Goal: Task Accomplishment & Management: Manage account settings

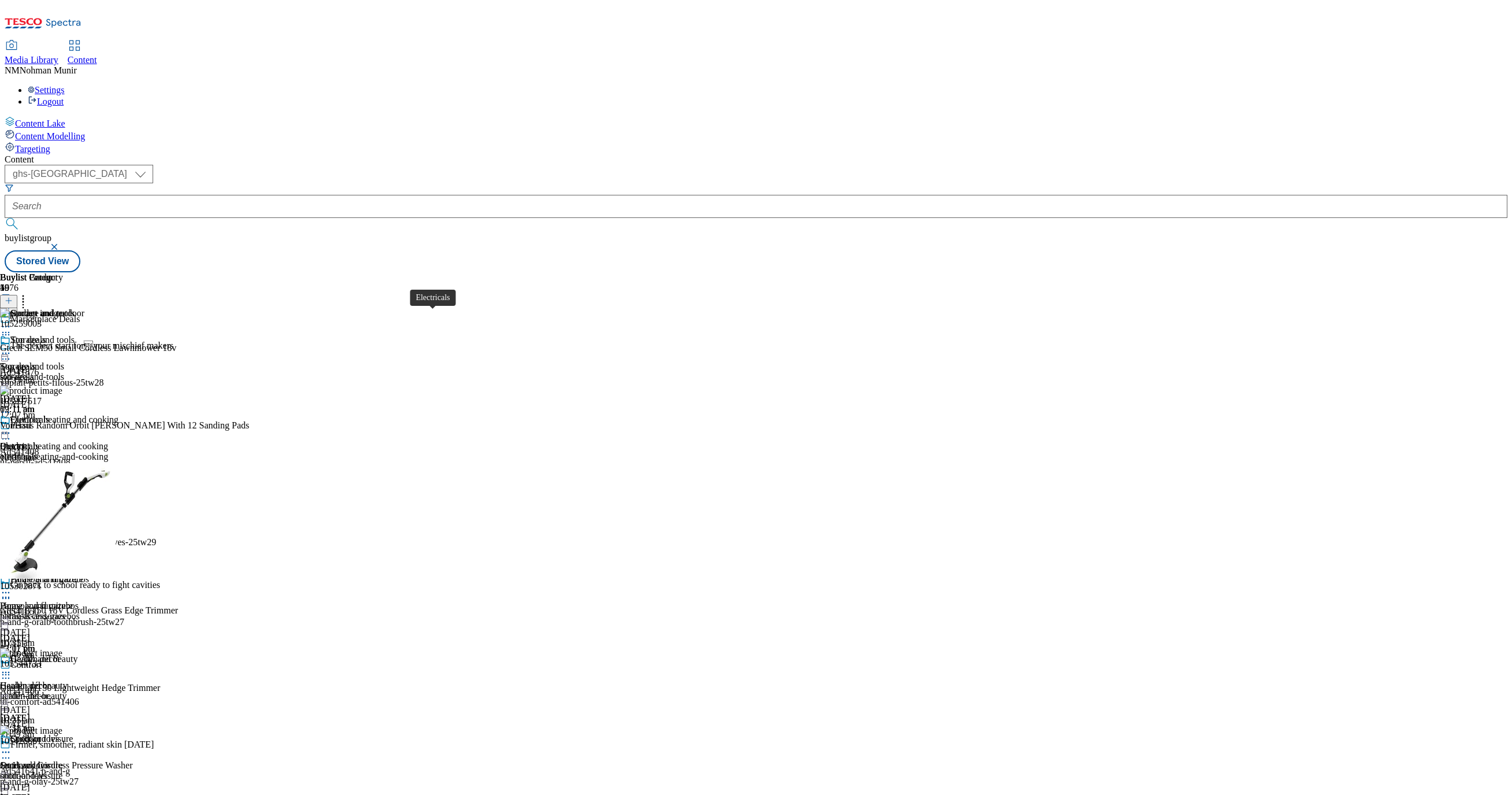
click at [40, 441] on div "Electricals" at bounding box center [19, 446] width 40 height 10
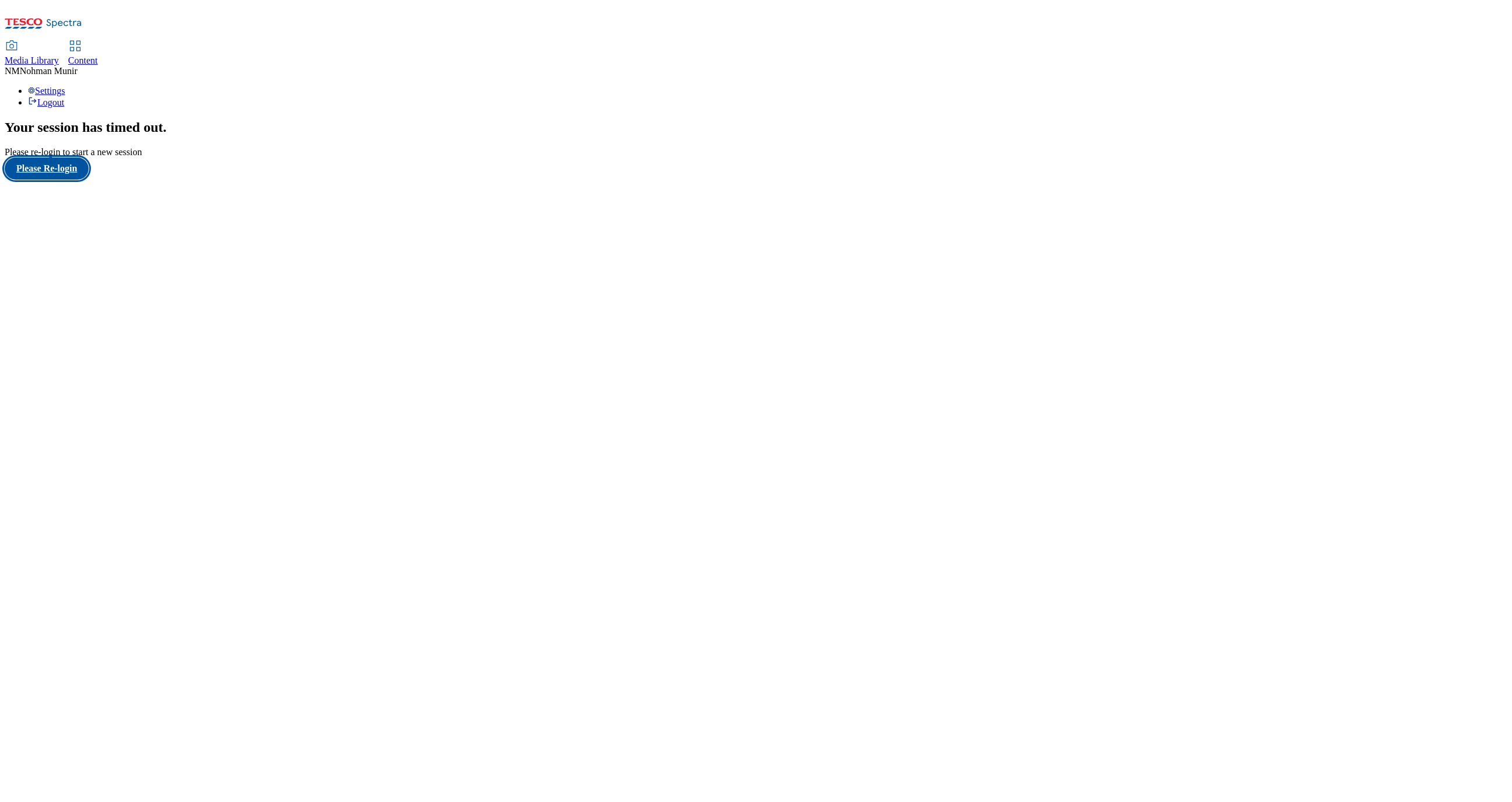
click at [63, 180] on button "Please Re-login" at bounding box center [46, 169] width 84 height 22
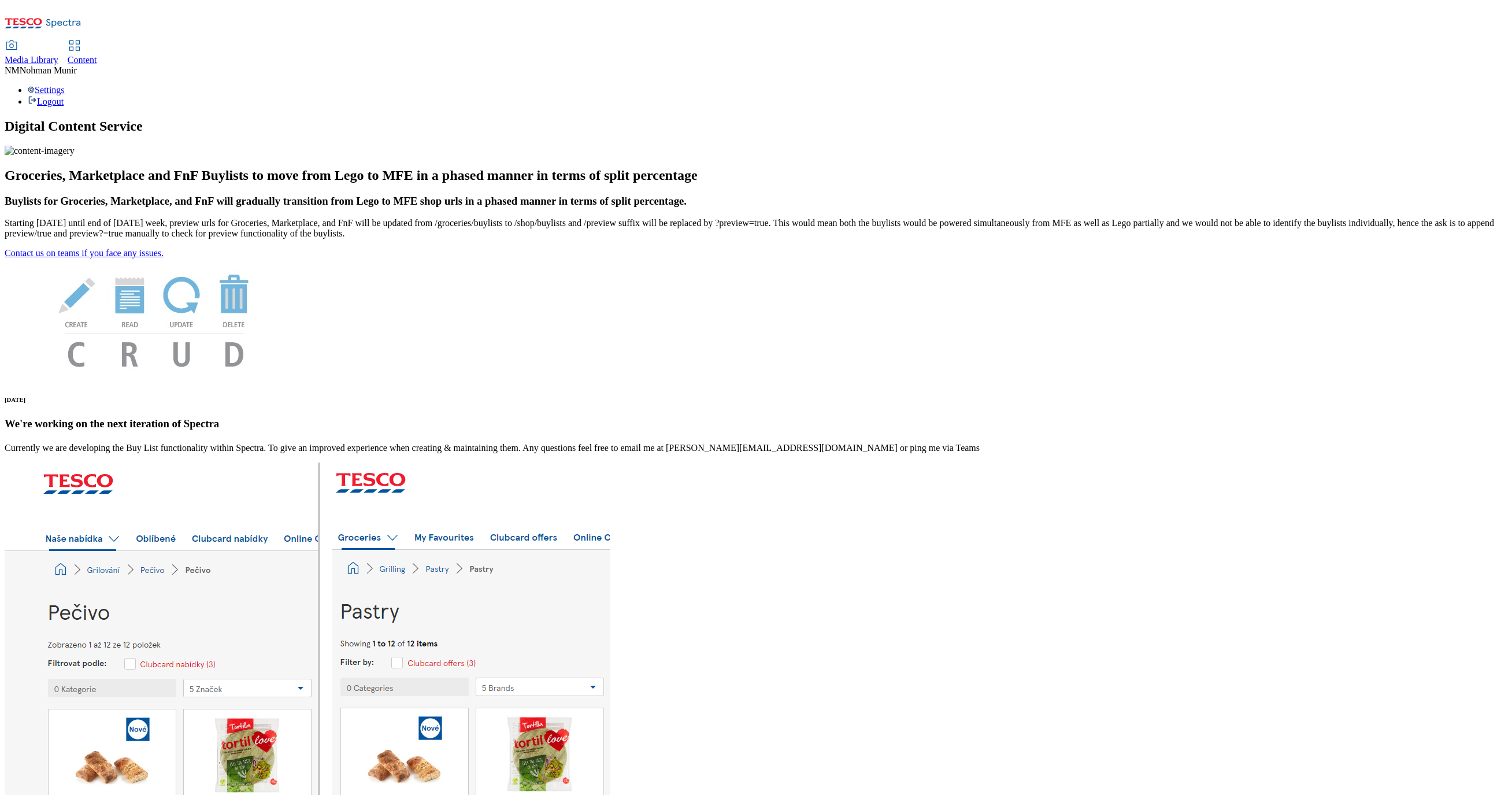
click at [97, 41] on link "Content" at bounding box center [83, 53] width 29 height 24
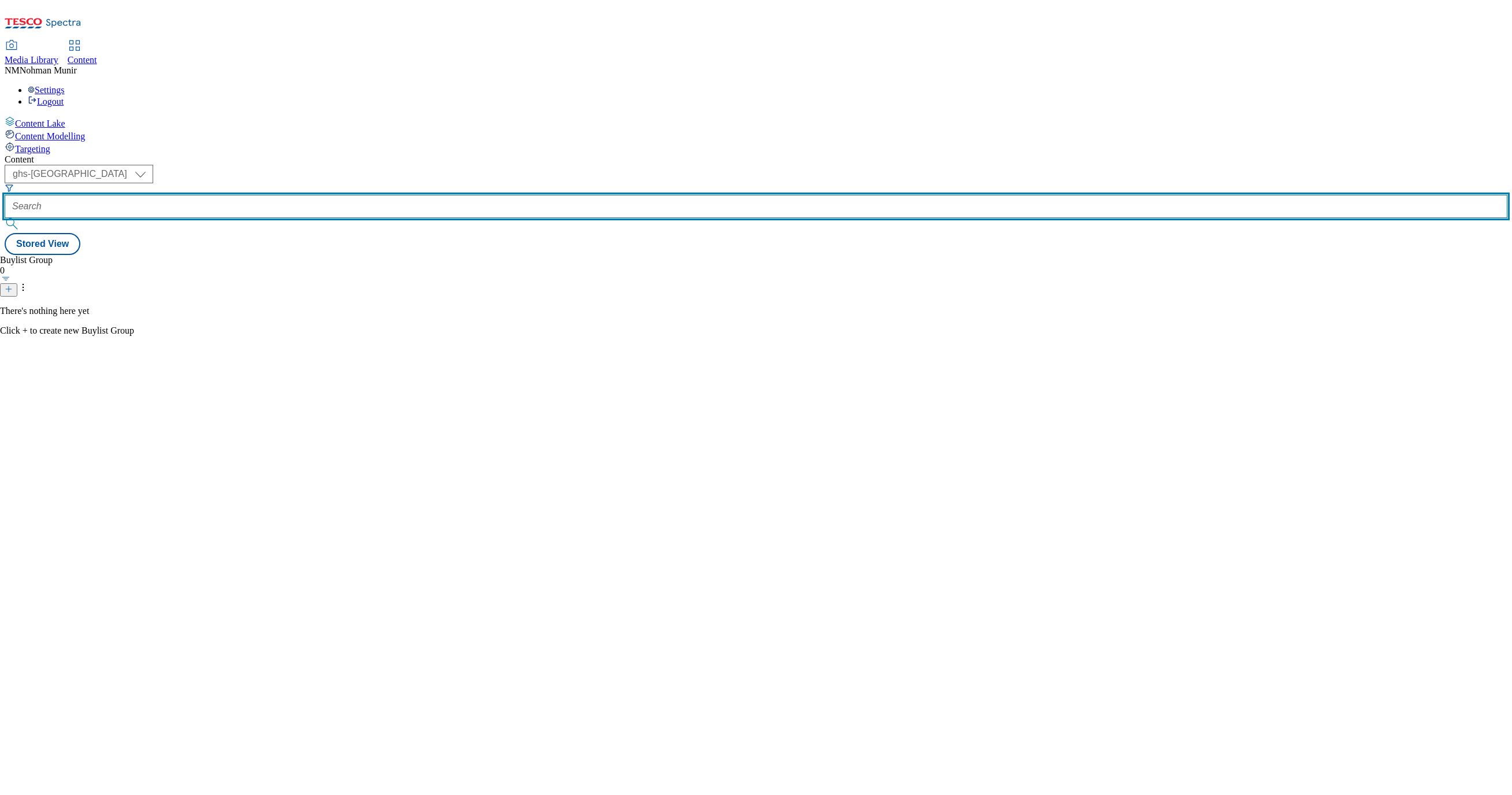
click at [285, 195] on input "text" at bounding box center [756, 206] width 1503 height 23
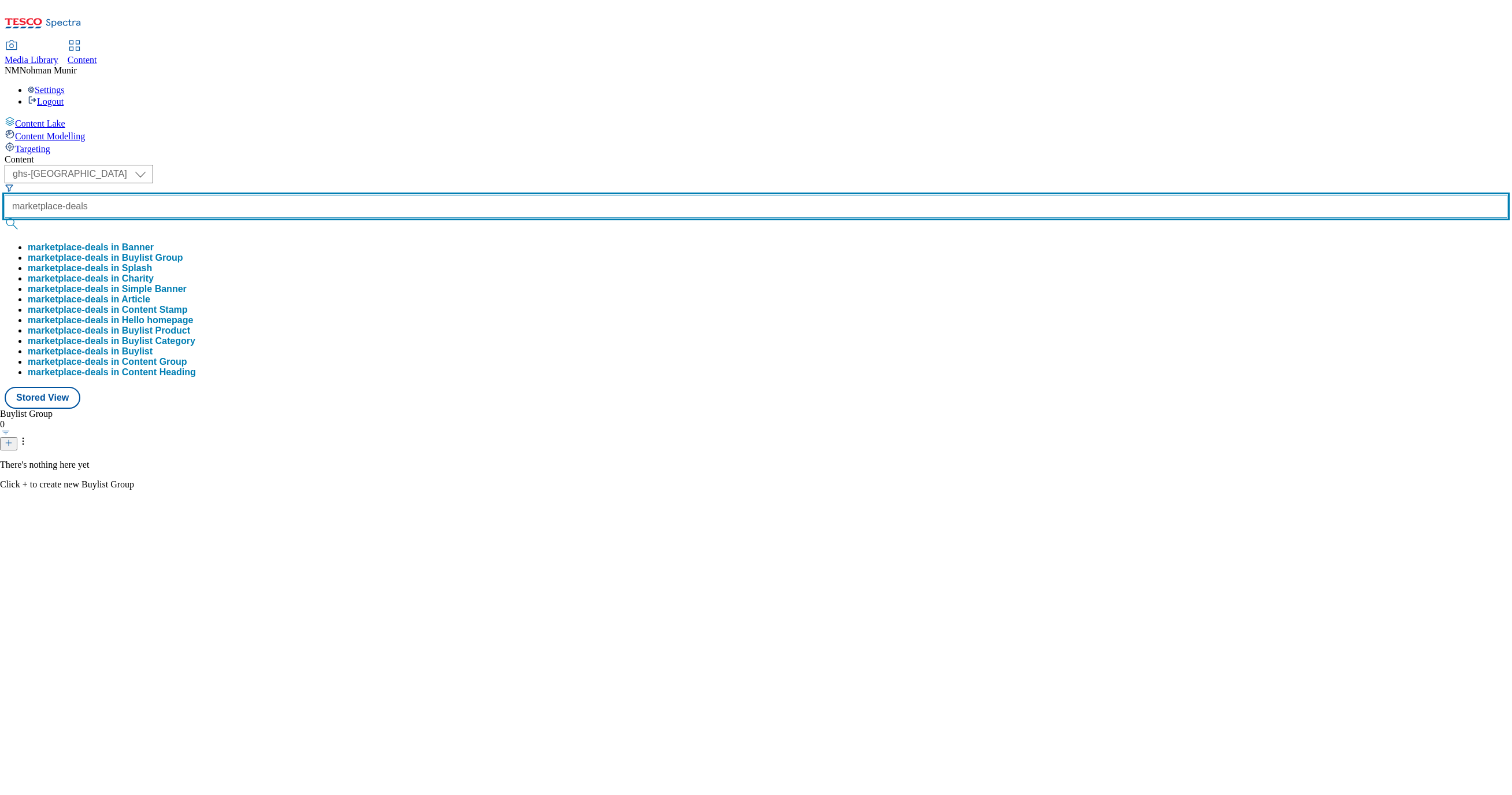
type input "marketplace-deals"
click at [5, 218] on button "submit" at bounding box center [13, 223] width 17 height 12
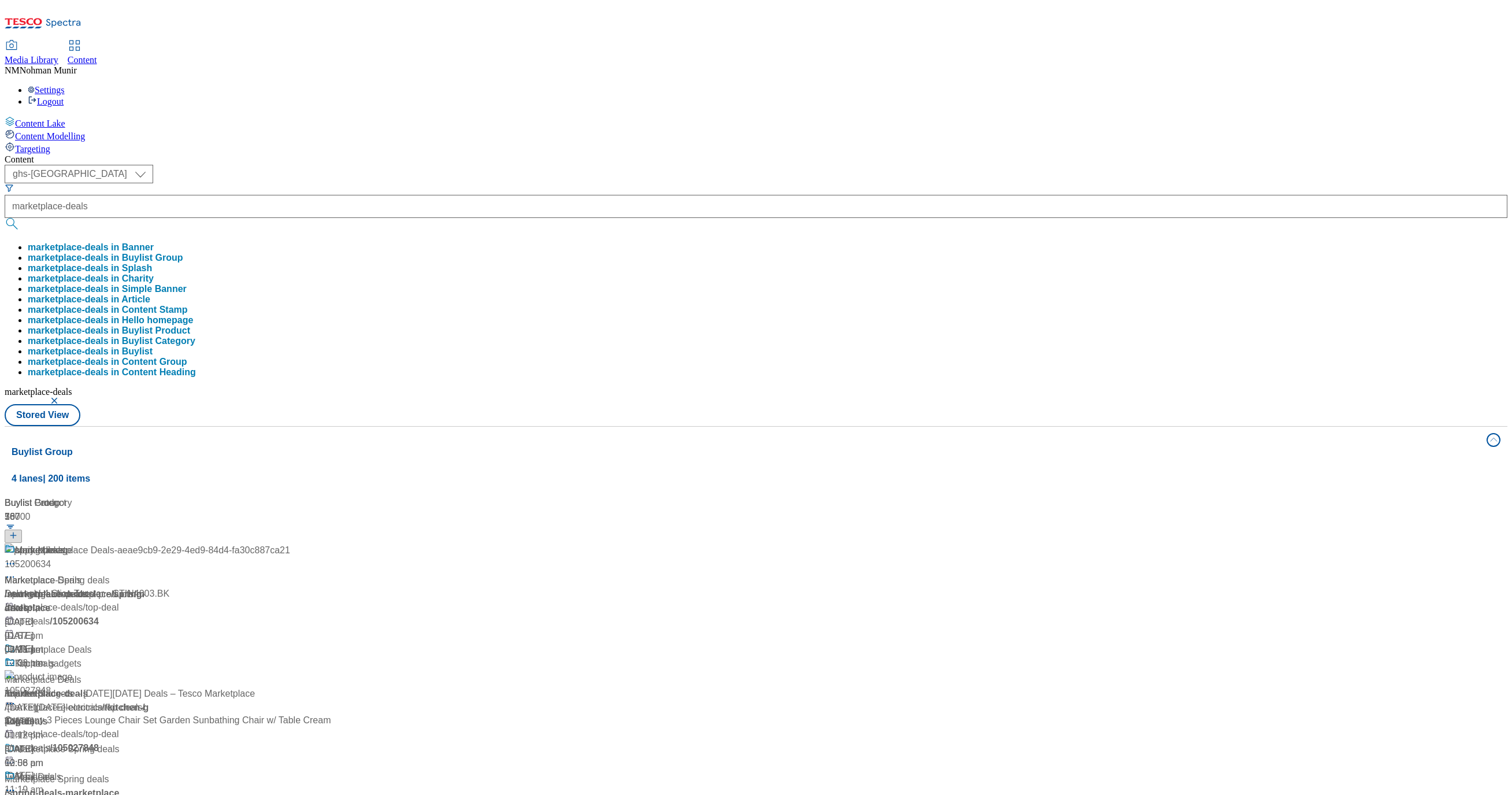
click at [1247, 496] on div "Buylist Group 56 copy-Marketplace Deals-aeae9cb9-2e29-4ed9-84d4-fa30c887ca21 Ma…" at bounding box center [756, 496] width 1489 height 0
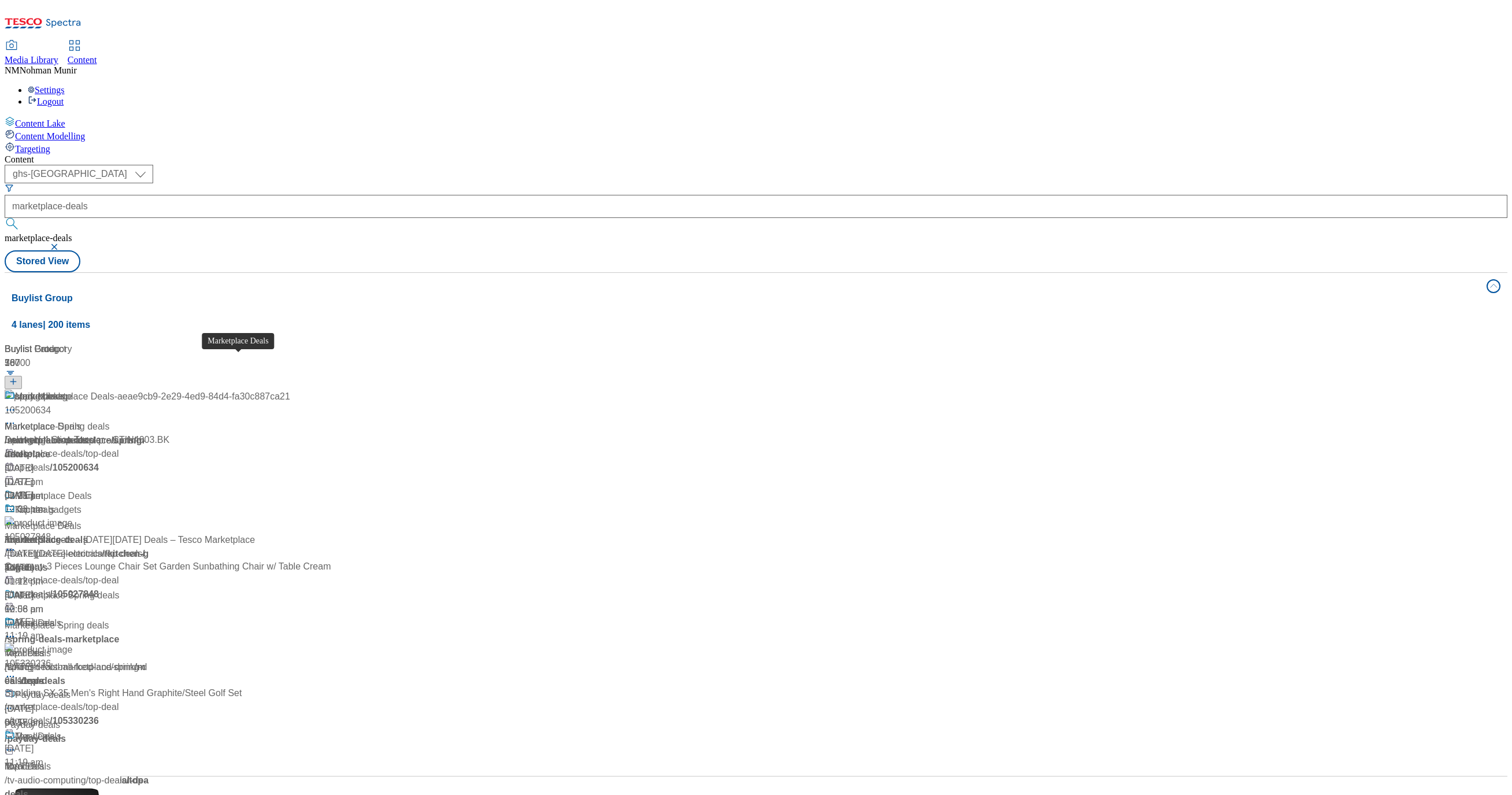
click at [92, 489] on span "Marketplace Deals" at bounding box center [53, 496] width 77 height 15
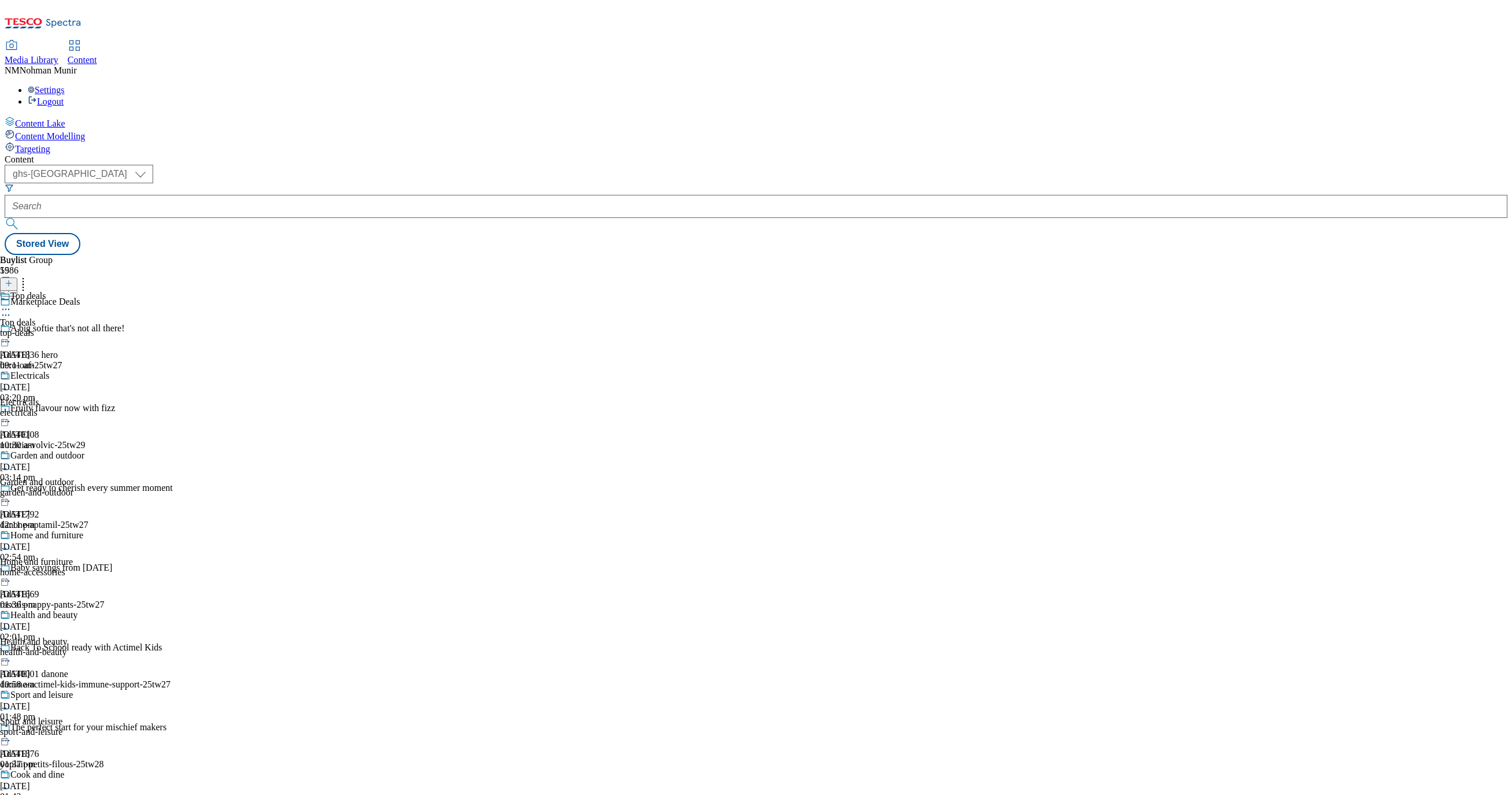
click at [91, 370] on div "Electricals Electricals electricals 15 Aug 2025 10:30 am" at bounding box center [45, 410] width 91 height 80
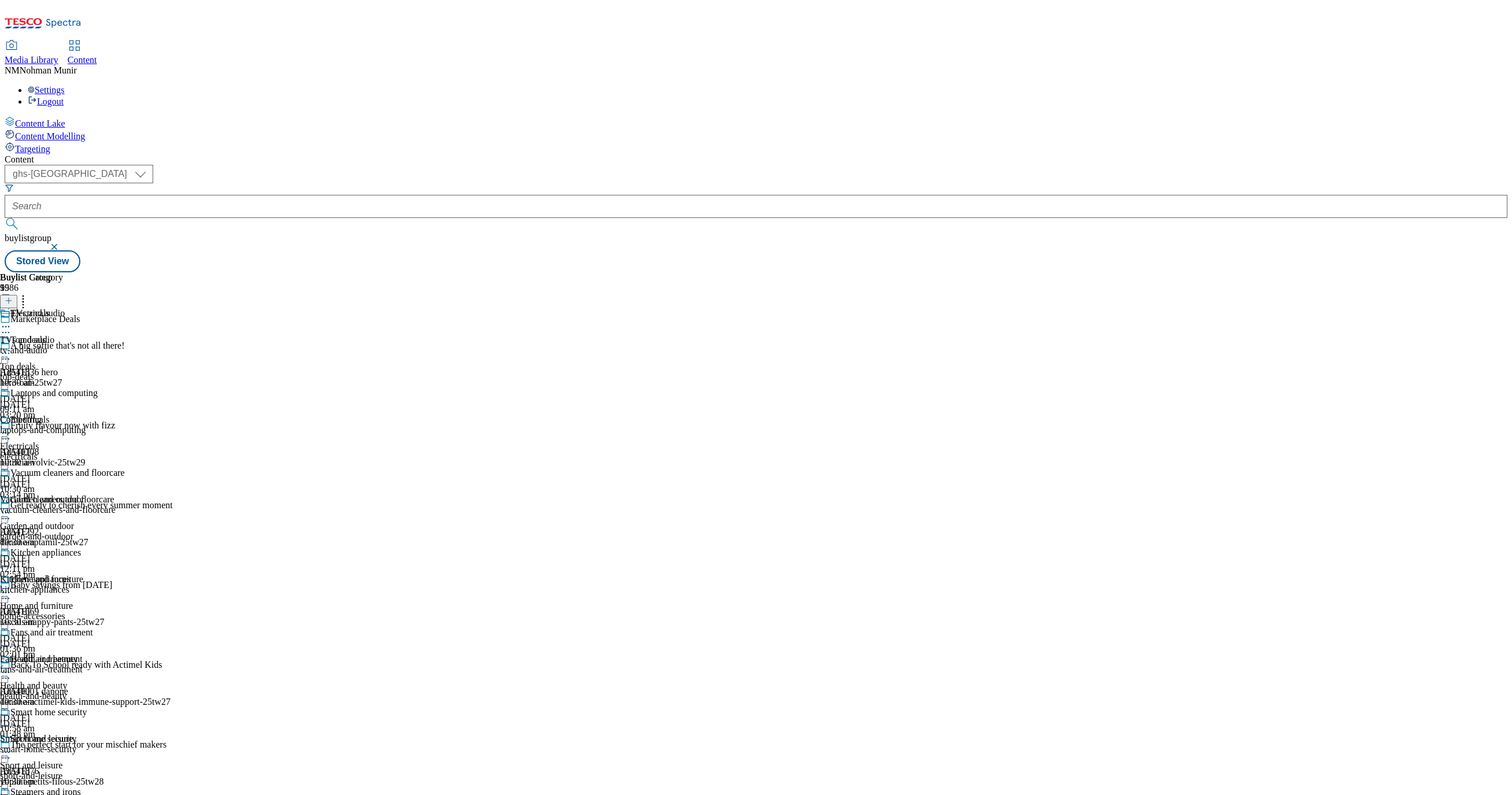
scroll to position [172, 0]
click at [125, 548] on div "Kitchen appliances Kitchen appliances kitchen-appliances 15 Aug 2025 10:30 am" at bounding box center [63, 587] width 125 height 80
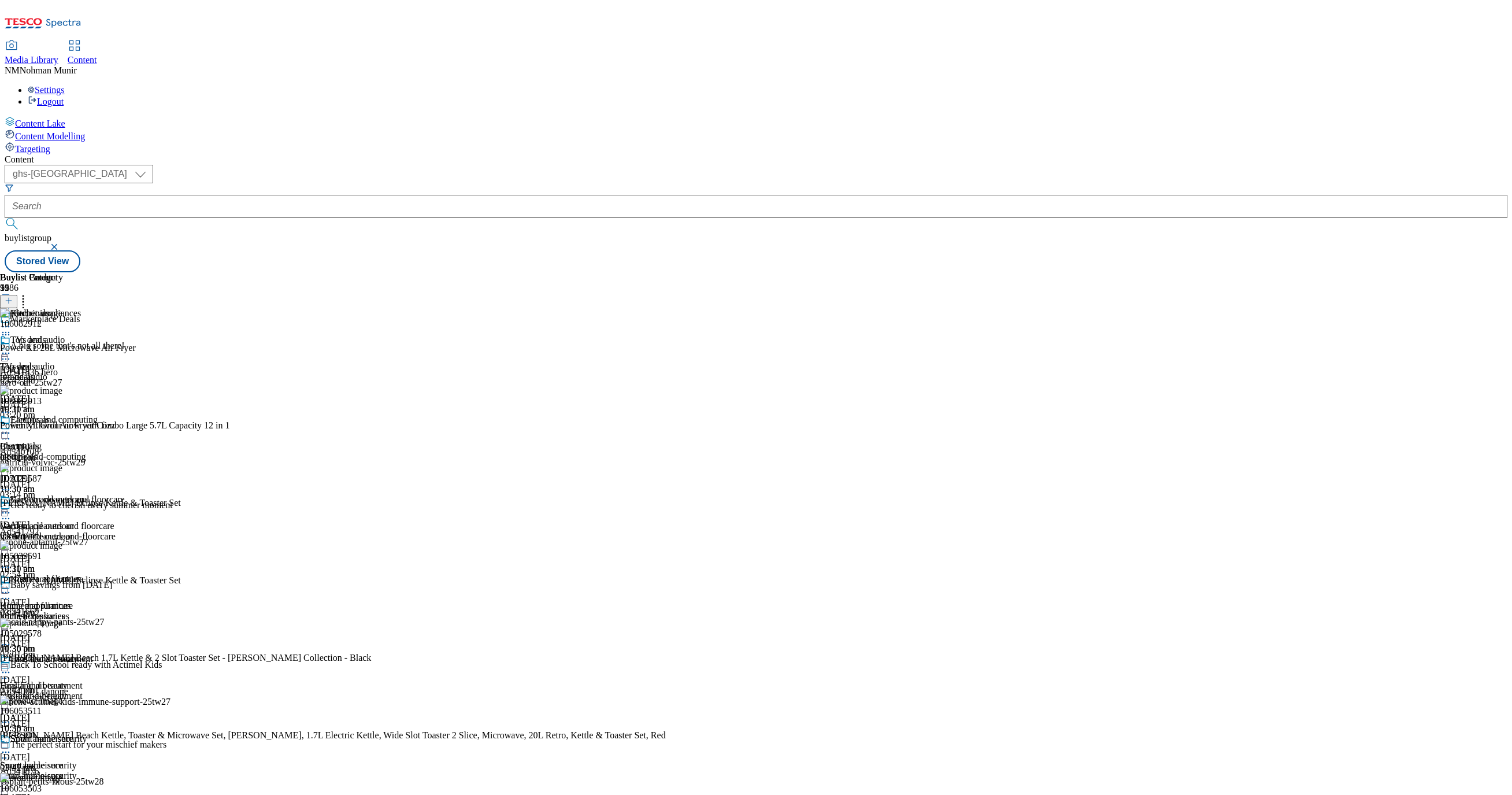
click at [12, 586] on icon at bounding box center [6, 592] width 12 height 12
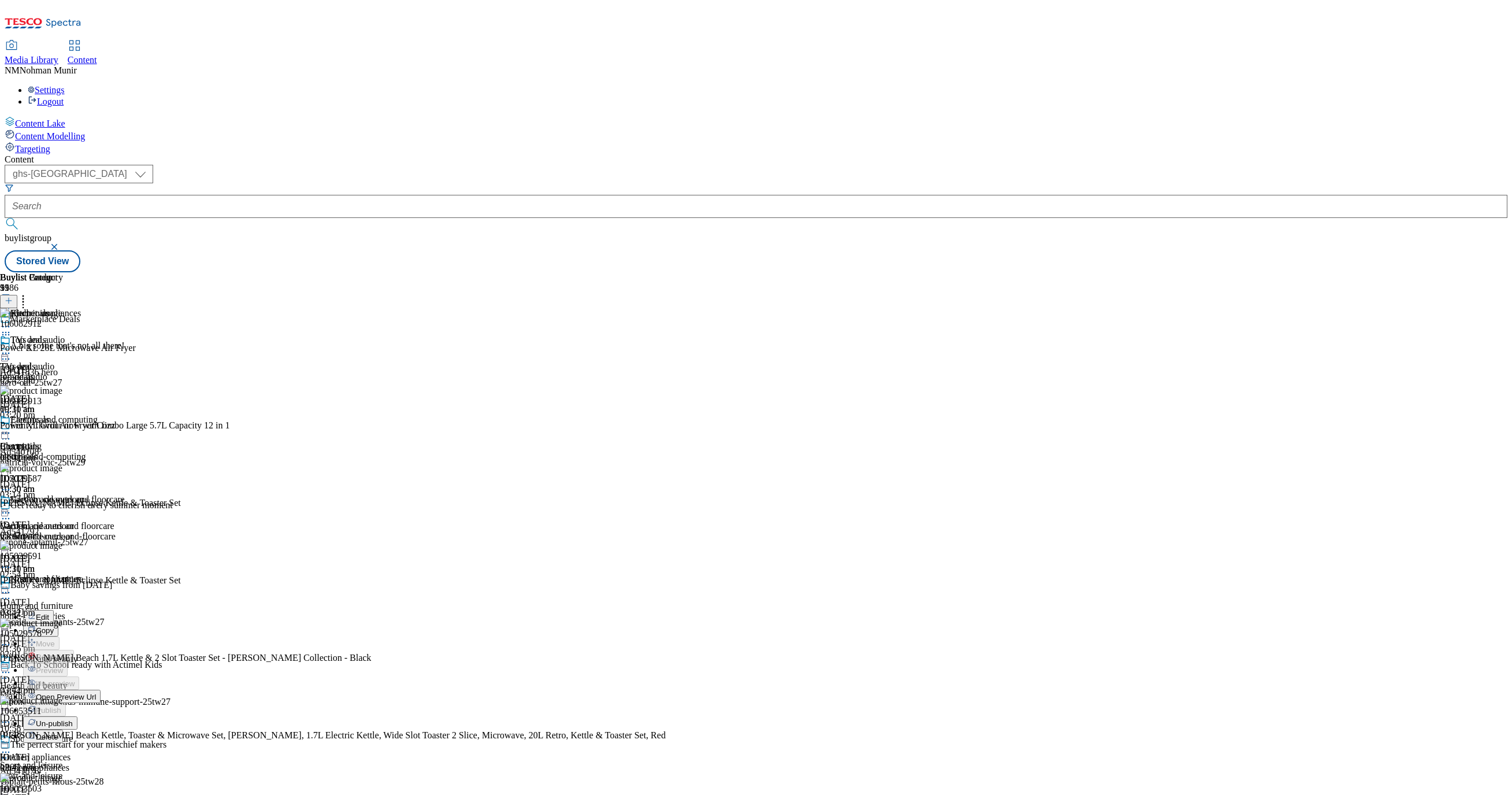
click at [77, 716] on button "Un-publish" at bounding box center [50, 722] width 54 height 13
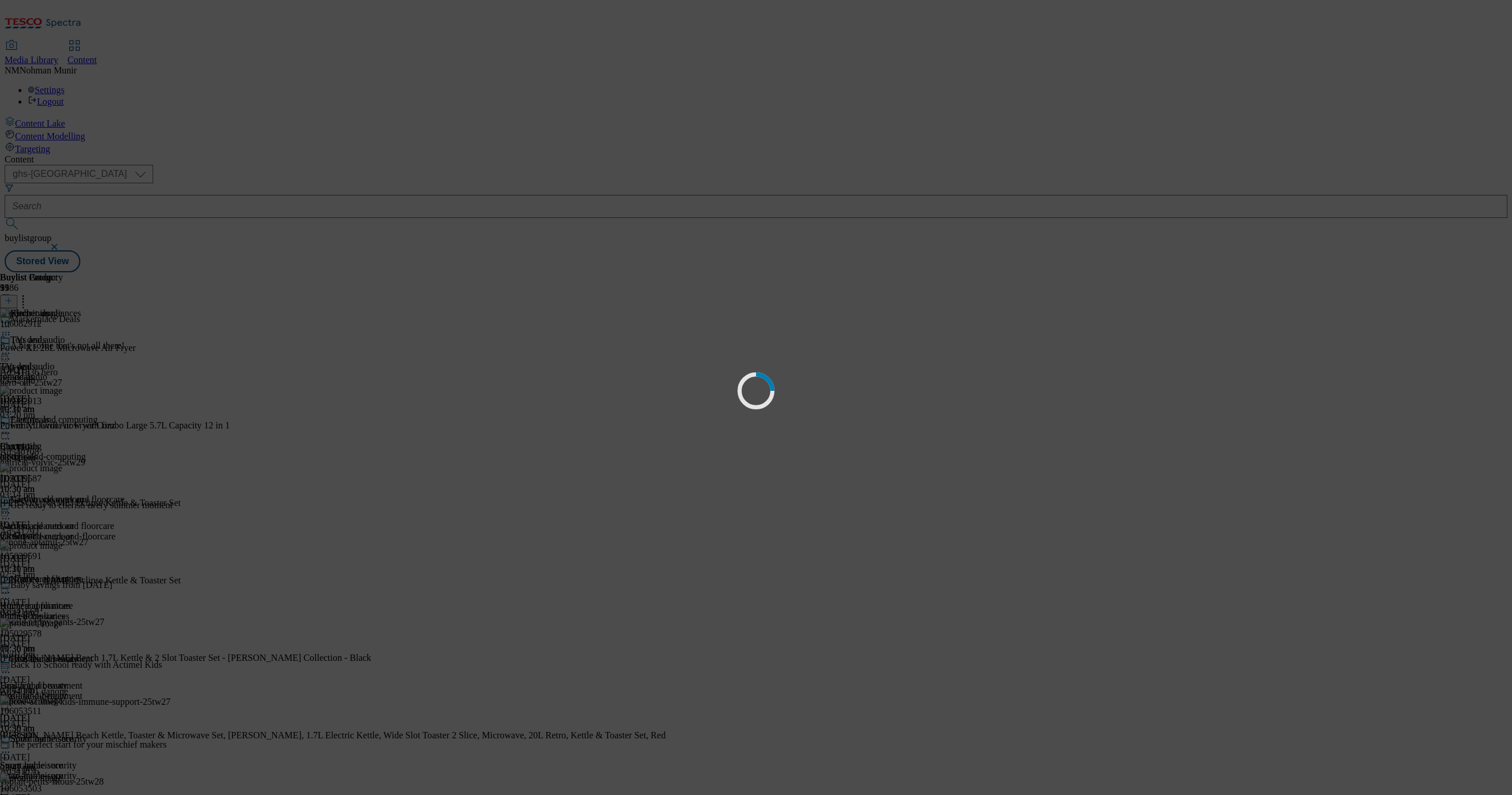
scroll to position [0, 0]
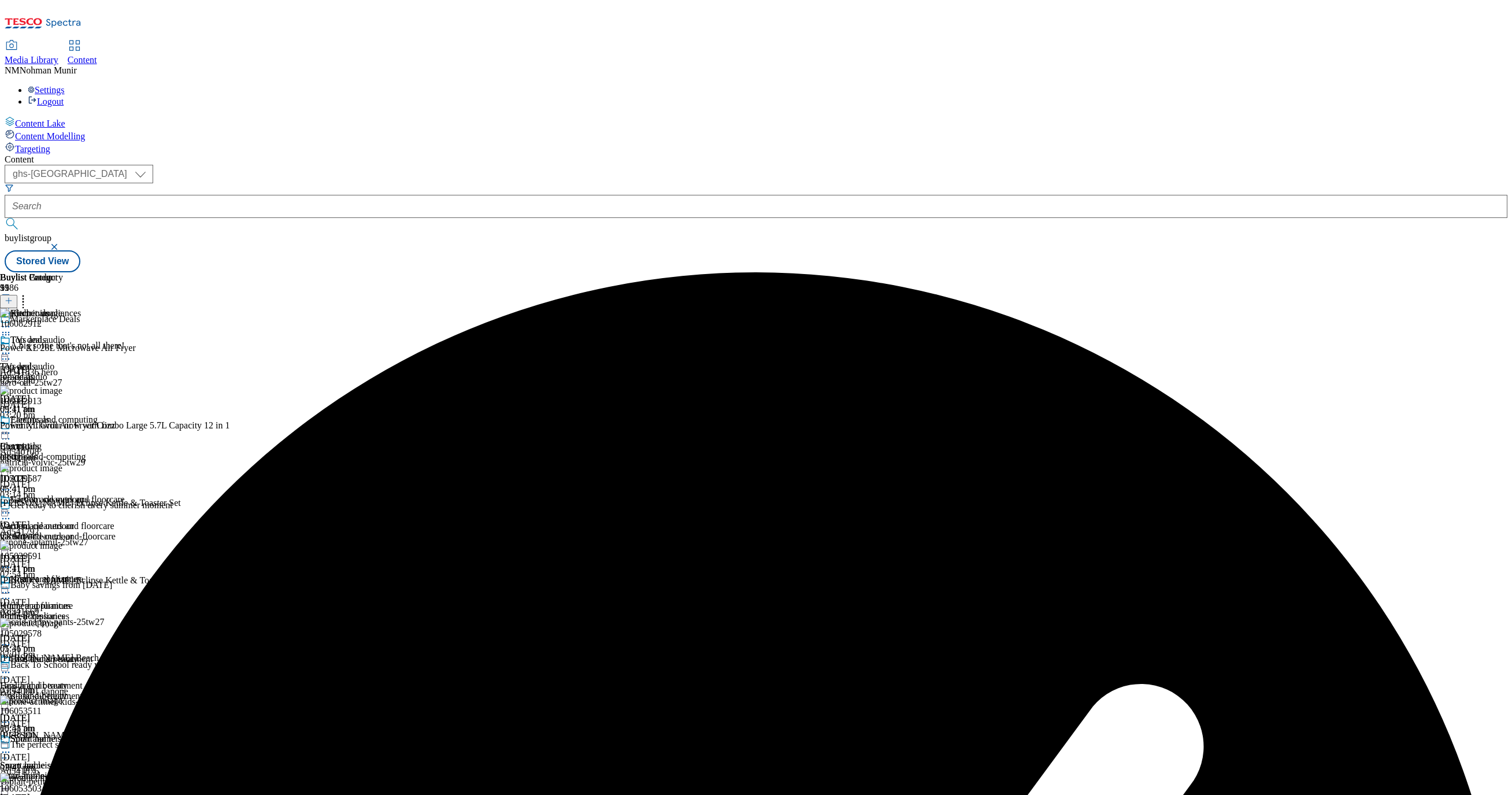
click at [12, 321] on icon at bounding box center [6, 326] width 12 height 12
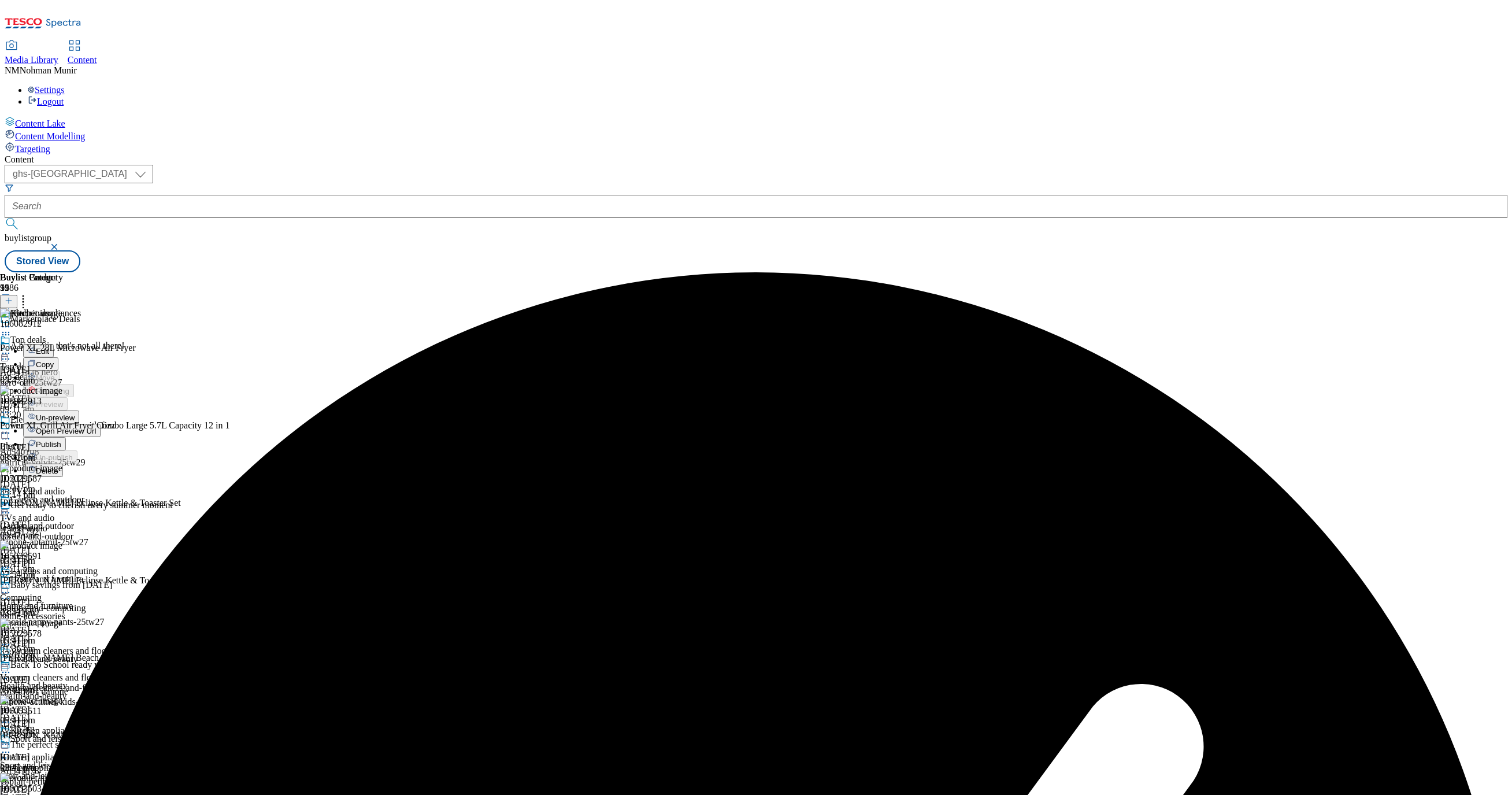
click at [74, 414] on span "Un-preview" at bounding box center [55, 417] width 39 height 8
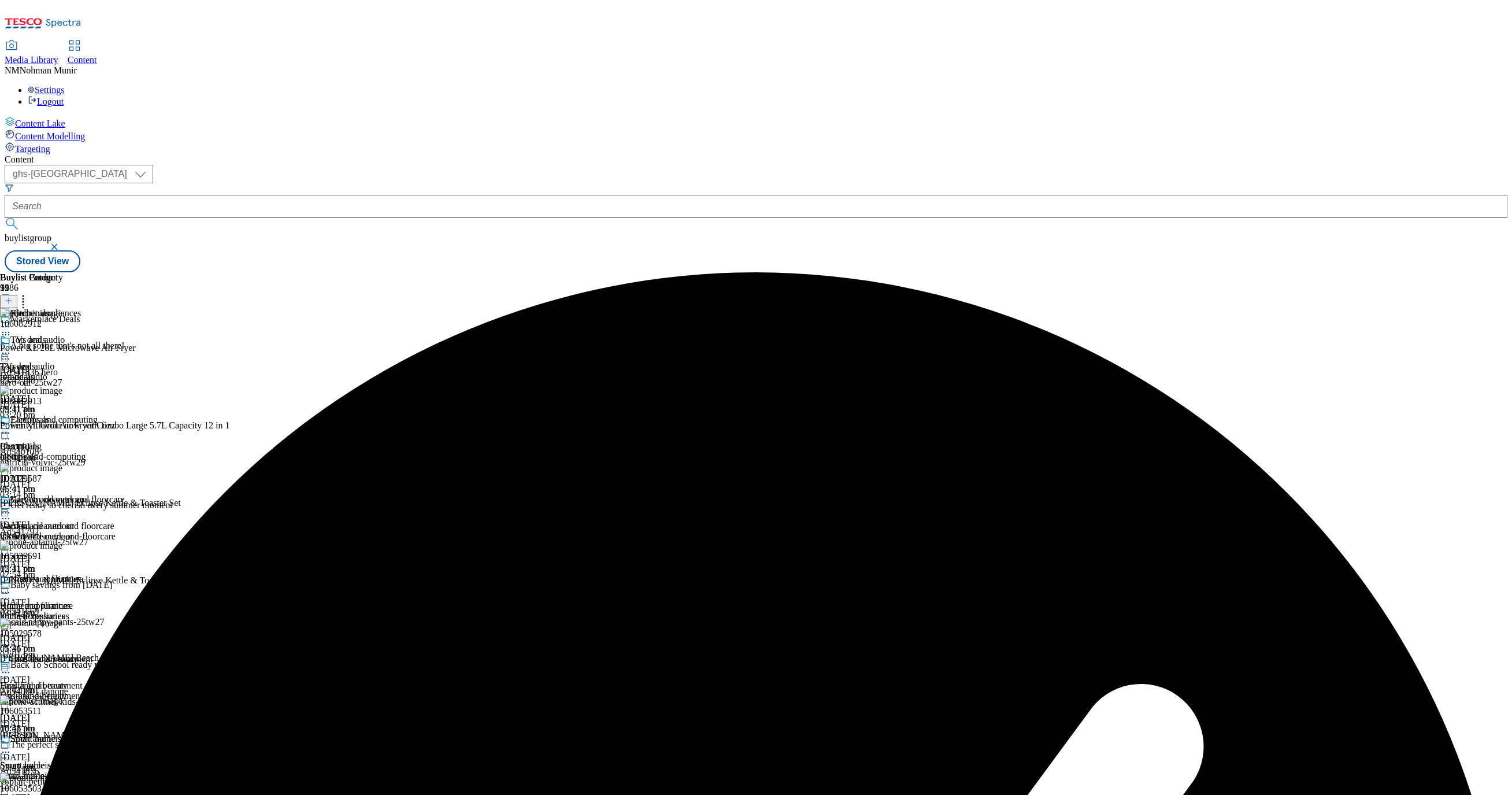
click at [28, 293] on icon at bounding box center [23, 299] width 12 height 12
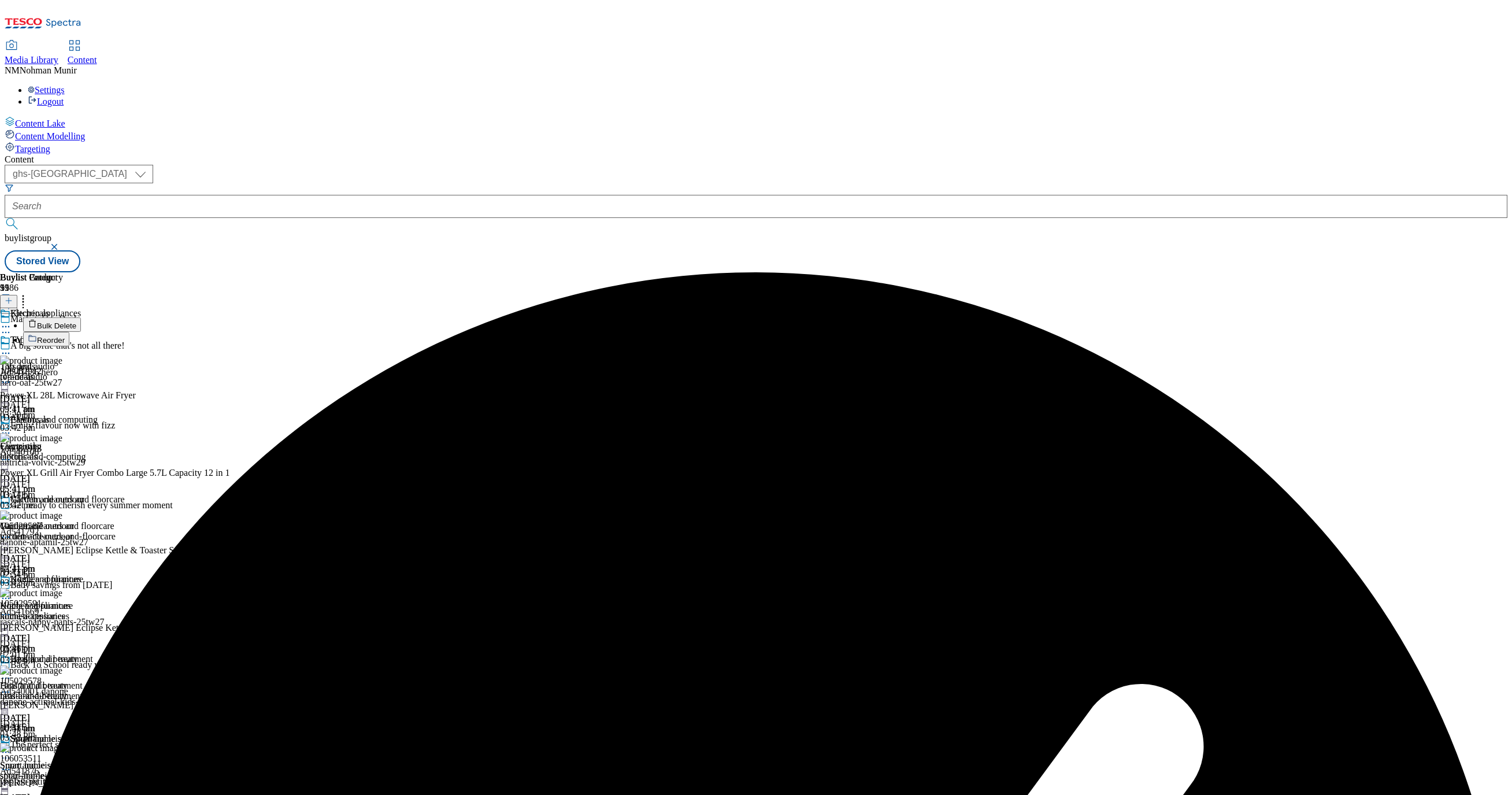
click at [1049, 272] on div "Buylist Group 5986 Marketplace Deals A big softie that's not all there! Ad54183…" at bounding box center [756, 272] width 1503 height 0
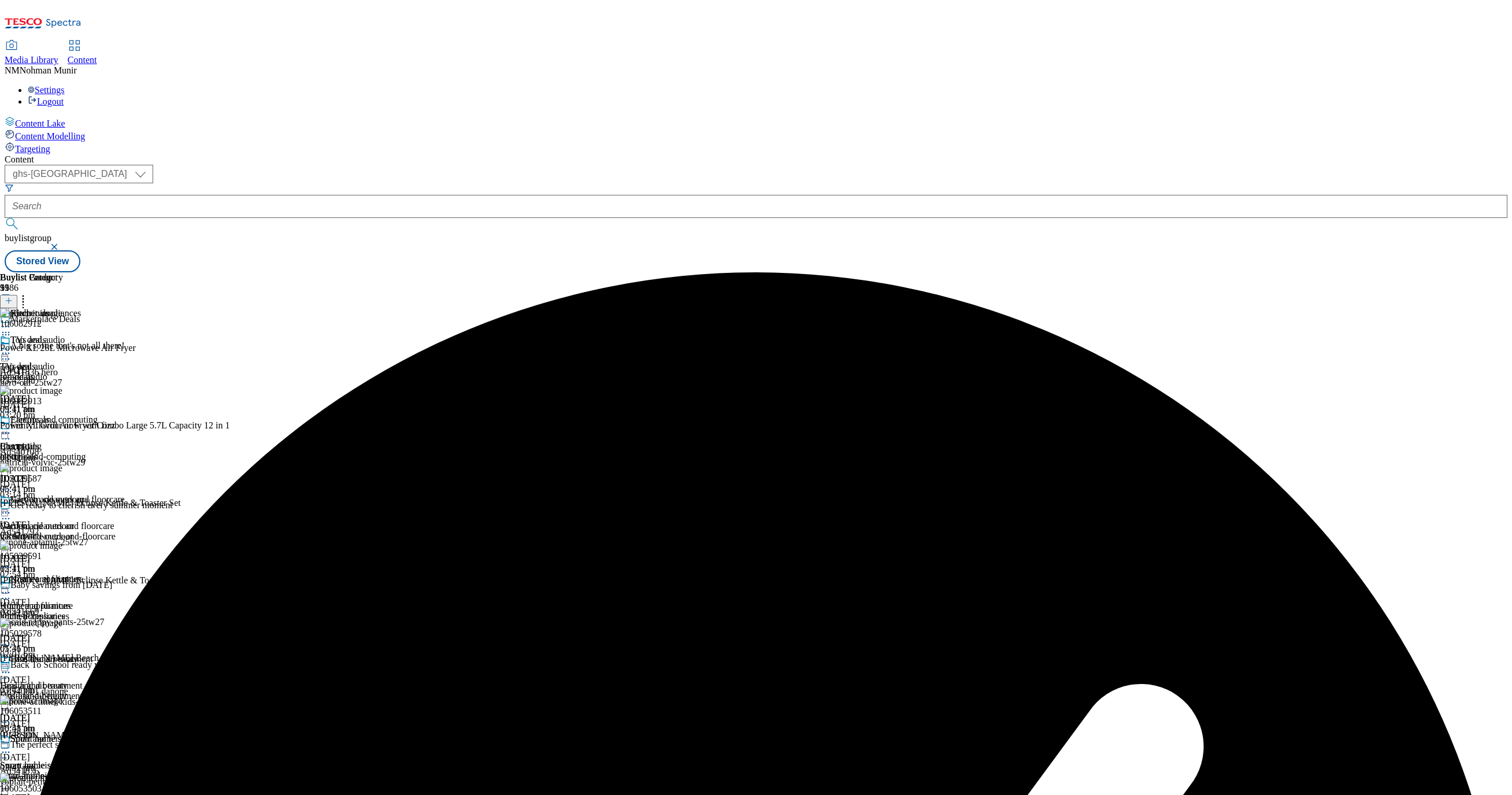
click at [13, 297] on icon at bounding box center [8, 301] width 8 height 8
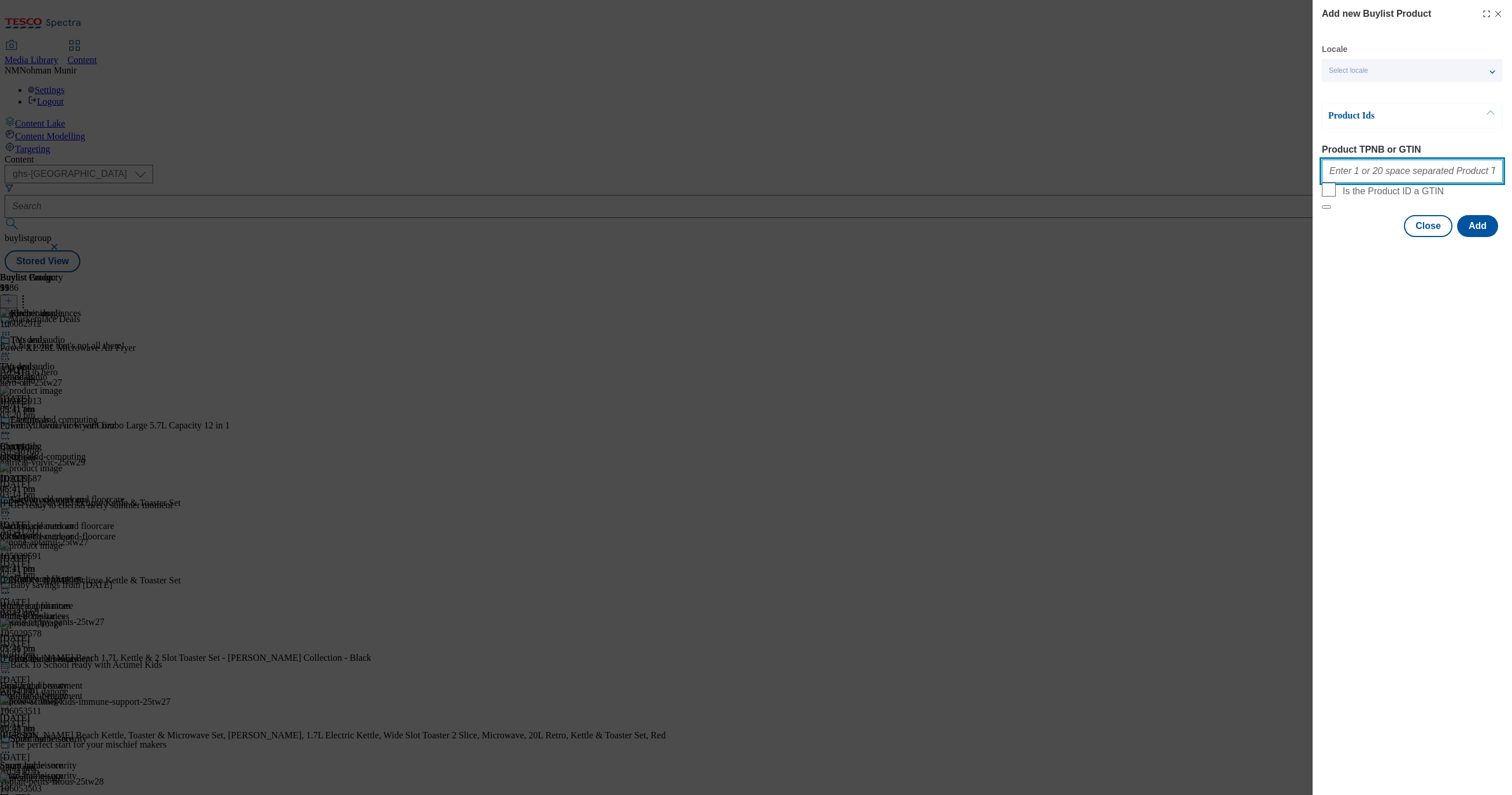
click at [1379, 174] on input "Product TPNB or GTIN" at bounding box center [1412, 171] width 181 height 23
paste input "105420820 105420821 105552554 105087153 105420823 105420828 105446852 105420819…"
type input "105420820 105420821 105552554 105087153 105420823 105420828 105446852 105420819…"
click at [1488, 237] on button "Add" at bounding box center [1477, 226] width 41 height 22
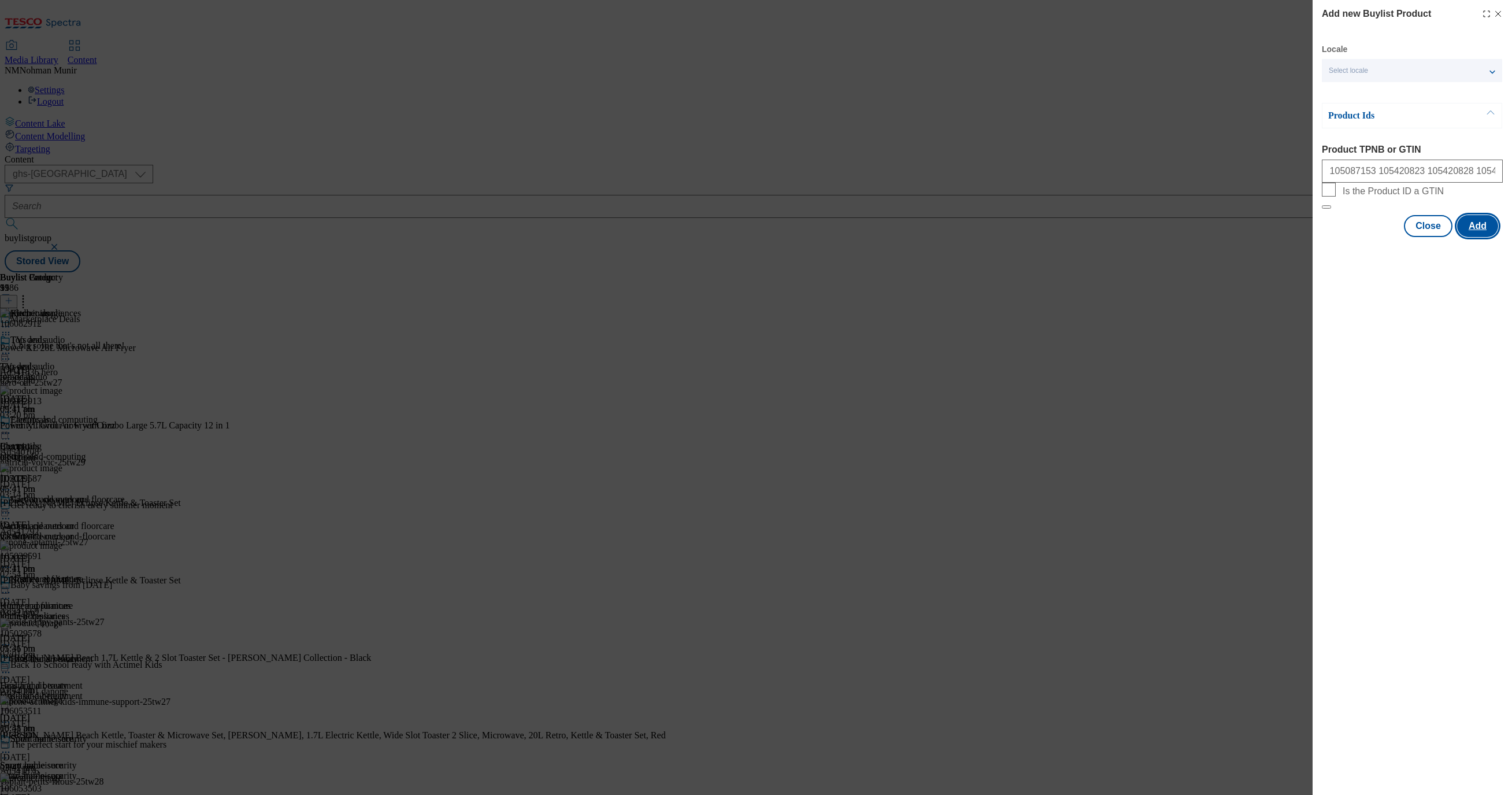
scroll to position [0, 0]
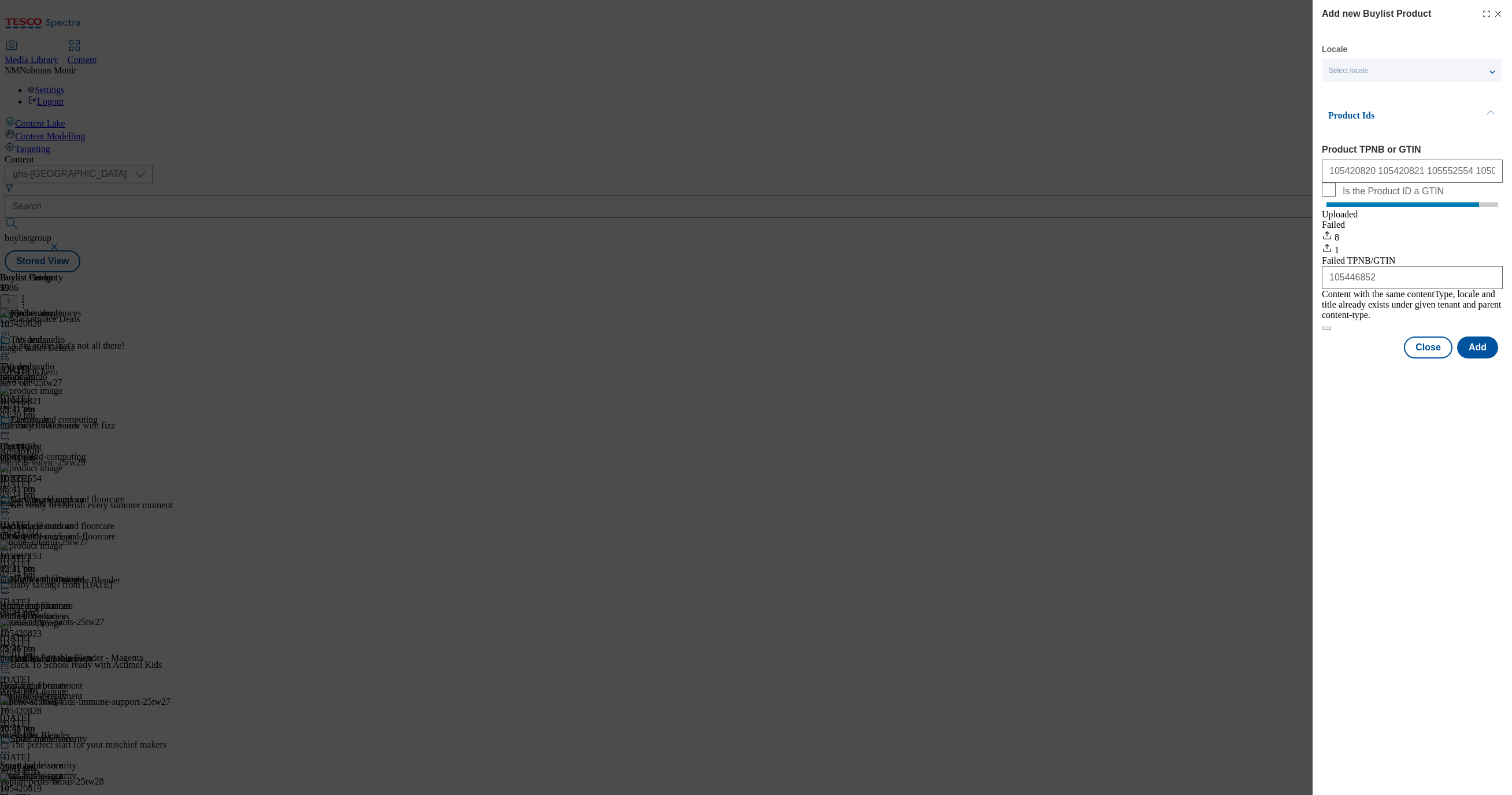
click at [1456, 358] on div "Close Add" at bounding box center [1412, 347] width 181 height 22
click at [1447, 352] on button "Close" at bounding box center [1428, 347] width 49 height 22
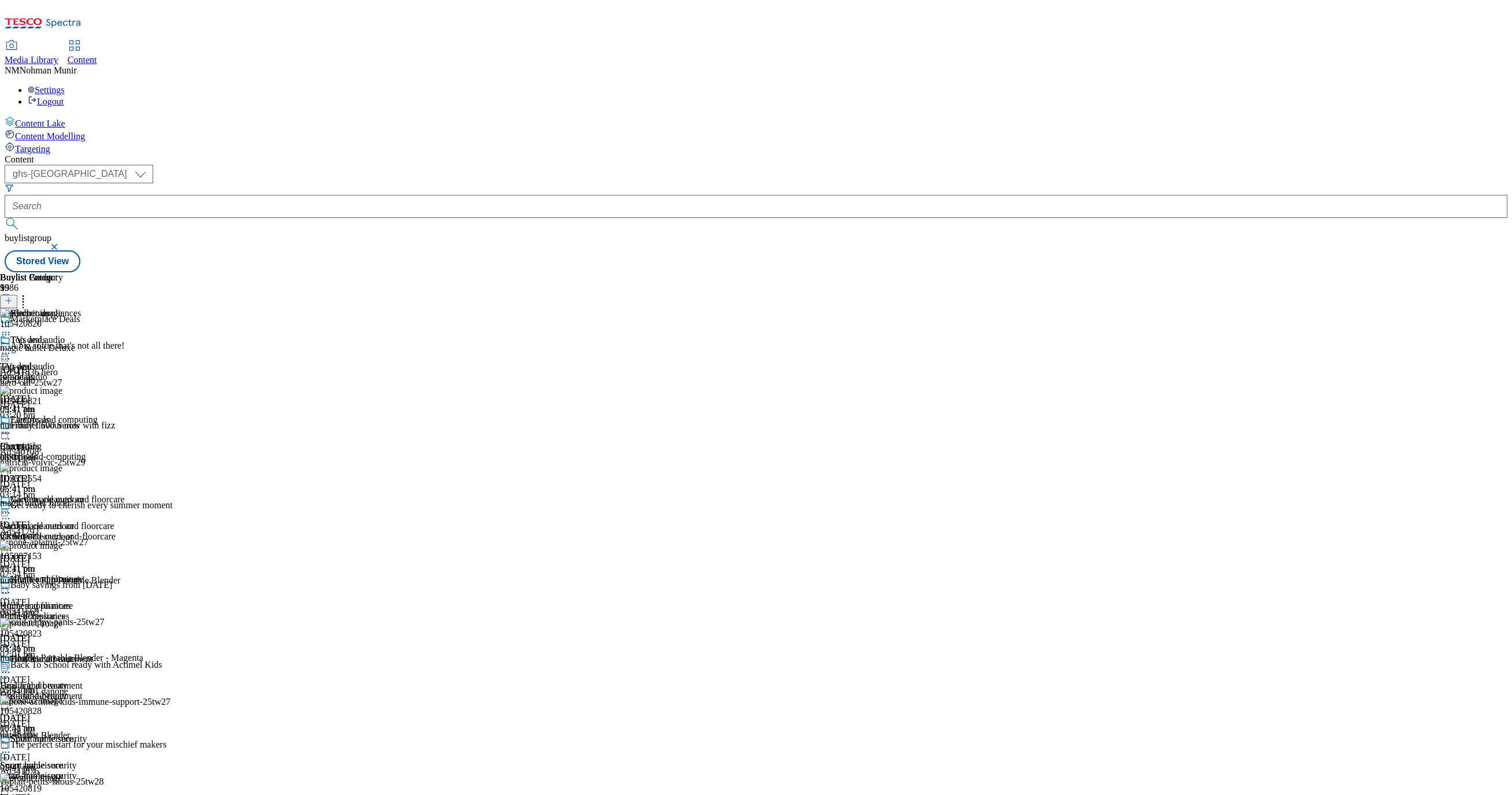
click at [12, 321] on icon at bounding box center [6, 326] width 12 height 12
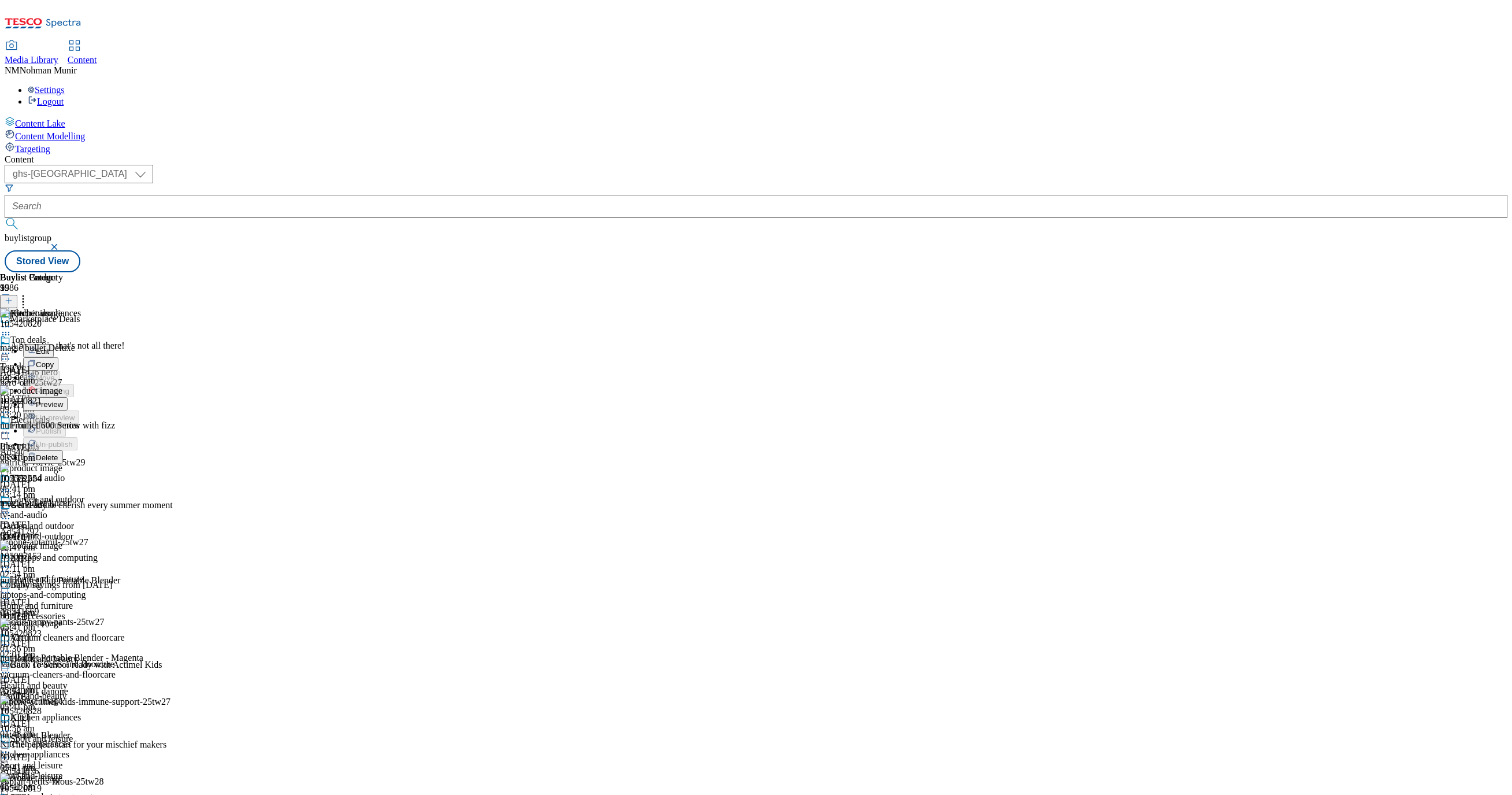
click at [68, 397] on button "Preview" at bounding box center [45, 403] width 44 height 13
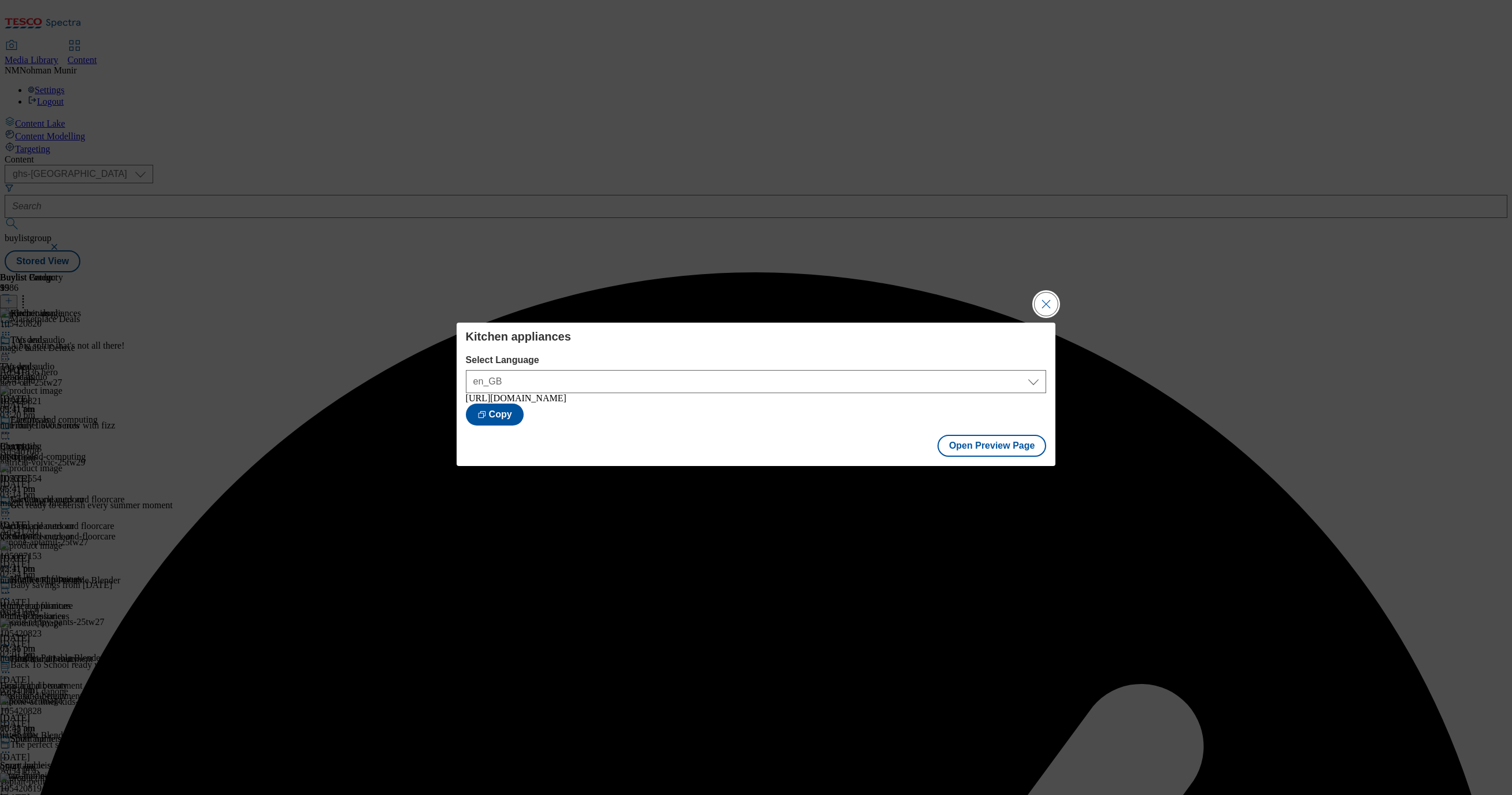
click at [1052, 293] on button "Close Modal" at bounding box center [1046, 303] width 23 height 23
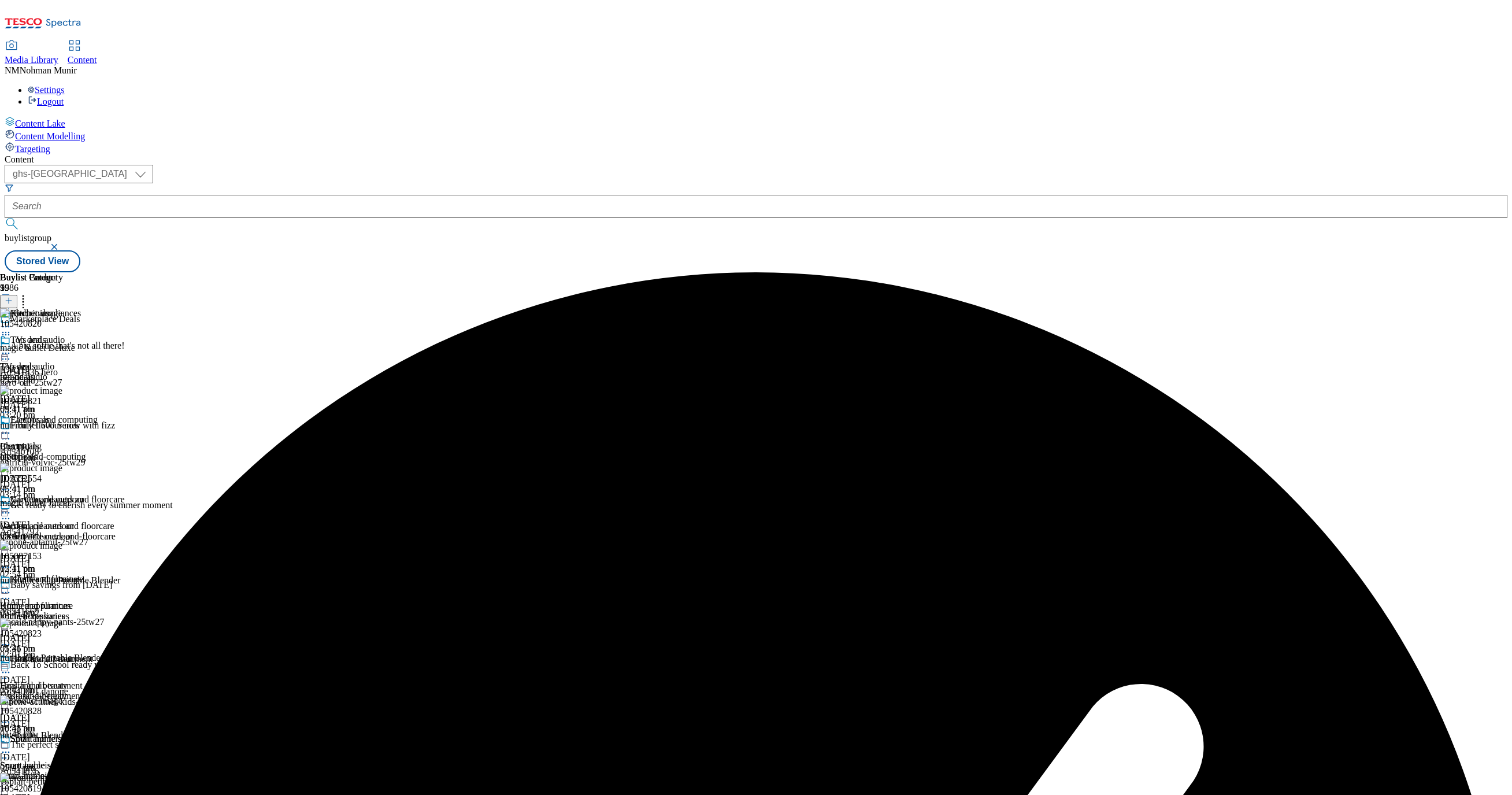
click at [12, 321] on icon at bounding box center [6, 326] width 12 height 12
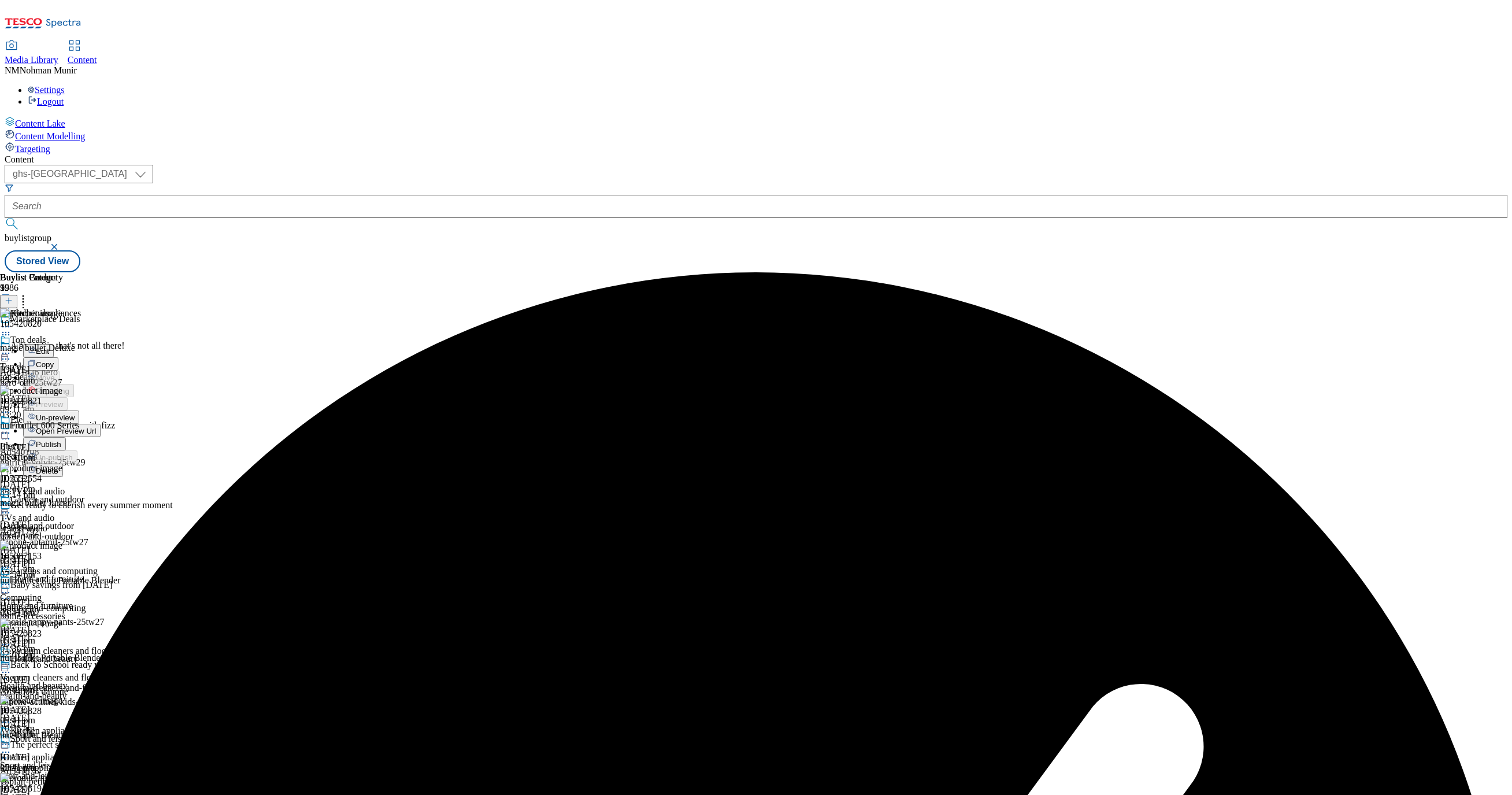
click at [66, 437] on button "Publish" at bounding box center [44, 443] width 43 height 13
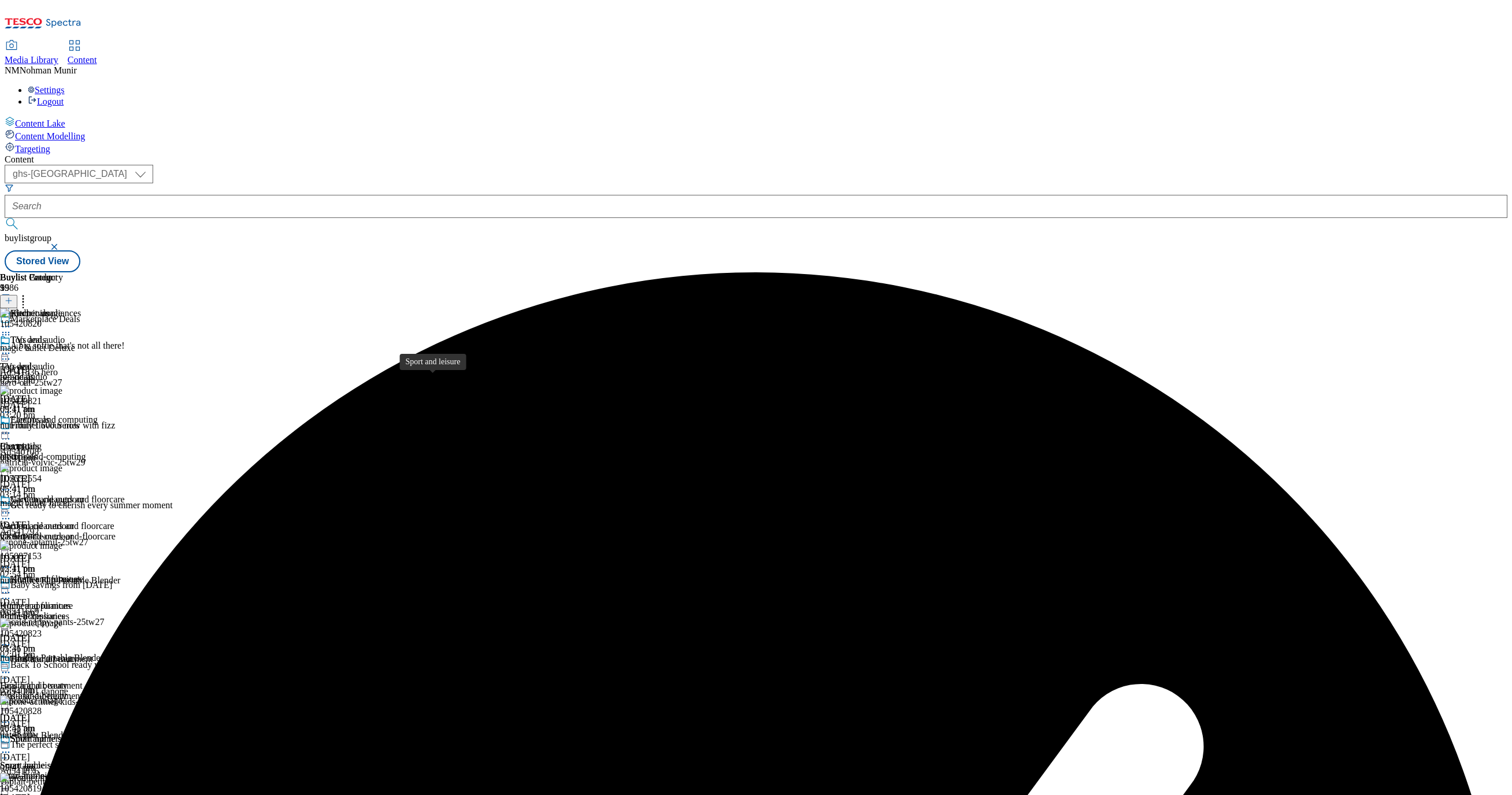
scroll to position [694, 0]
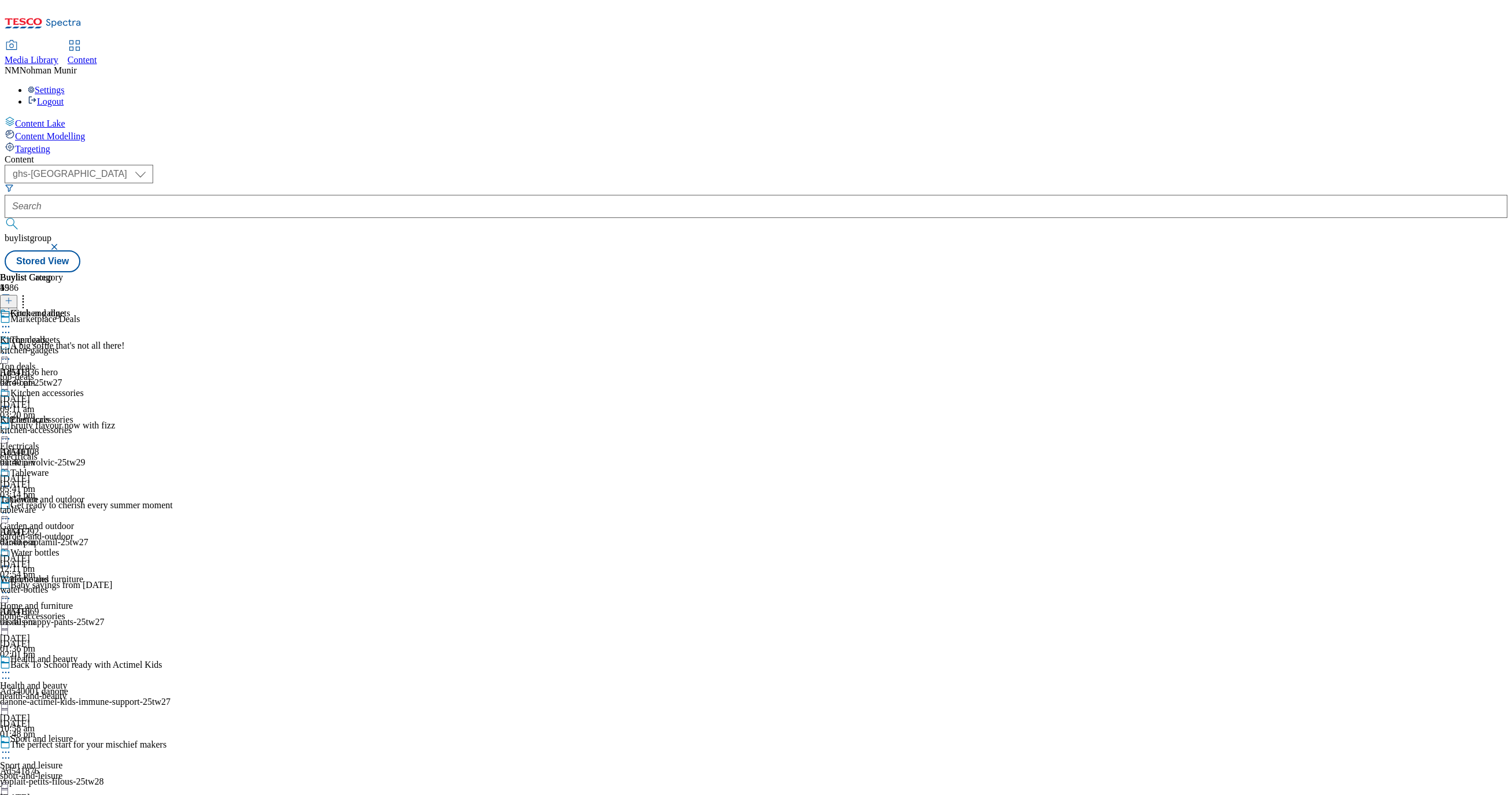
click at [12, 321] on icon at bounding box center [6, 326] width 12 height 12
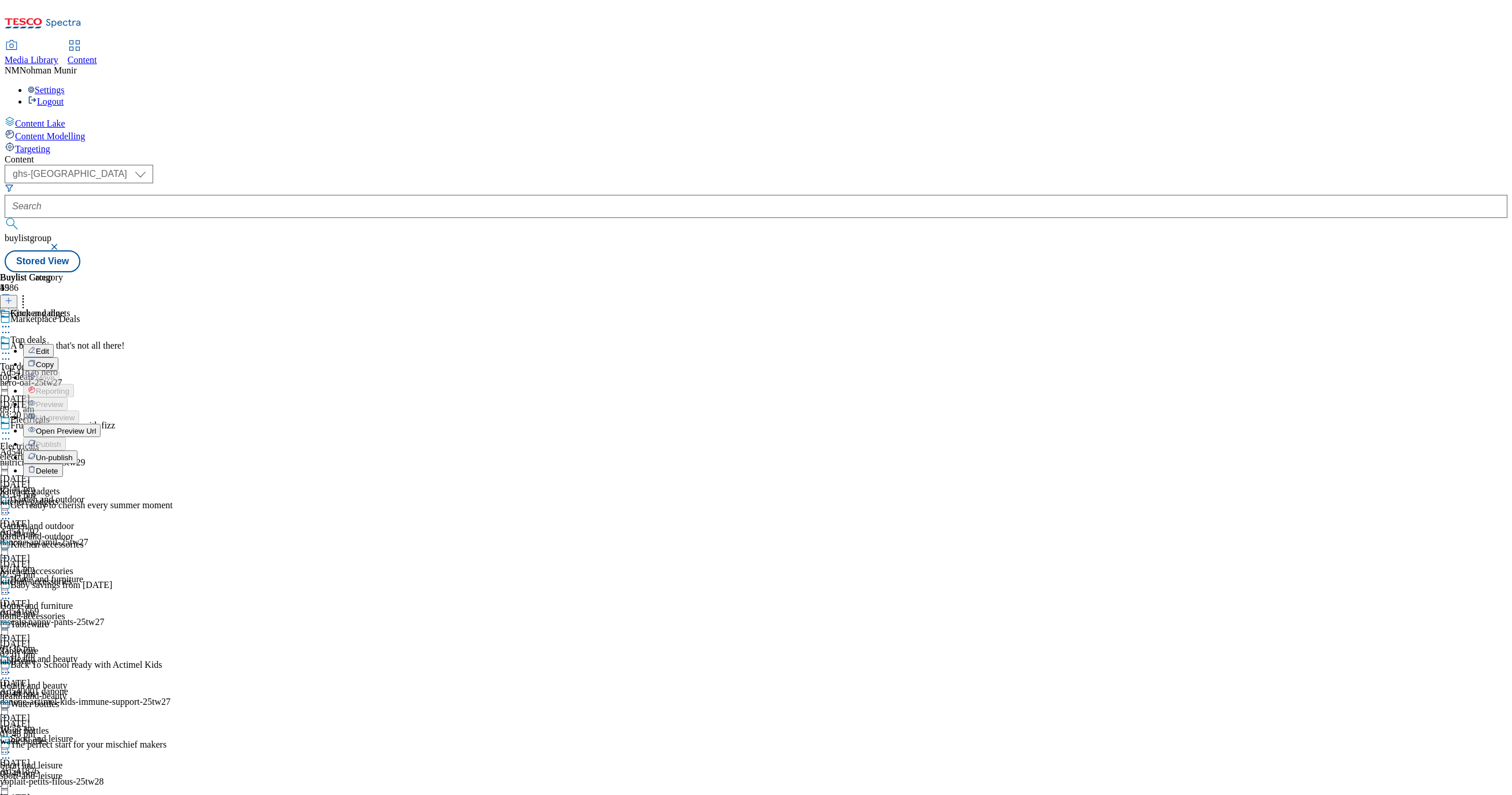
click at [100, 450] on li "Un-publish" at bounding box center [62, 457] width 77 height 13
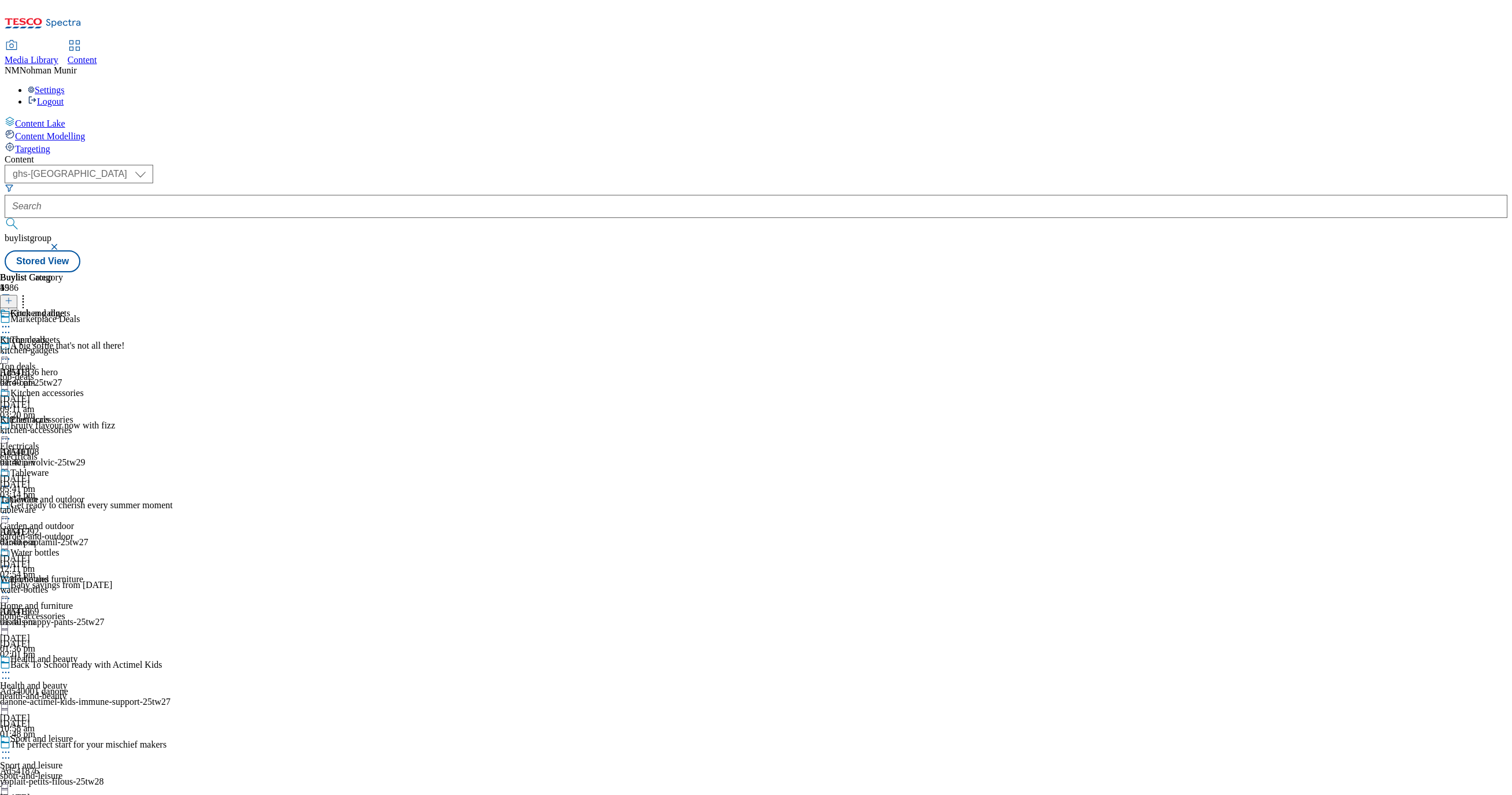
click at [12, 321] on icon at bounding box center [6, 326] width 12 height 12
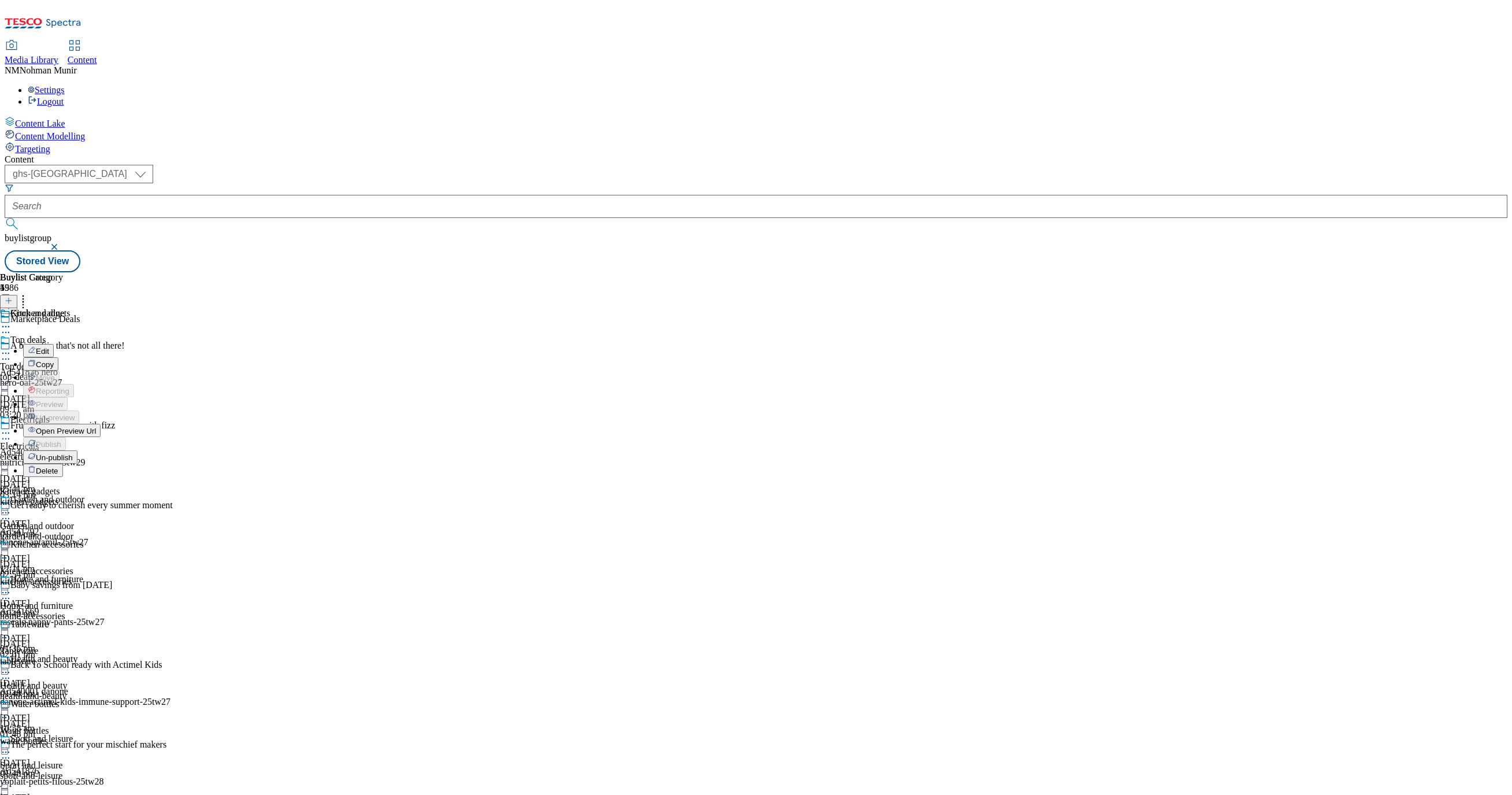
click at [73, 453] on span "Un-publish" at bounding box center [54, 457] width 37 height 8
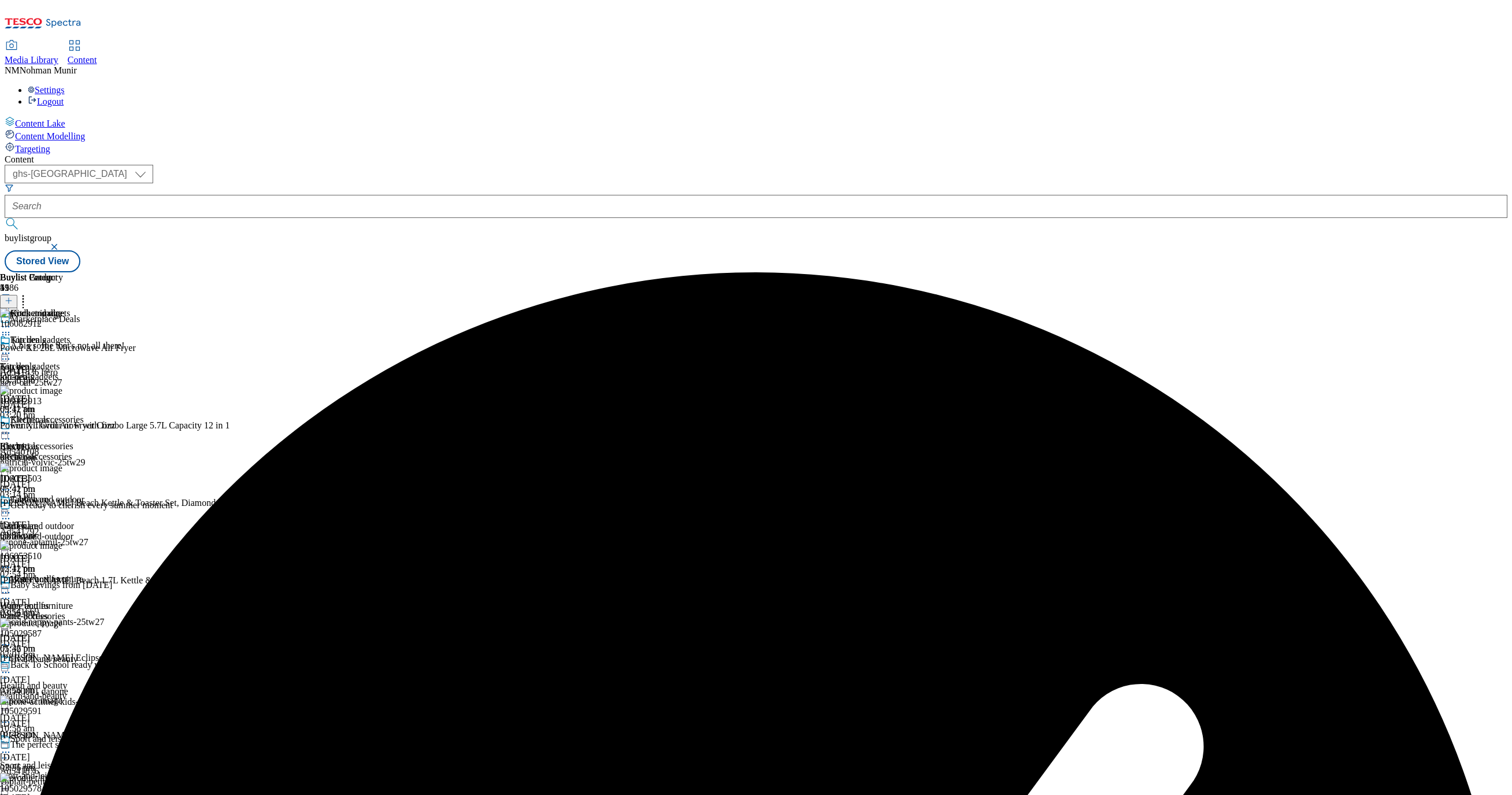
click at [12, 347] on icon at bounding box center [6, 353] width 12 height 12
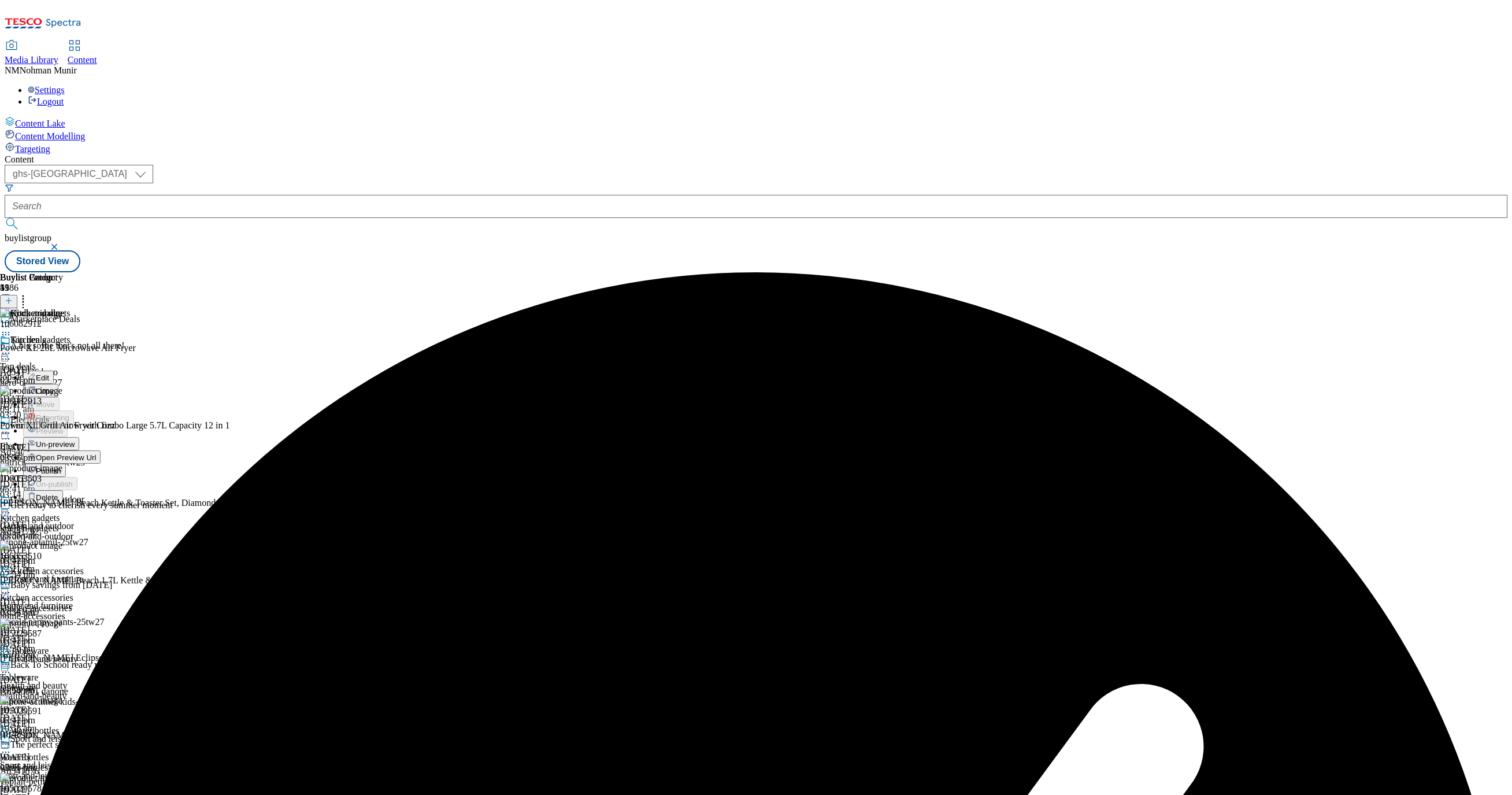
click at [74, 440] on span "Un-preview" at bounding box center [55, 444] width 39 height 8
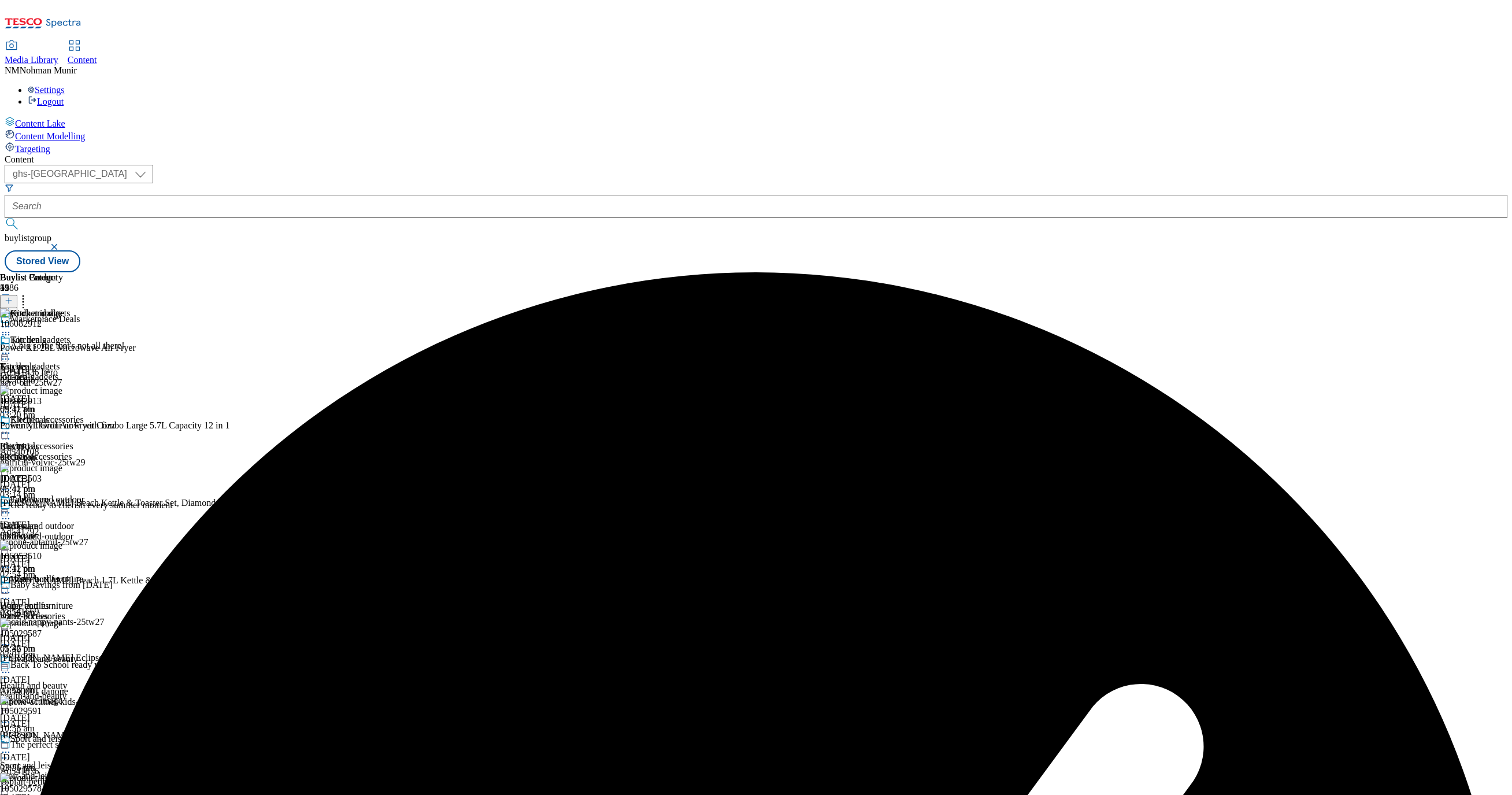
click at [13, 297] on icon at bounding box center [8, 301] width 8 height 8
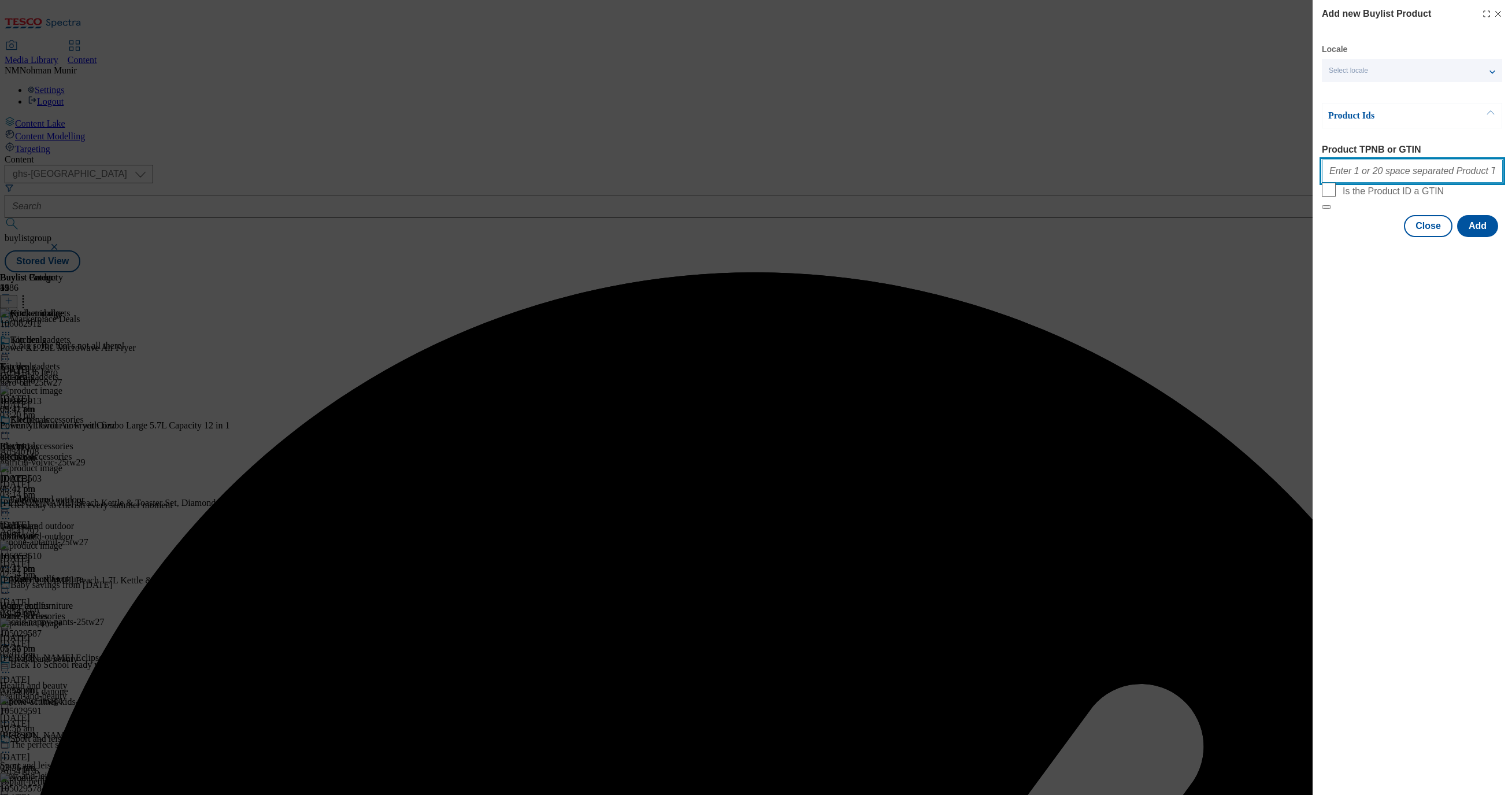
click at [1358, 178] on input "Product TPNB or GTIN" at bounding box center [1412, 171] width 181 height 23
paste input "105420820 105420821 105552554 105087153 105420823 105420828 105446852 105420819…"
type input "105420820 105420821 105552554 105087153 105420823 105420828 105446852 105420819…"
click at [1493, 237] on button "Add" at bounding box center [1477, 226] width 41 height 22
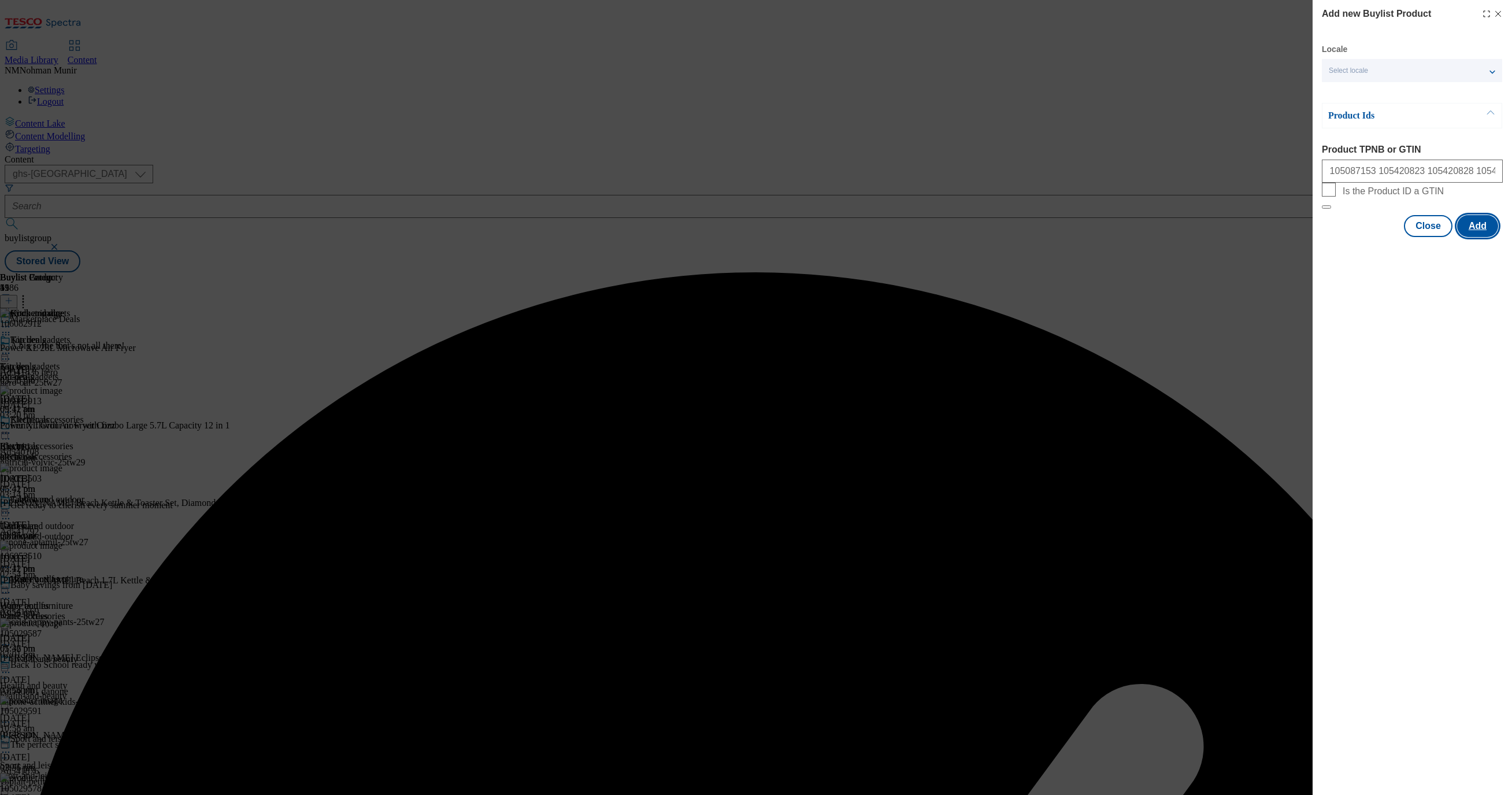
scroll to position [0, 0]
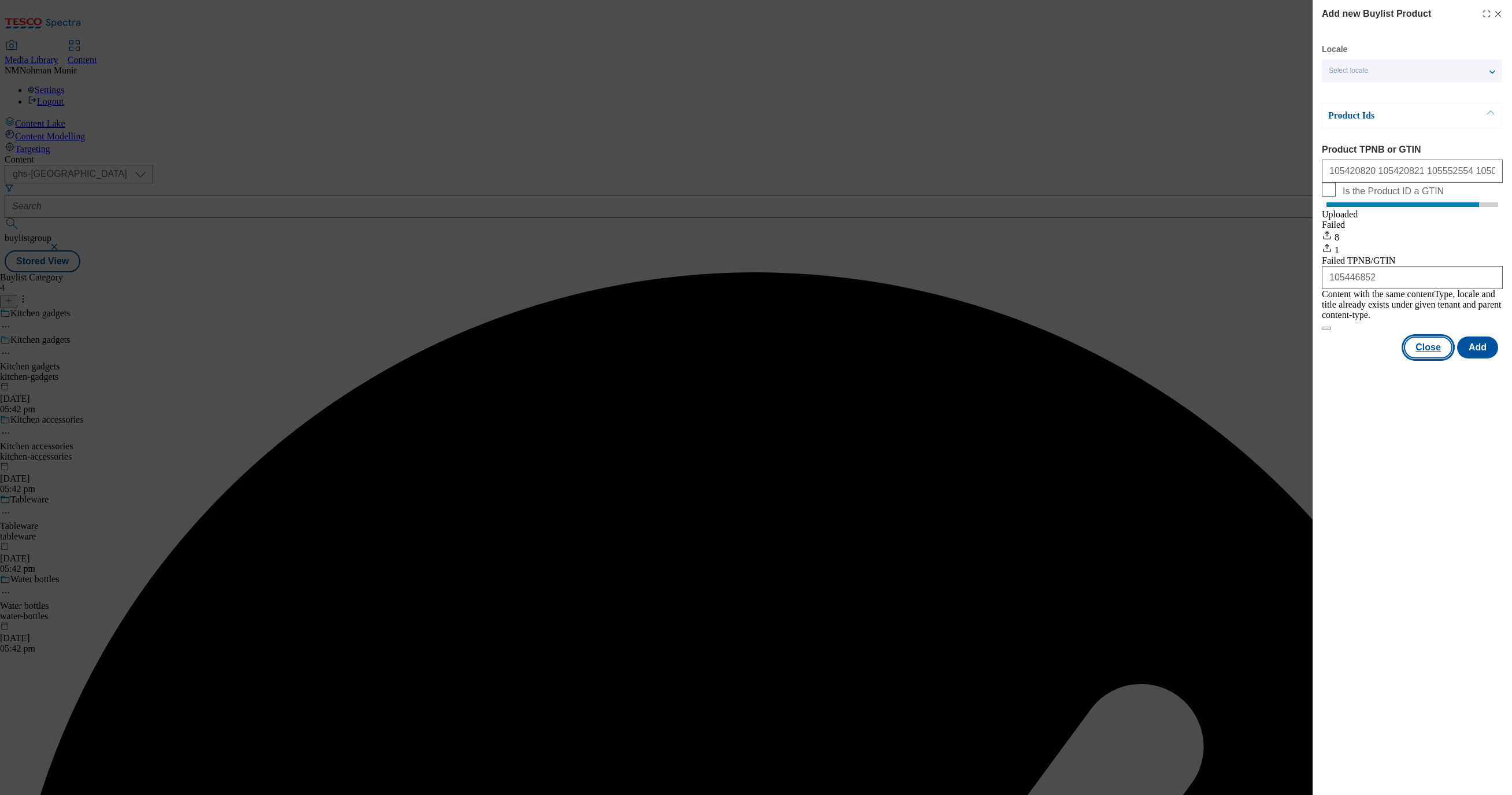
click at [1432, 346] on button "Close" at bounding box center [1428, 347] width 49 height 22
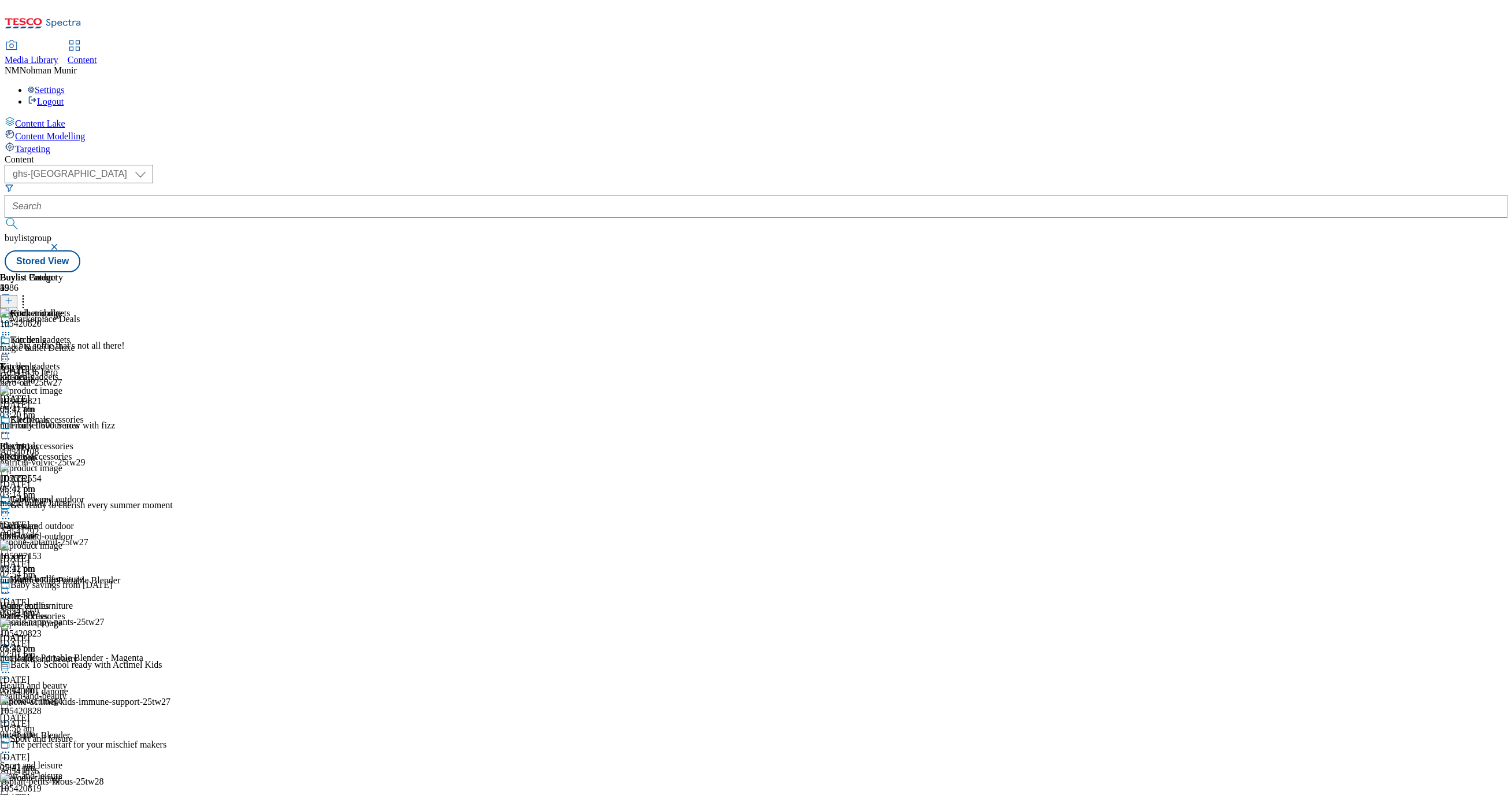
click at [7, 353] on circle at bounding box center [6, 354] width 2 height 2
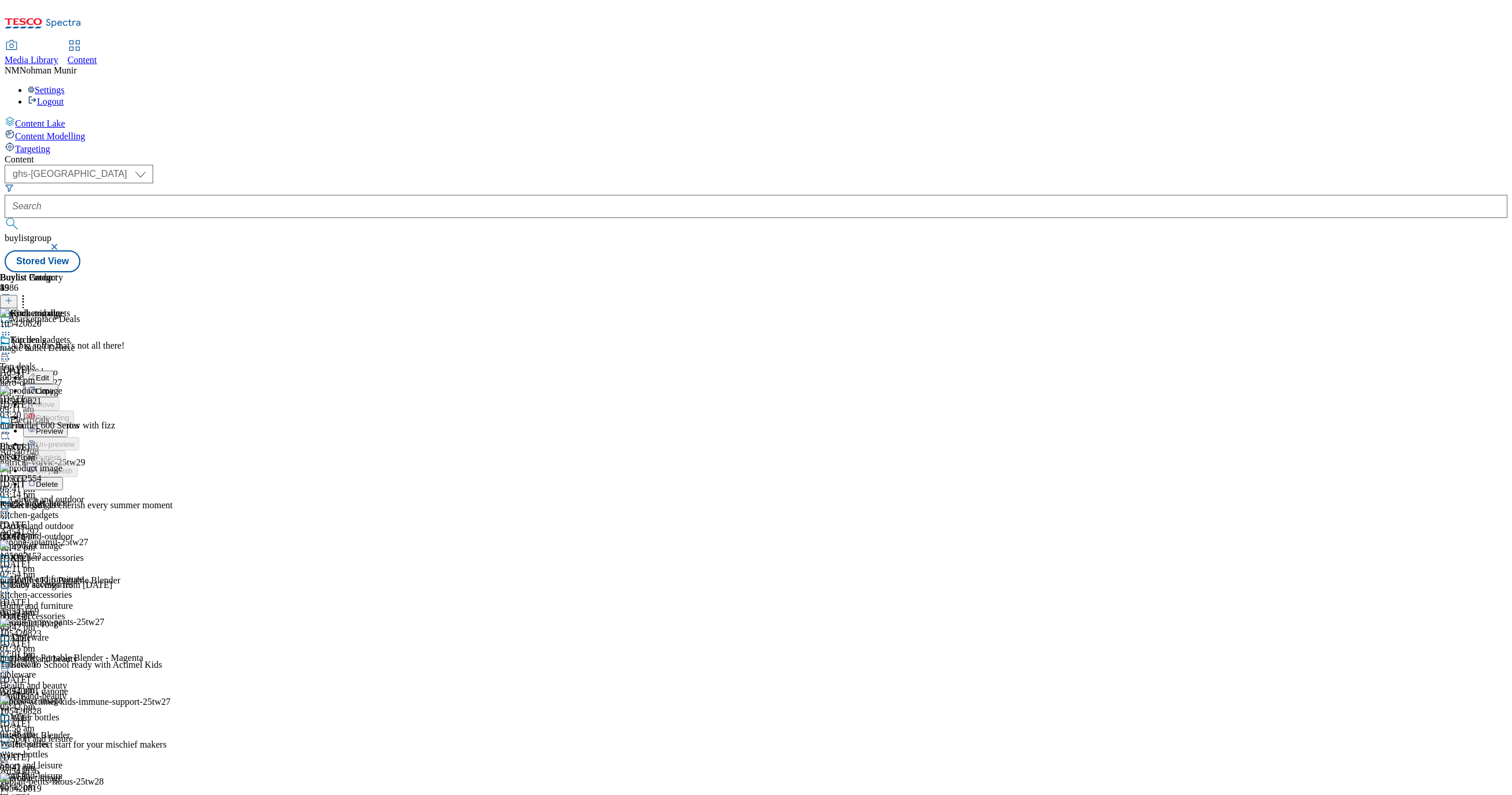
click at [68, 424] on button "Preview" at bounding box center [45, 430] width 44 height 13
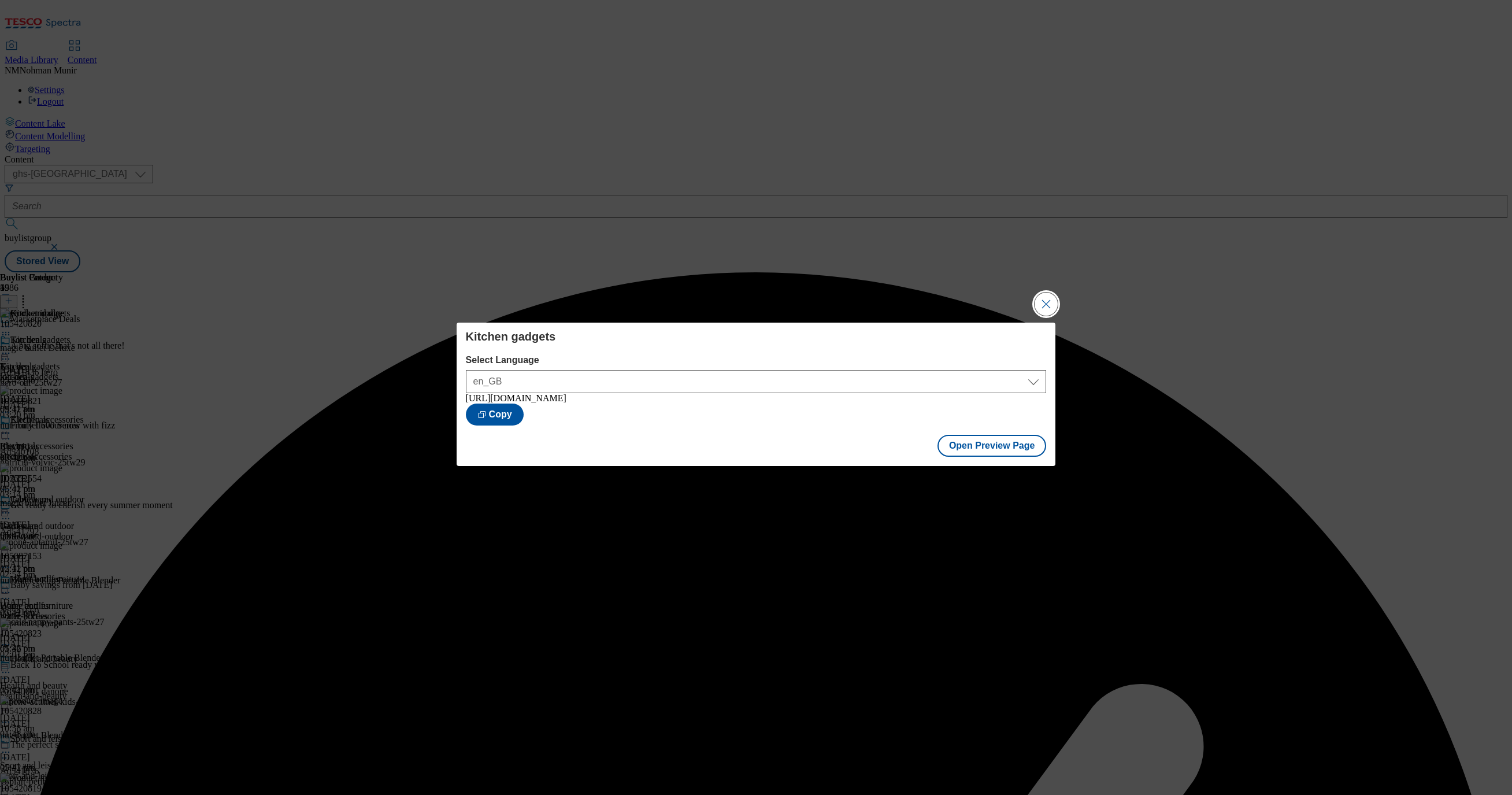
click at [1057, 305] on button "Close Modal" at bounding box center [1046, 303] width 23 height 23
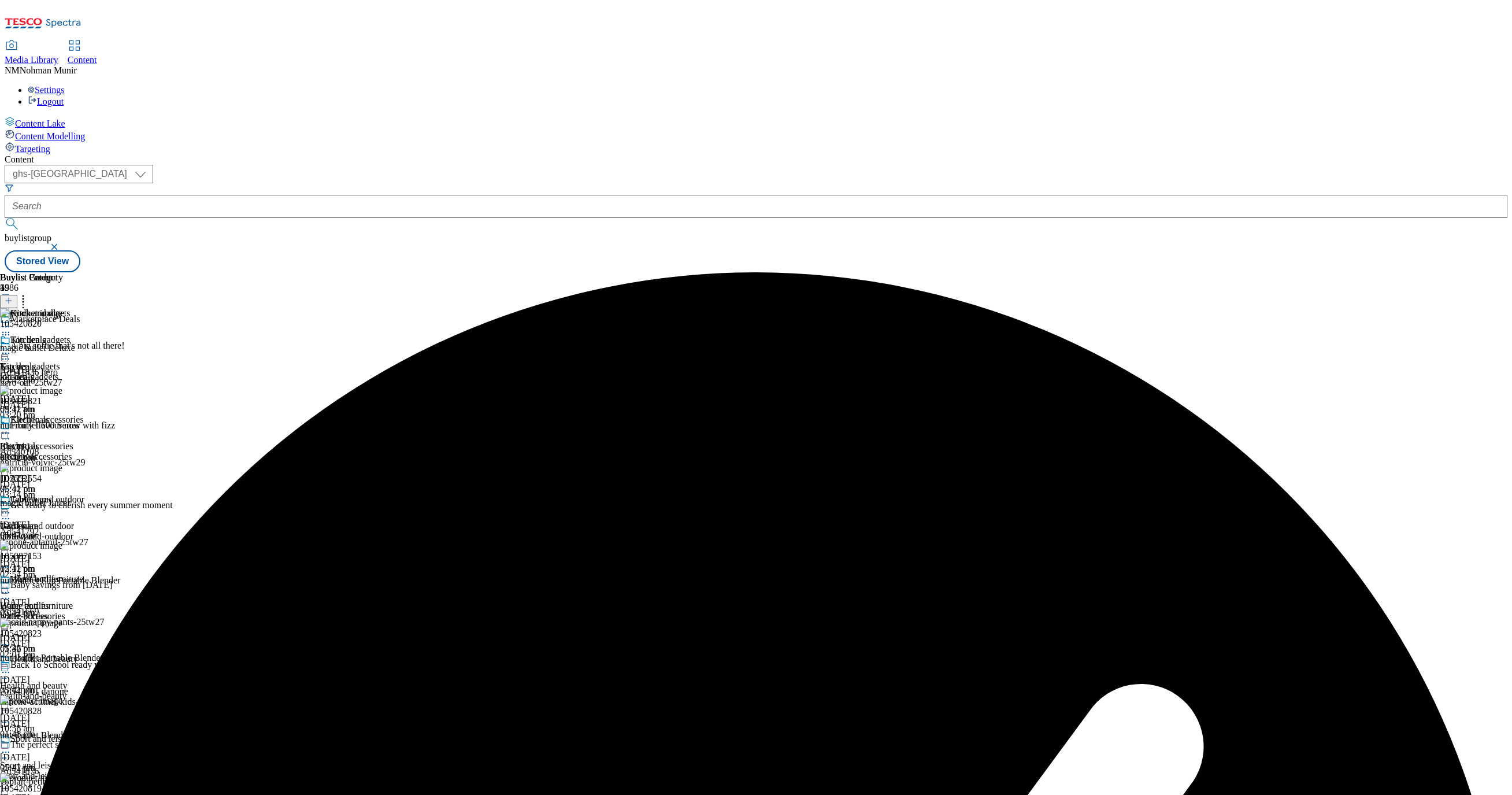
click at [12, 347] on icon at bounding box center [6, 353] width 12 height 12
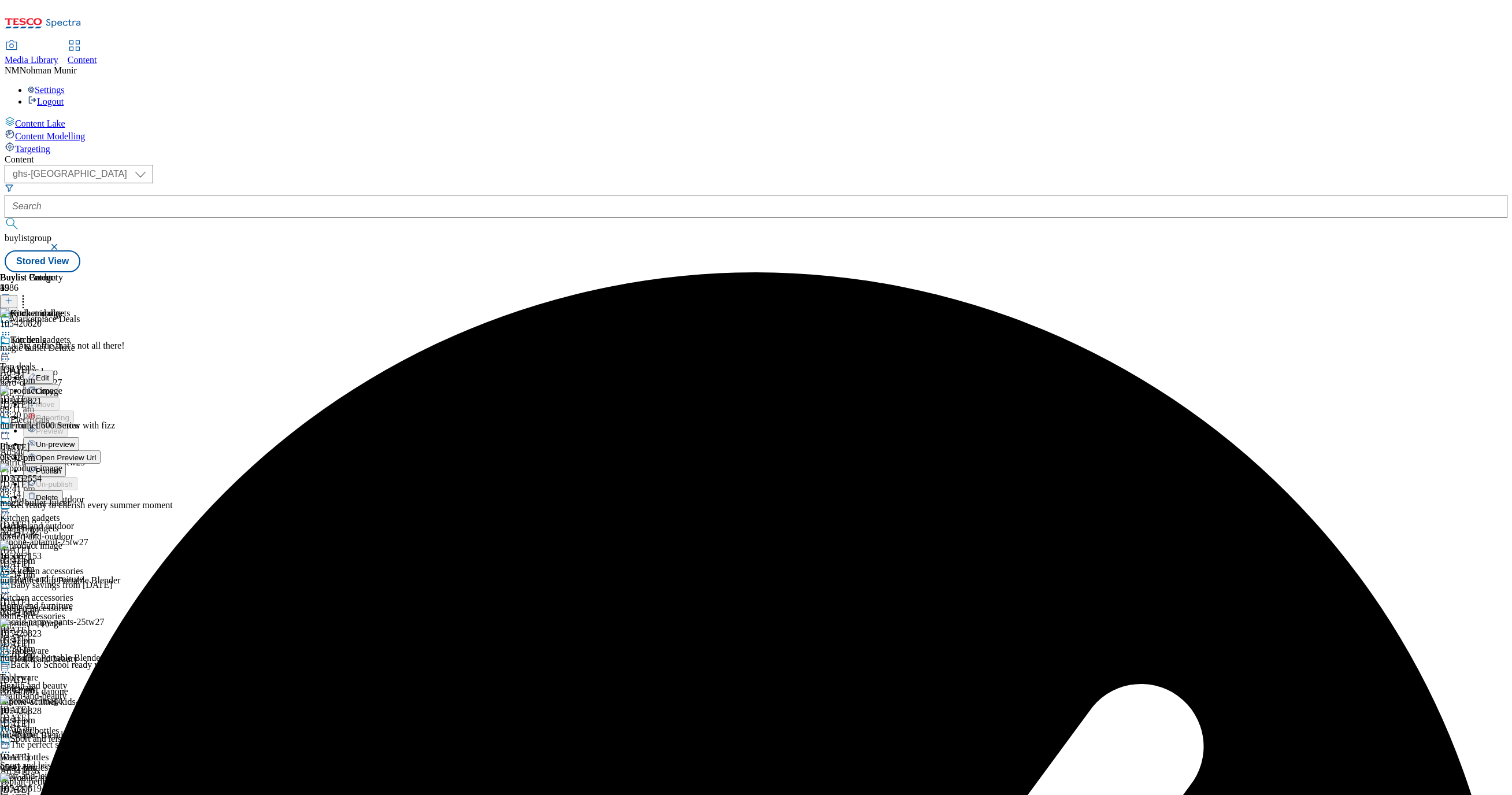
click at [66, 463] on button "Publish" at bounding box center [44, 470] width 43 height 13
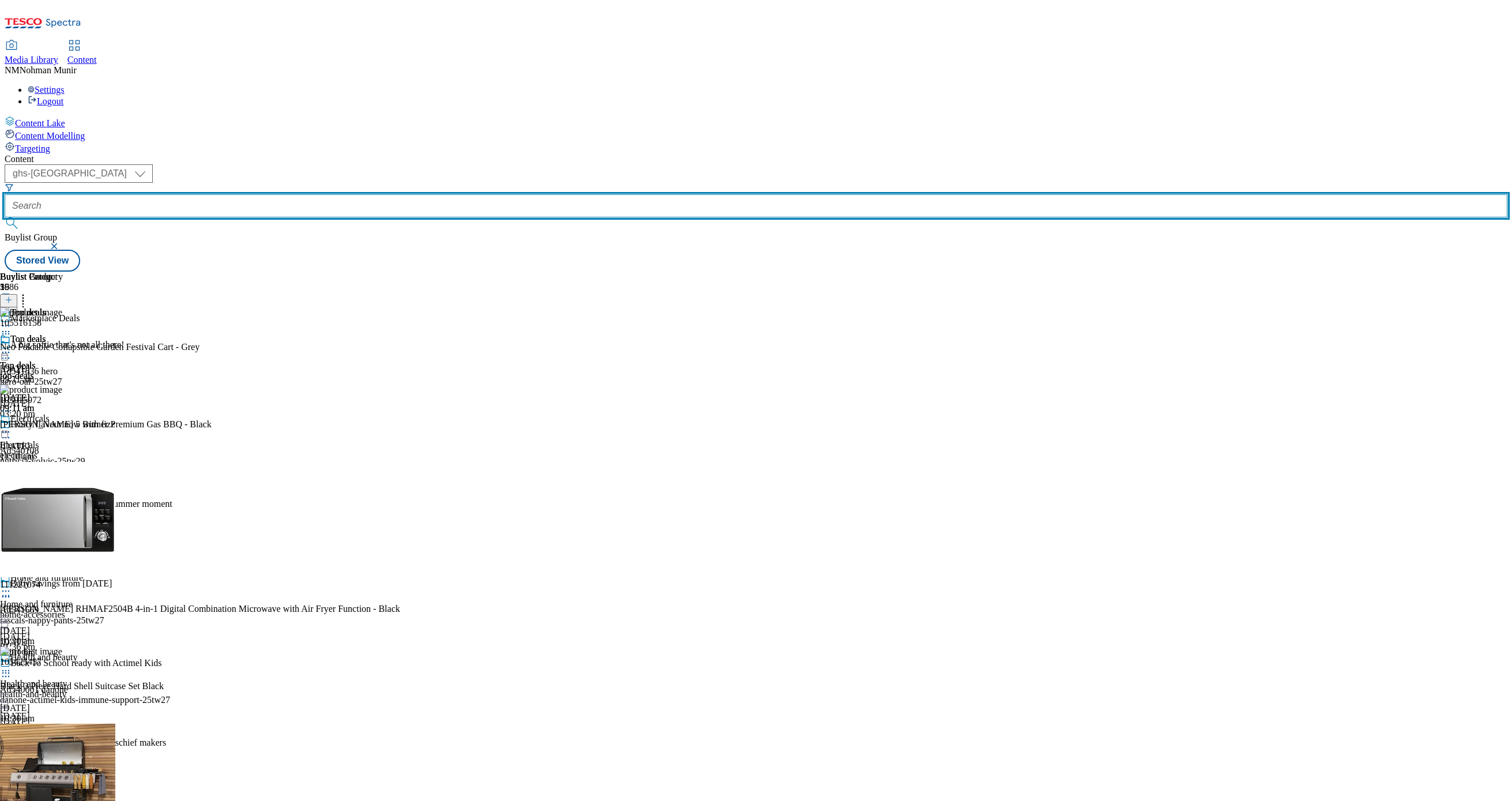
click at [292, 194] on input "text" at bounding box center [756, 205] width 1503 height 23
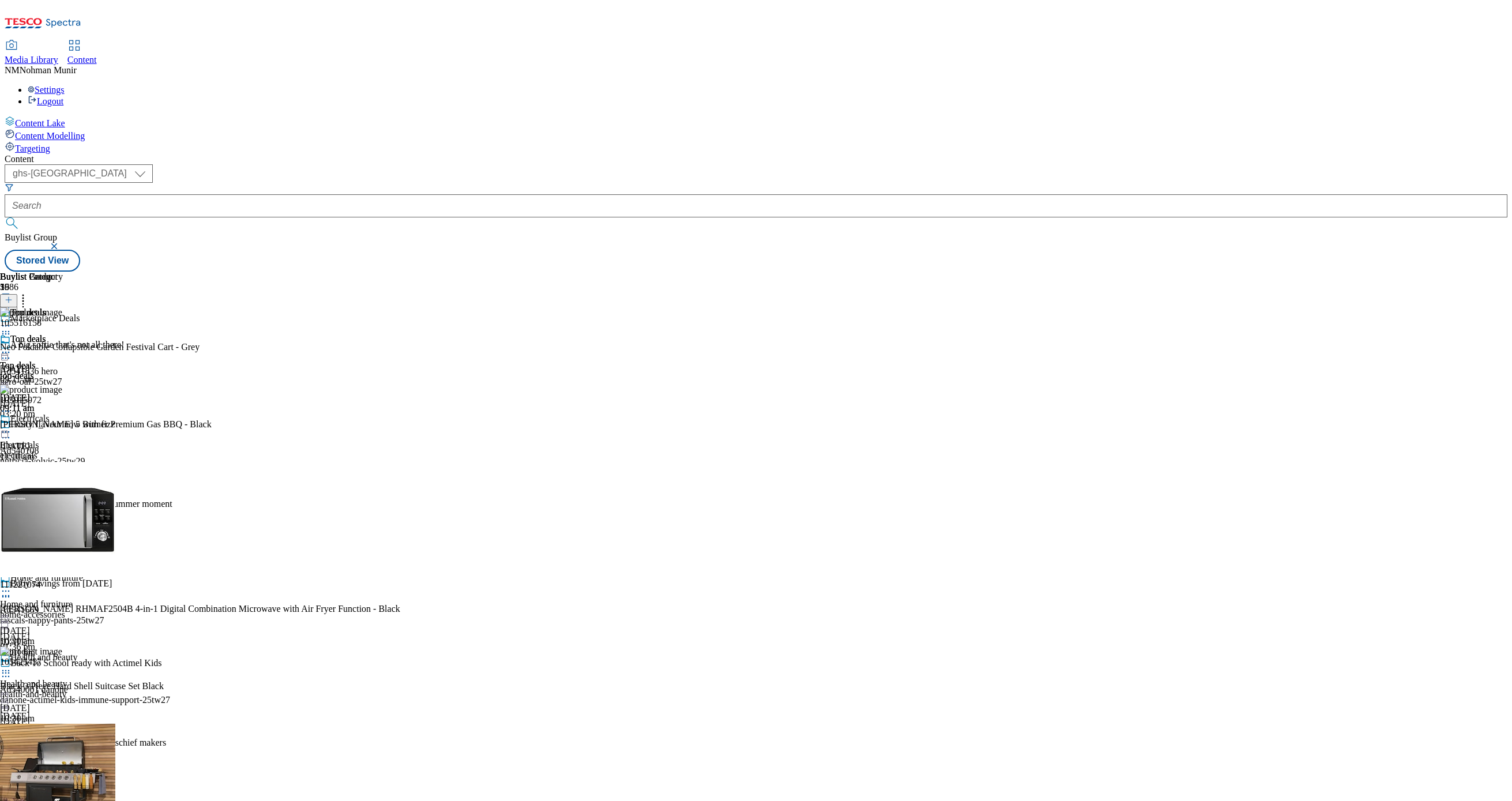
click at [91, 530] on div "garden-and-outdoor" at bounding box center [45, 534] width 91 height 10
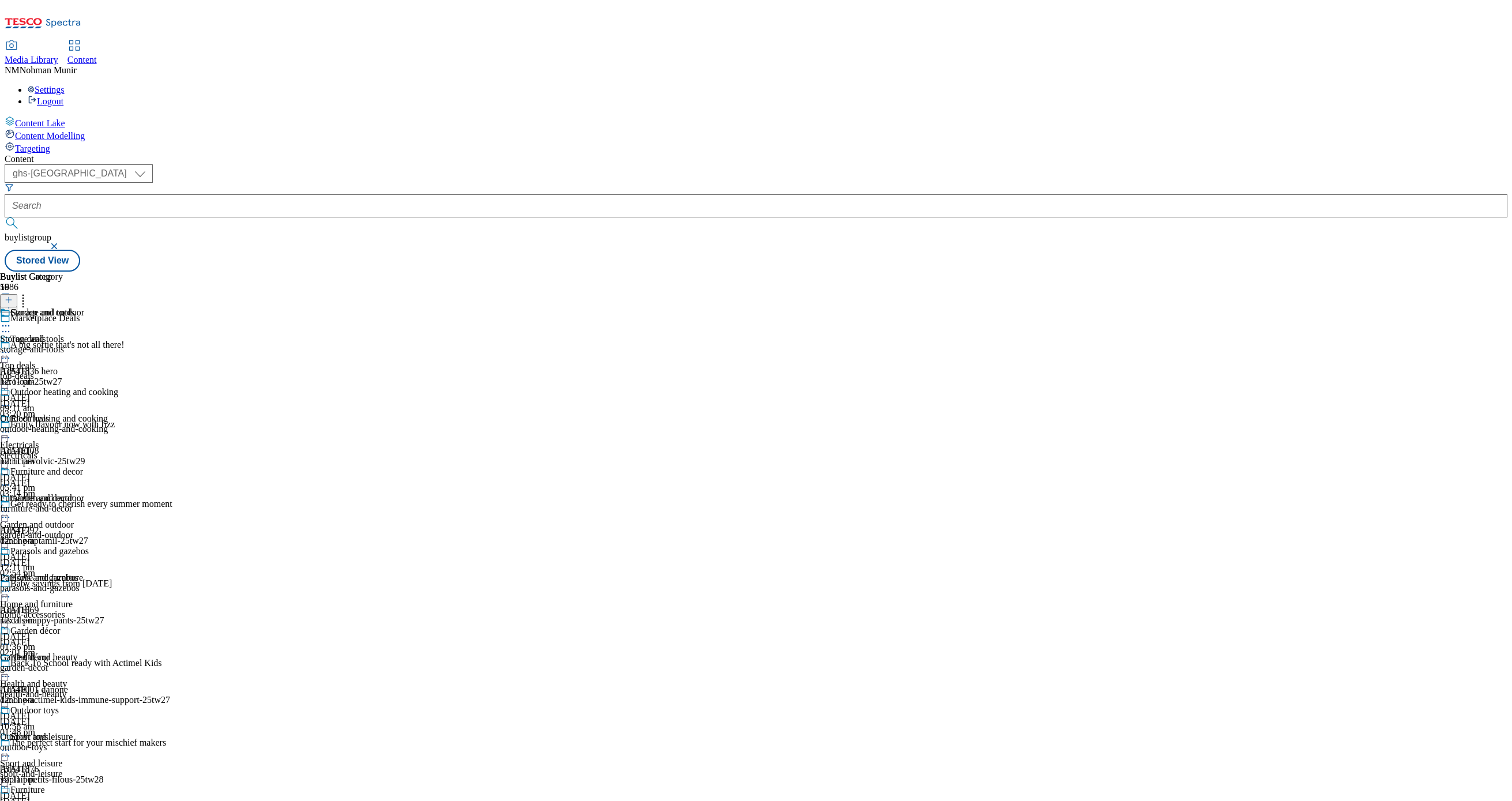
click at [118, 466] on div "Furniture and decor Furniture and decor furniture-and-decor [DATE] 12:11 pm" at bounding box center [59, 506] width 118 height 80
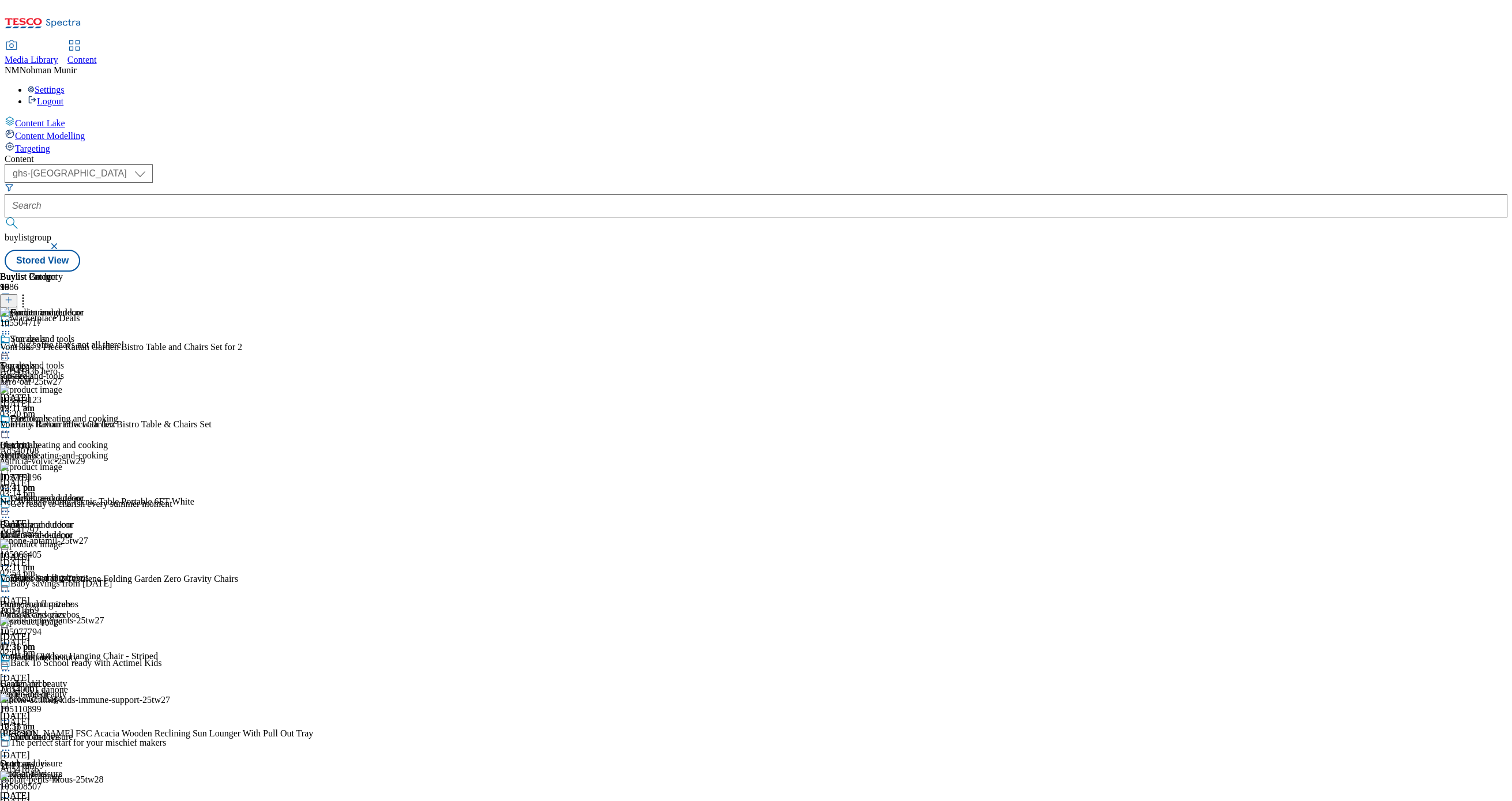
scroll to position [460, 0]
click at [118, 731] on div "Outdoor toys" at bounding box center [59, 744] width 118 height 27
click at [91, 768] on div "sport-and-leisure" at bounding box center [45, 773] width 91 height 10
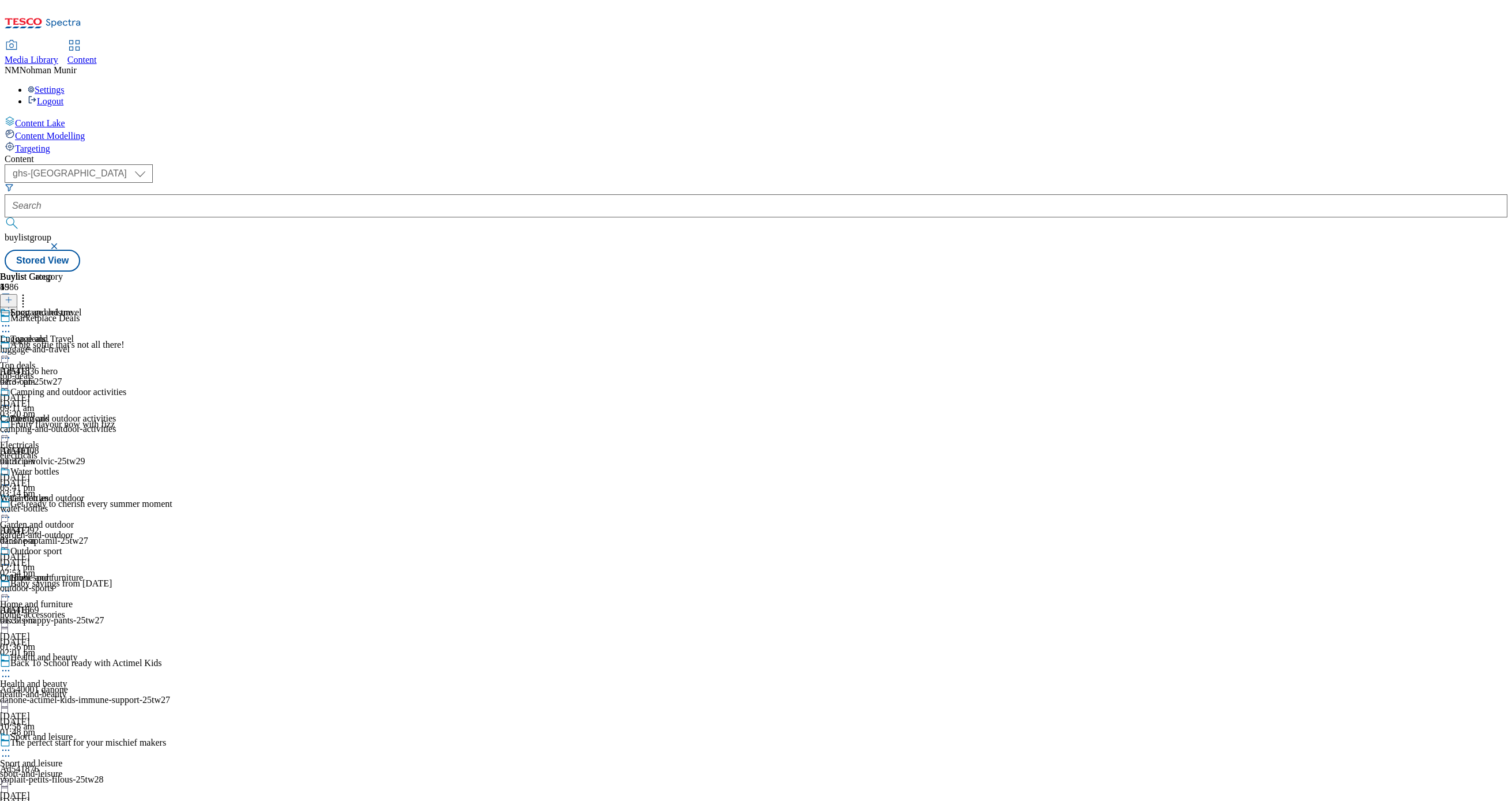
click at [127, 423] on div "camping-and-outdoor-activities" at bounding box center [63, 428] width 127 height 10
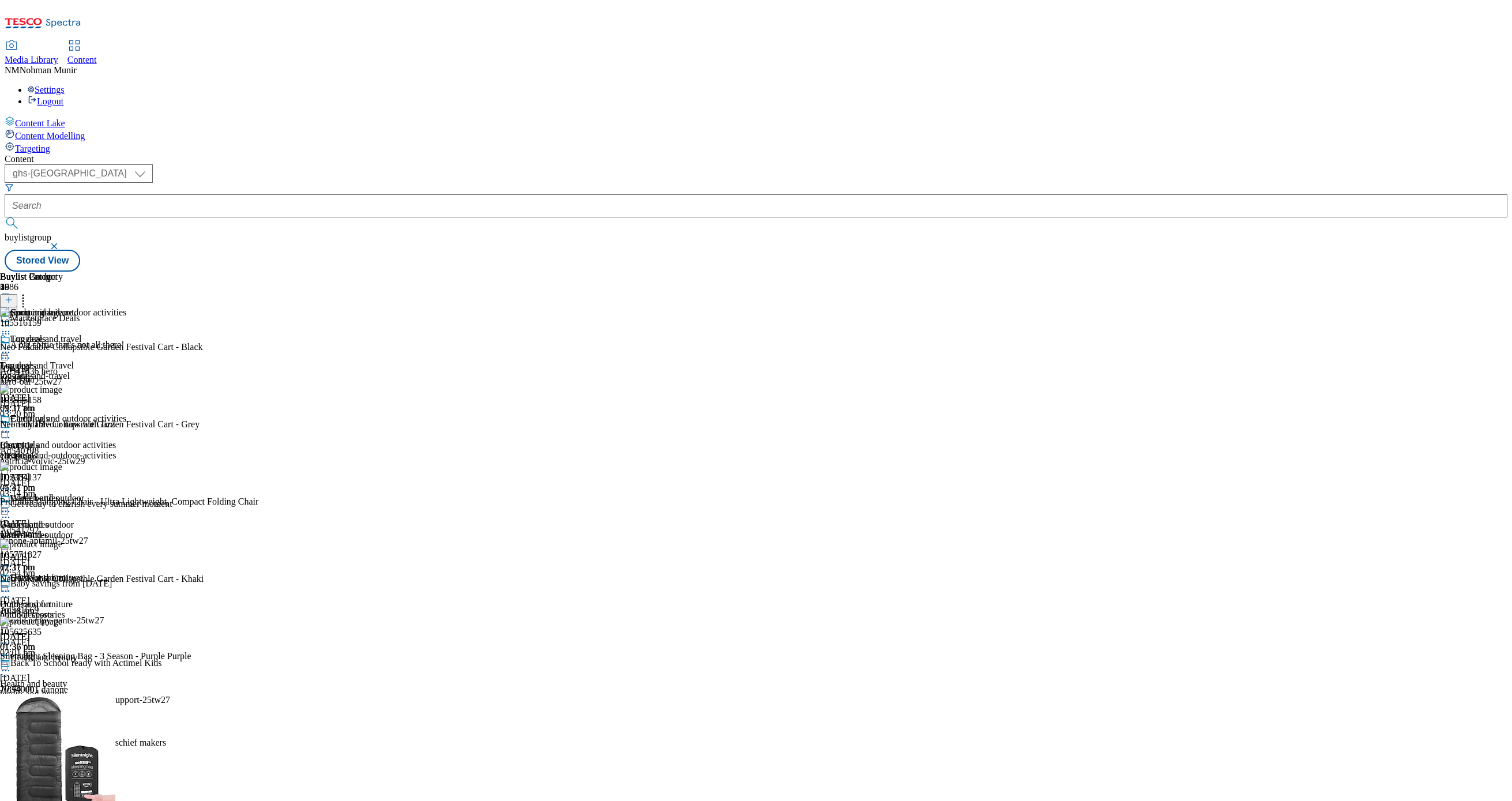
click at [91, 493] on div "Garden and outdoor" at bounding box center [45, 506] width 91 height 27
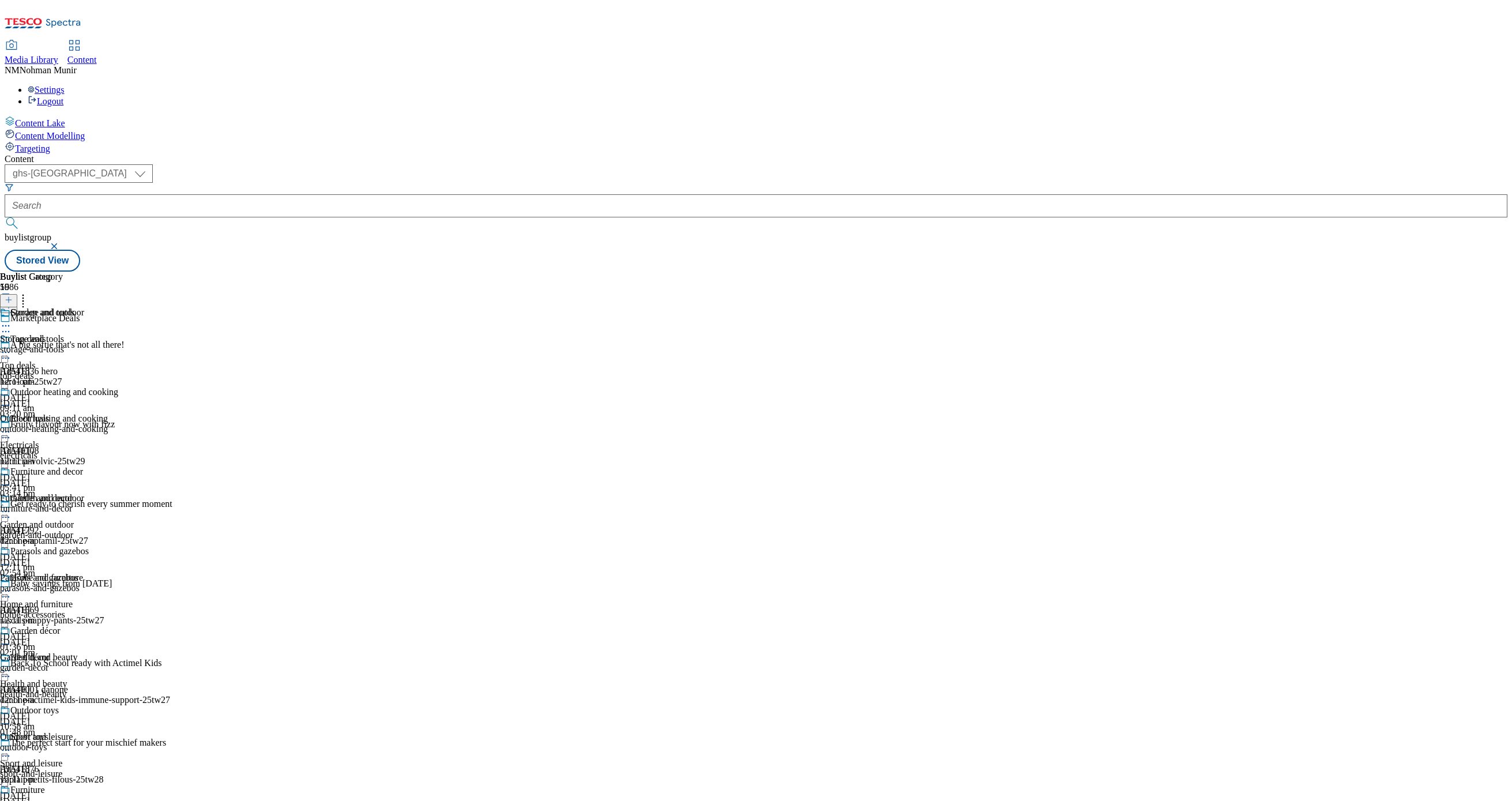
scroll to position [173, 0]
click at [118, 466] on div "Furniture and decor Furniture and decor furniture-and-decor [DATE] 12:11 pm" at bounding box center [59, 506] width 118 height 80
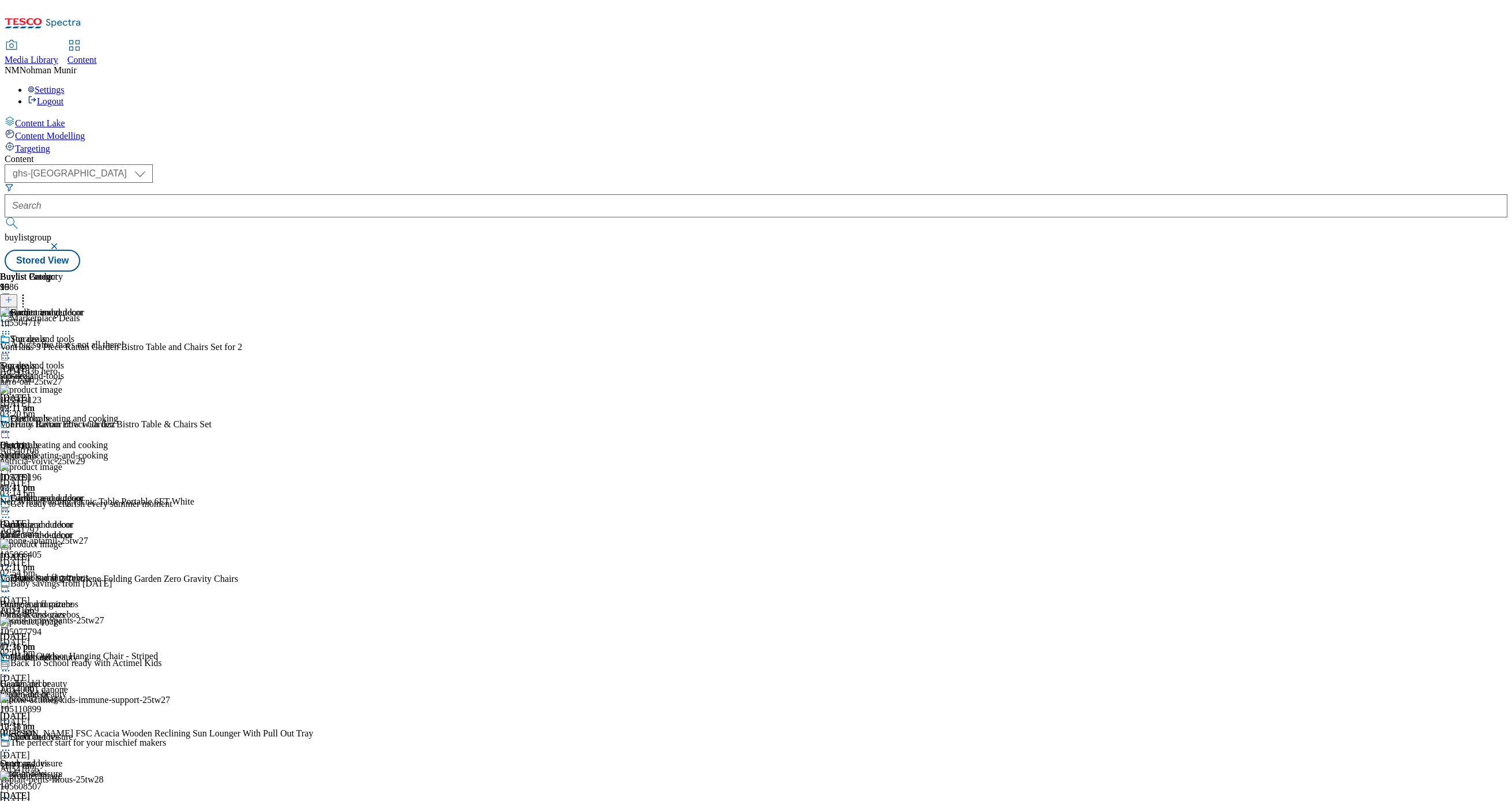
click at [28, 292] on icon at bounding box center [23, 298] width 12 height 12
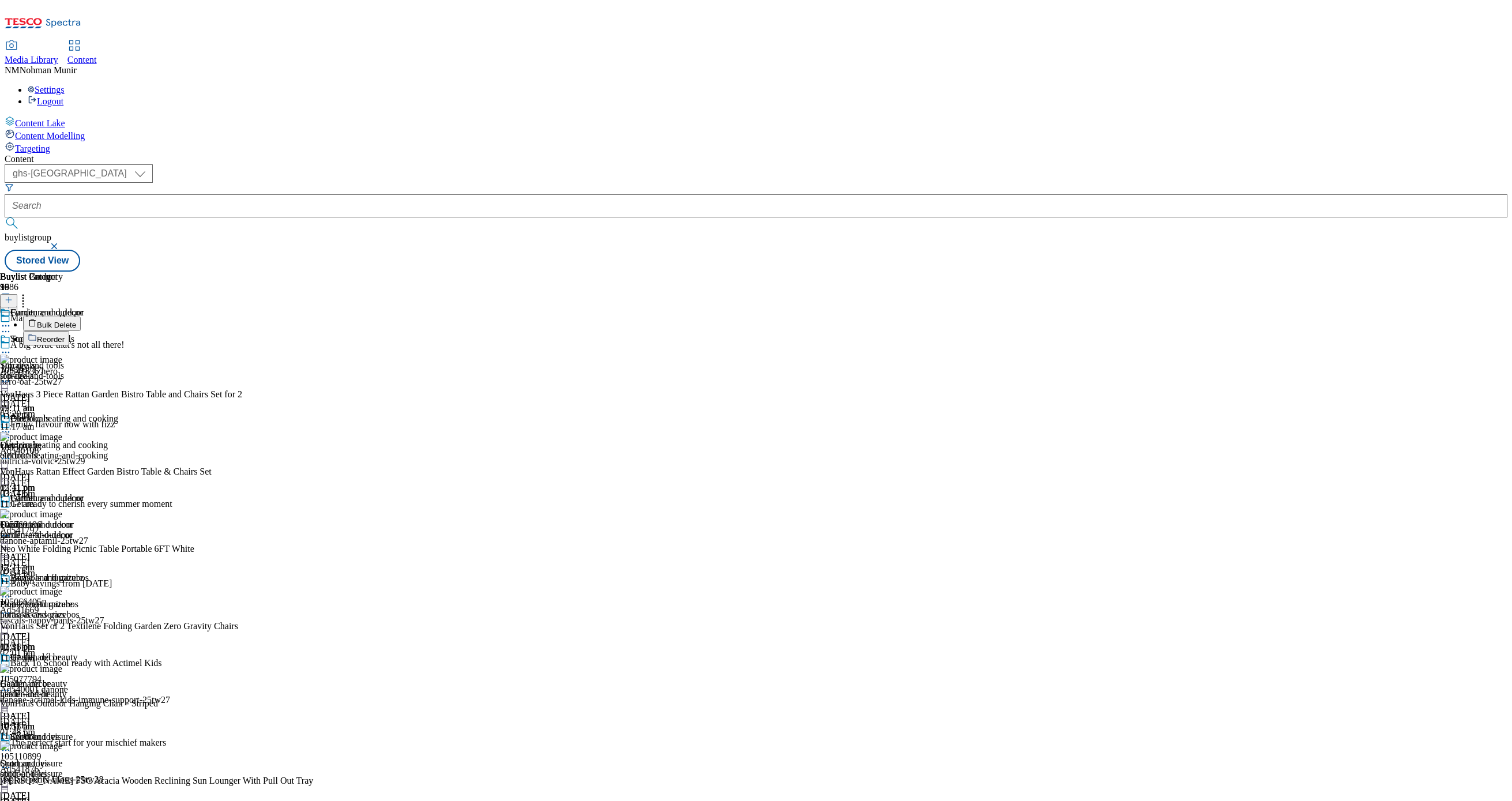
click at [118, 493] on div "Furniture and decor" at bounding box center [59, 506] width 118 height 27
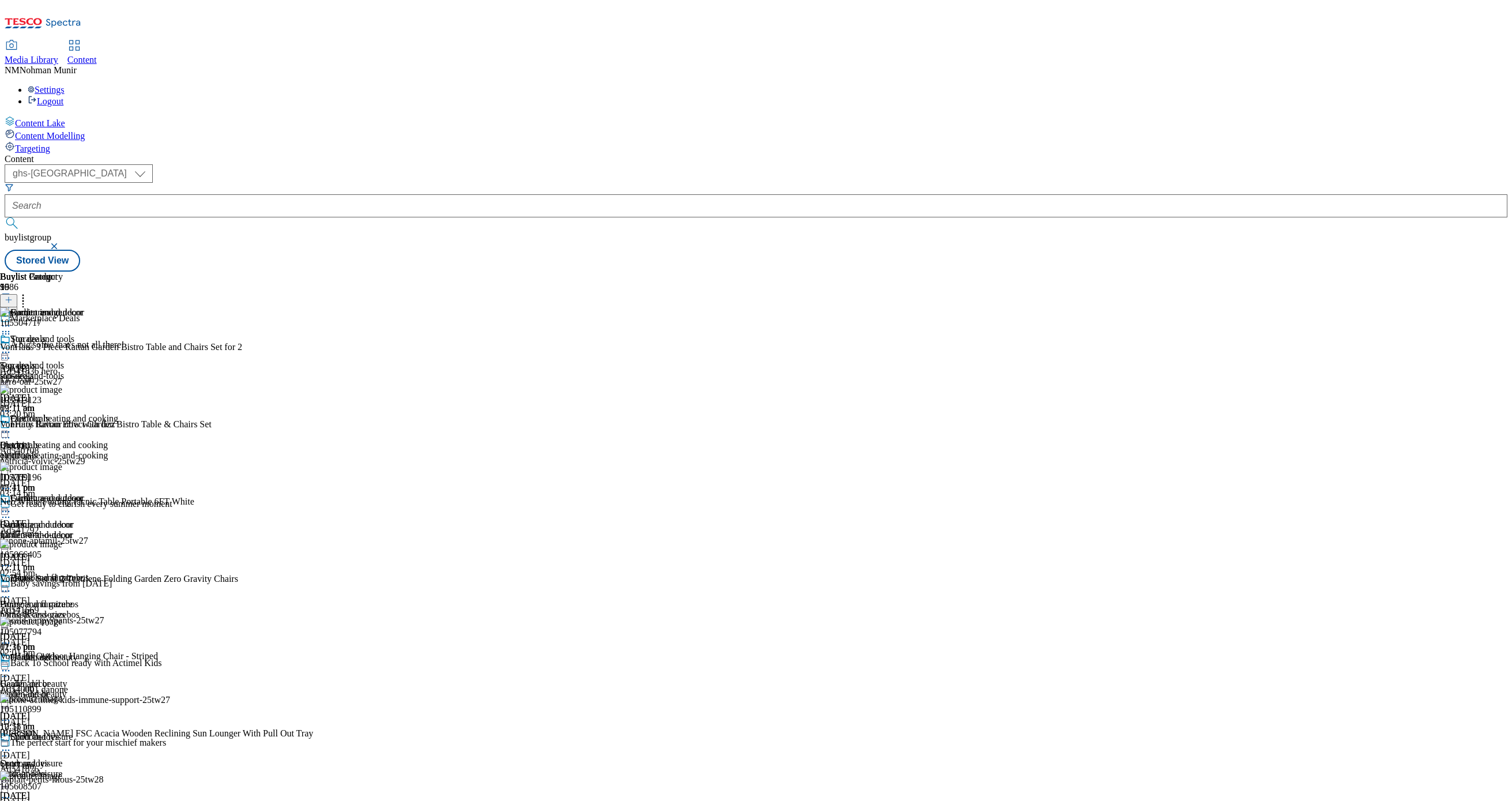
click at [12, 506] on icon at bounding box center [6, 511] width 12 height 12
click at [72, 638] on span "Un-publish" at bounding box center [54, 642] width 37 height 8
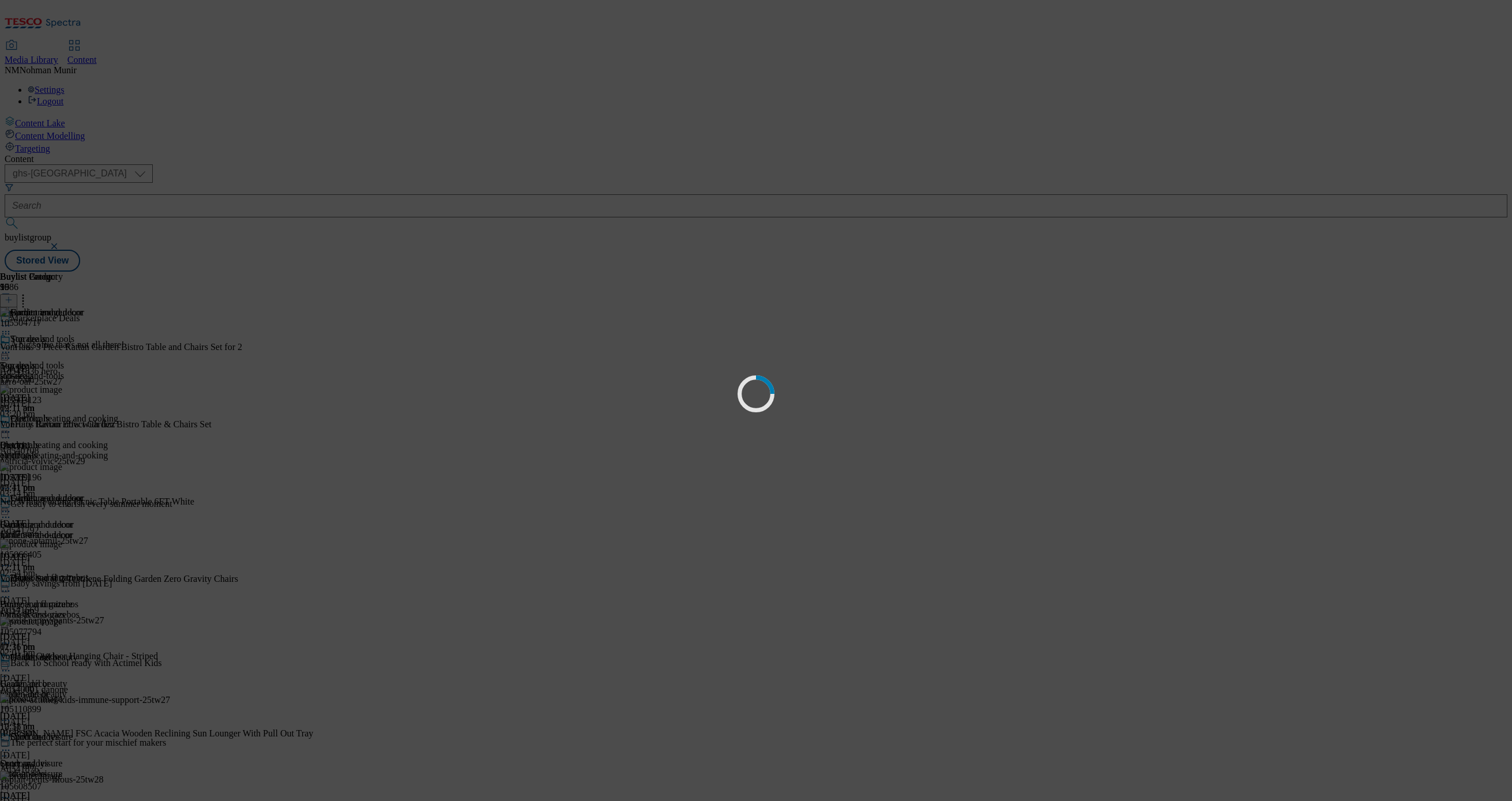
click at [740, 304] on div "Loading" at bounding box center [756, 400] width 1512 height 801
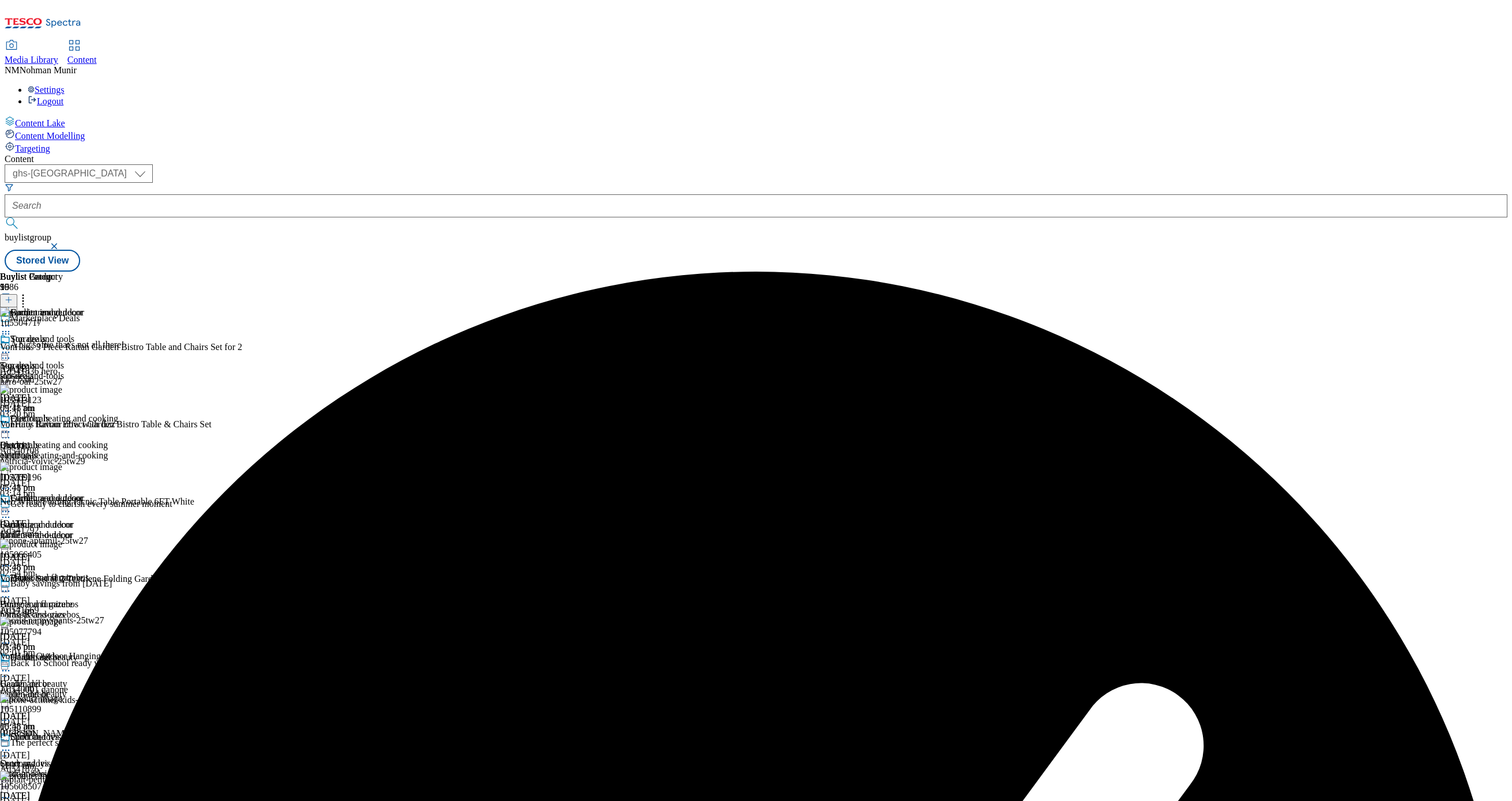
click at [12, 506] on icon at bounding box center [6, 511] width 12 height 12
click at [79, 595] on button "Un-preview" at bounding box center [50, 601] width 56 height 13
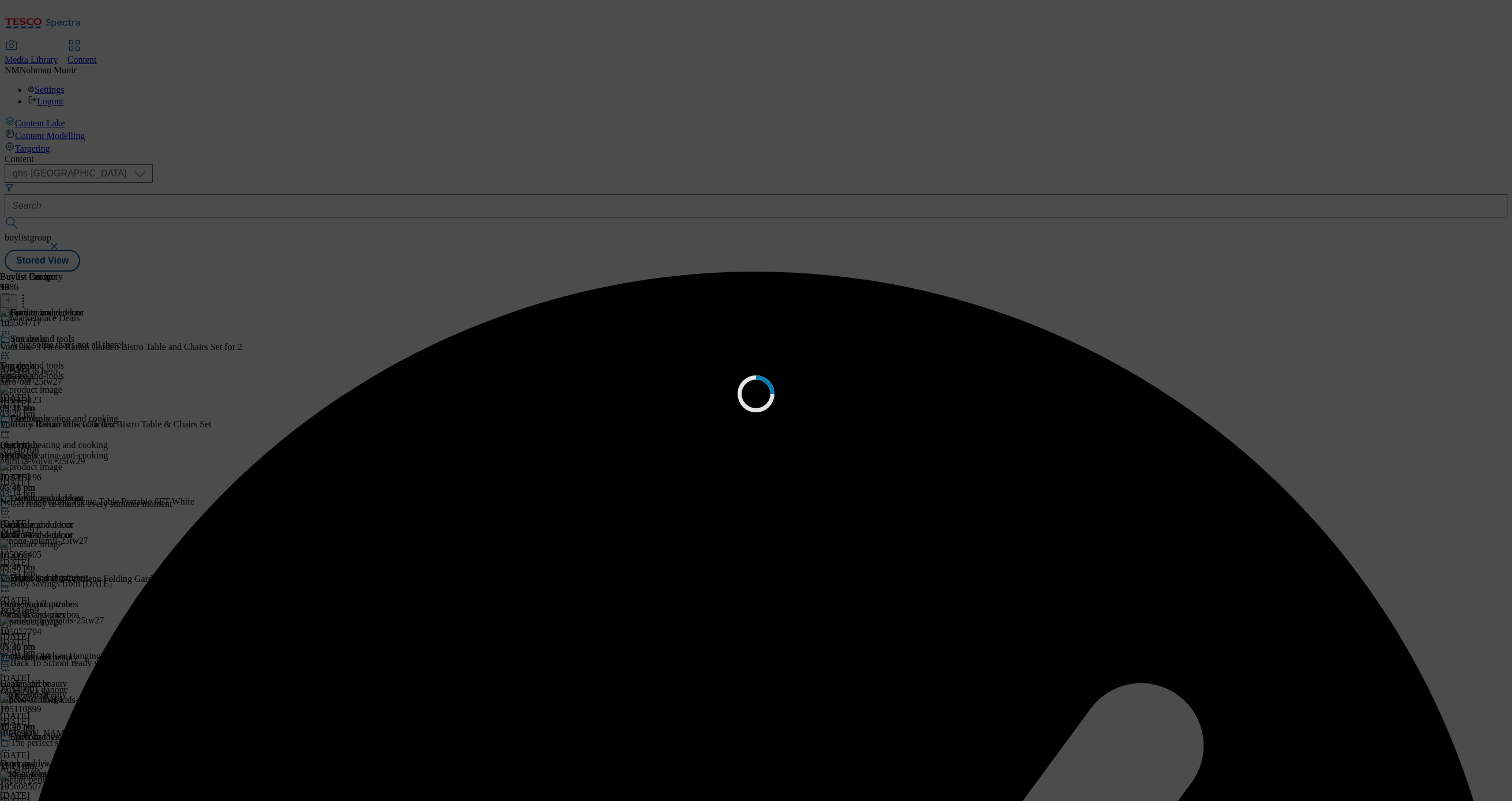
scroll to position [0, 0]
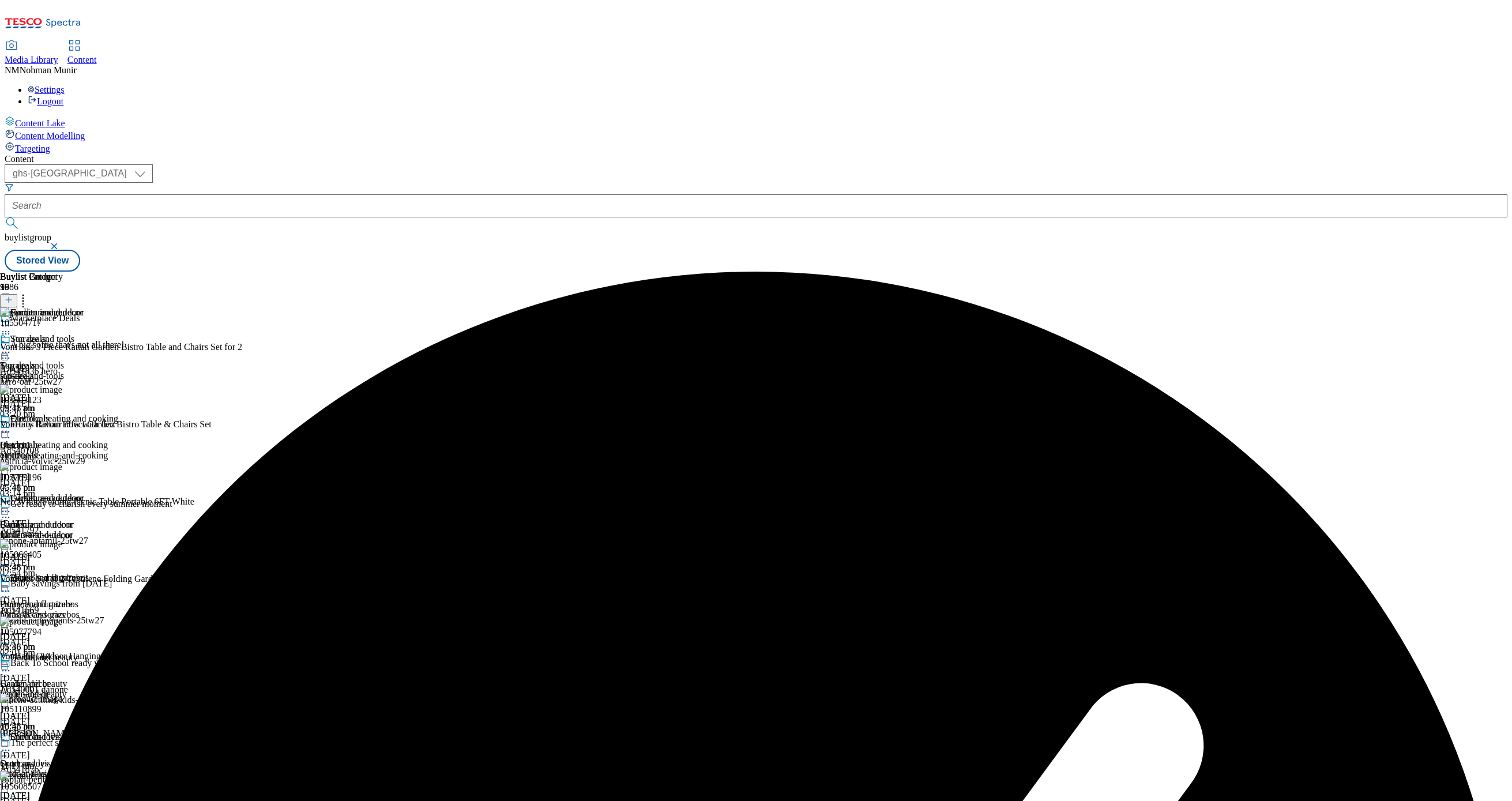
click at [28, 292] on icon at bounding box center [23, 298] width 12 height 12
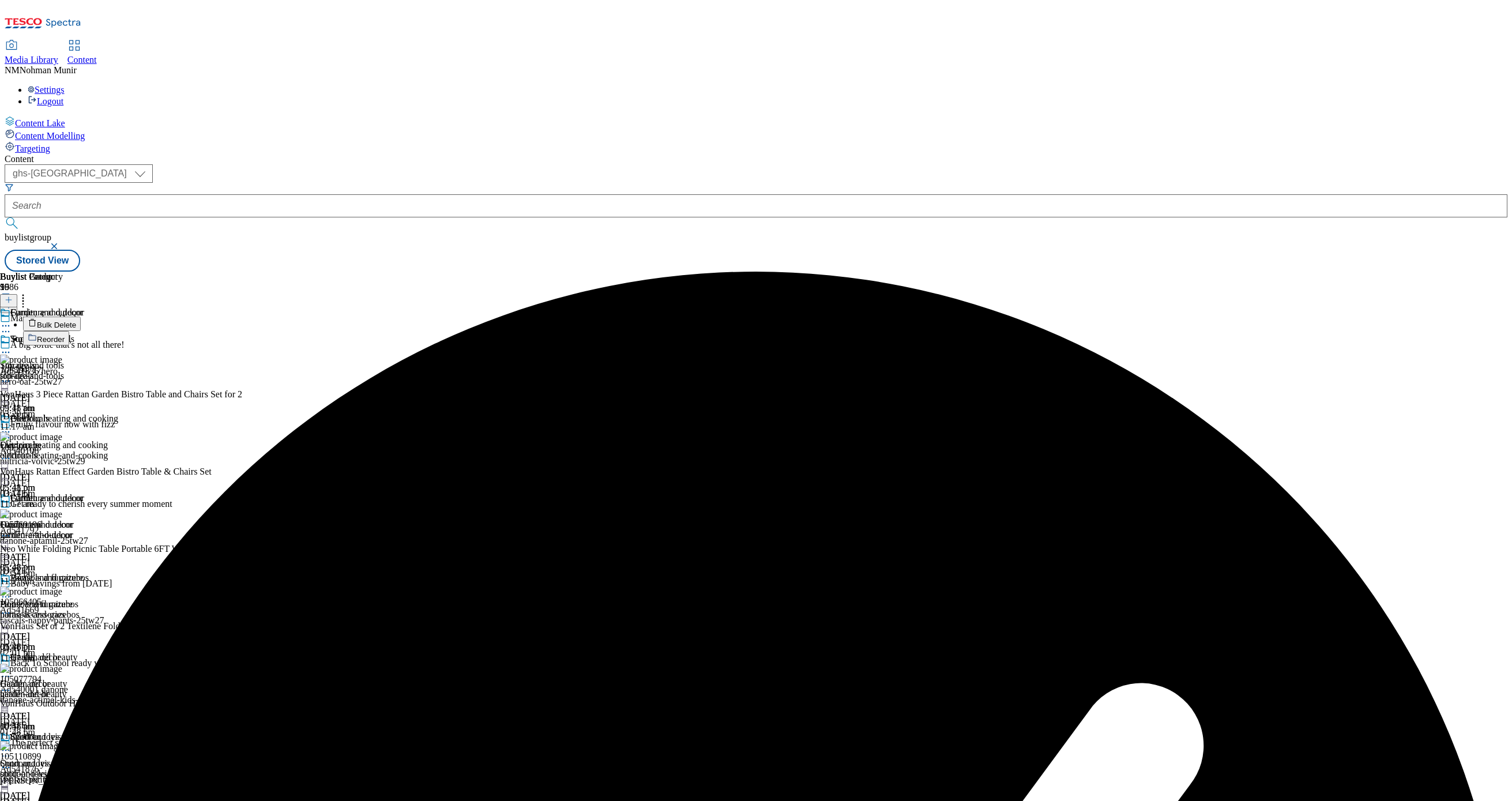
click at [81, 316] on button "Bulk Delete" at bounding box center [51, 324] width 58 height 15
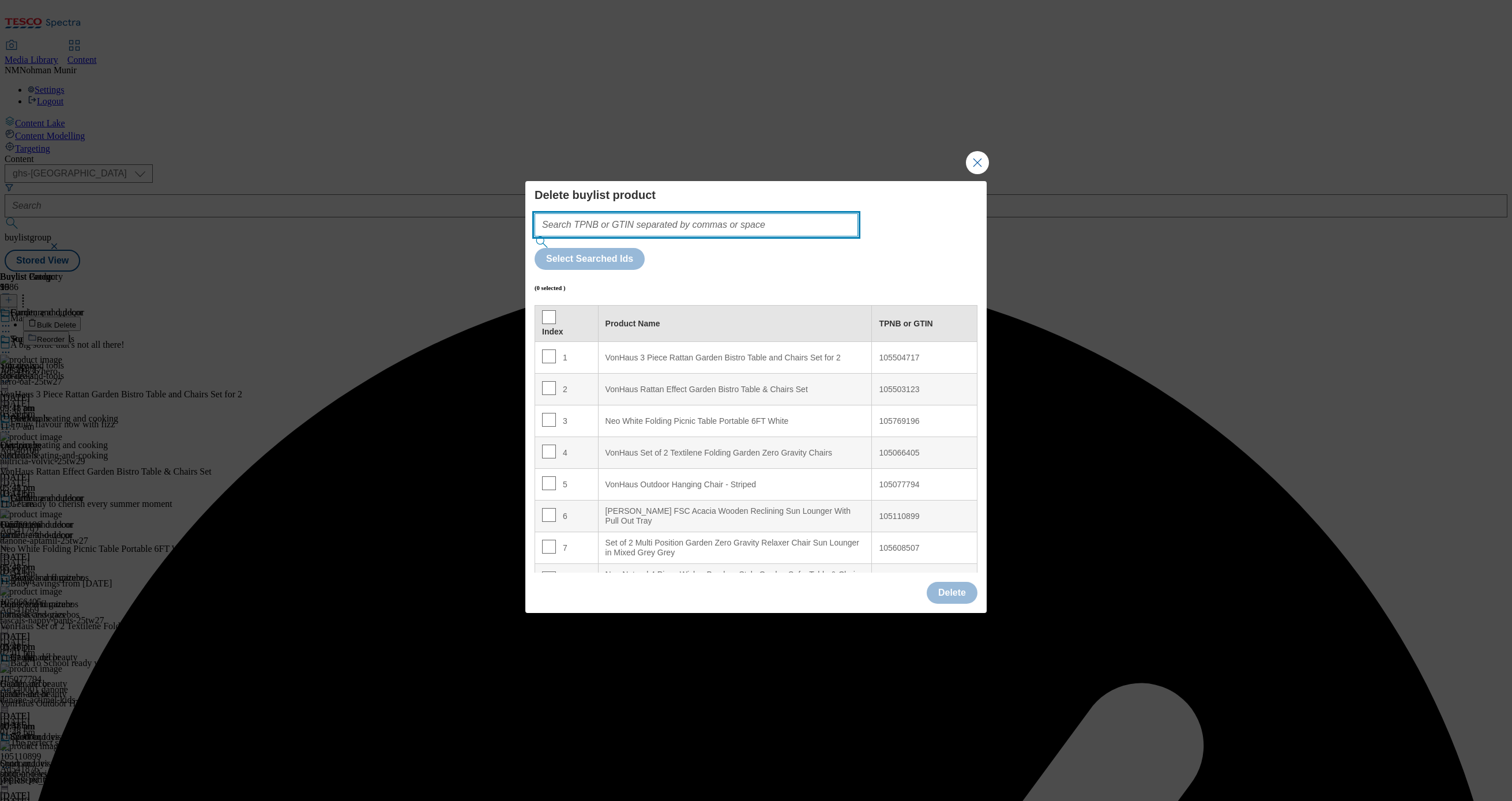
click at [696, 236] on input "Modal" at bounding box center [696, 225] width 324 height 23
paste input "105571819"
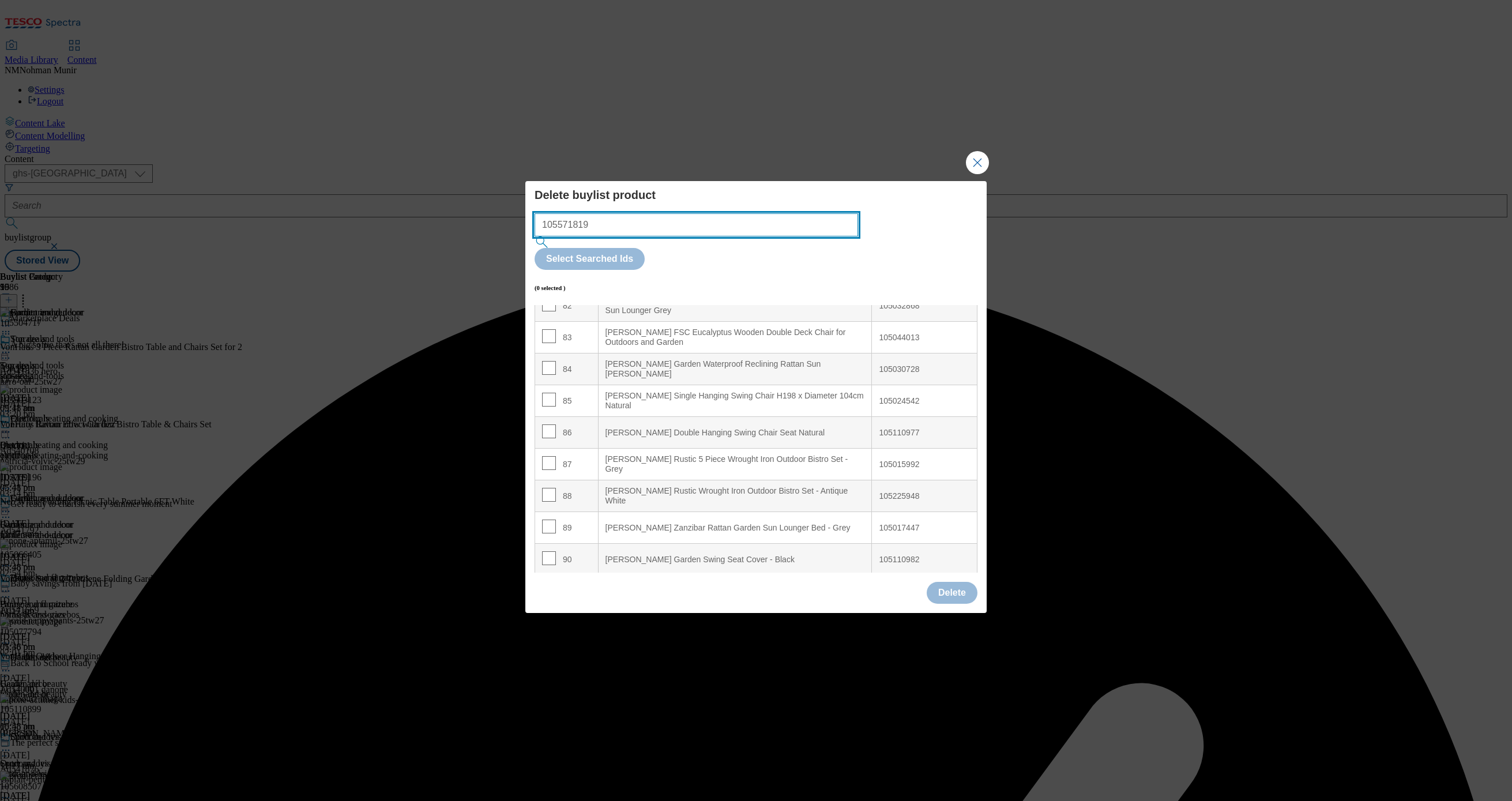
scroll to position [2775, 0]
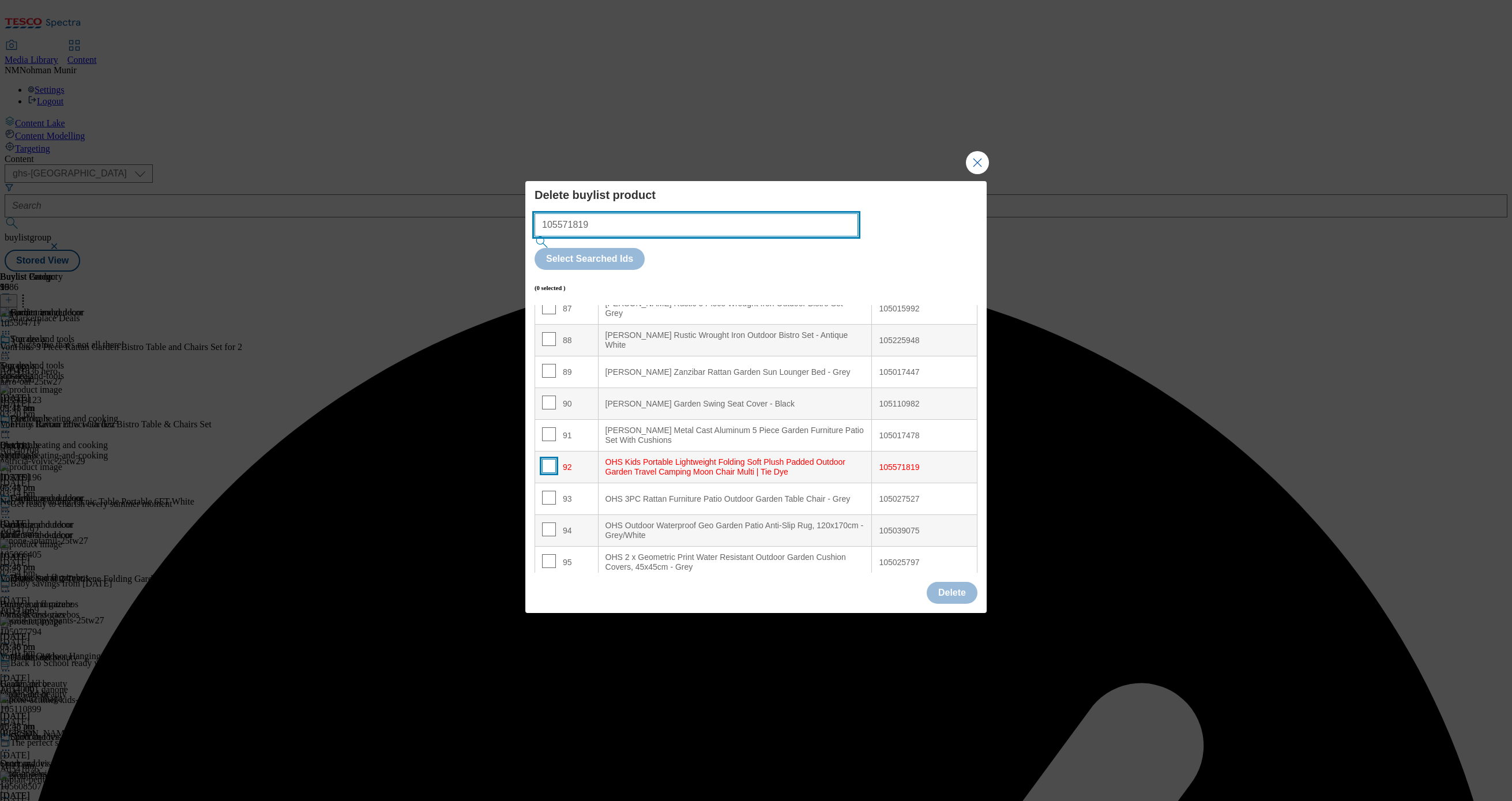
type input "105571819"
click at [554, 459] on input "Modal" at bounding box center [548, 466] width 14 height 14
checkbox input "true"
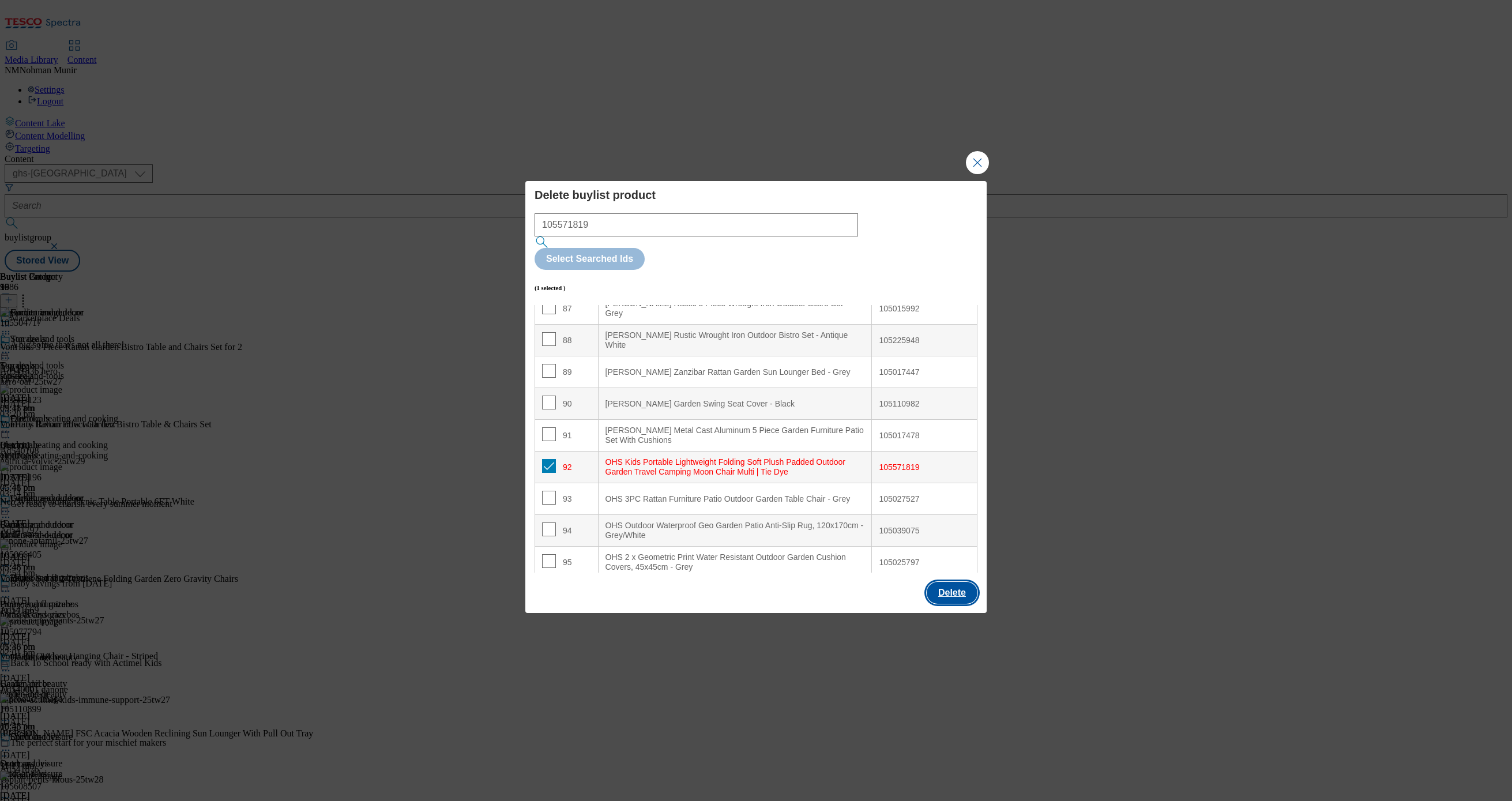
click at [962, 582] on button "Delete" at bounding box center [952, 593] width 50 height 22
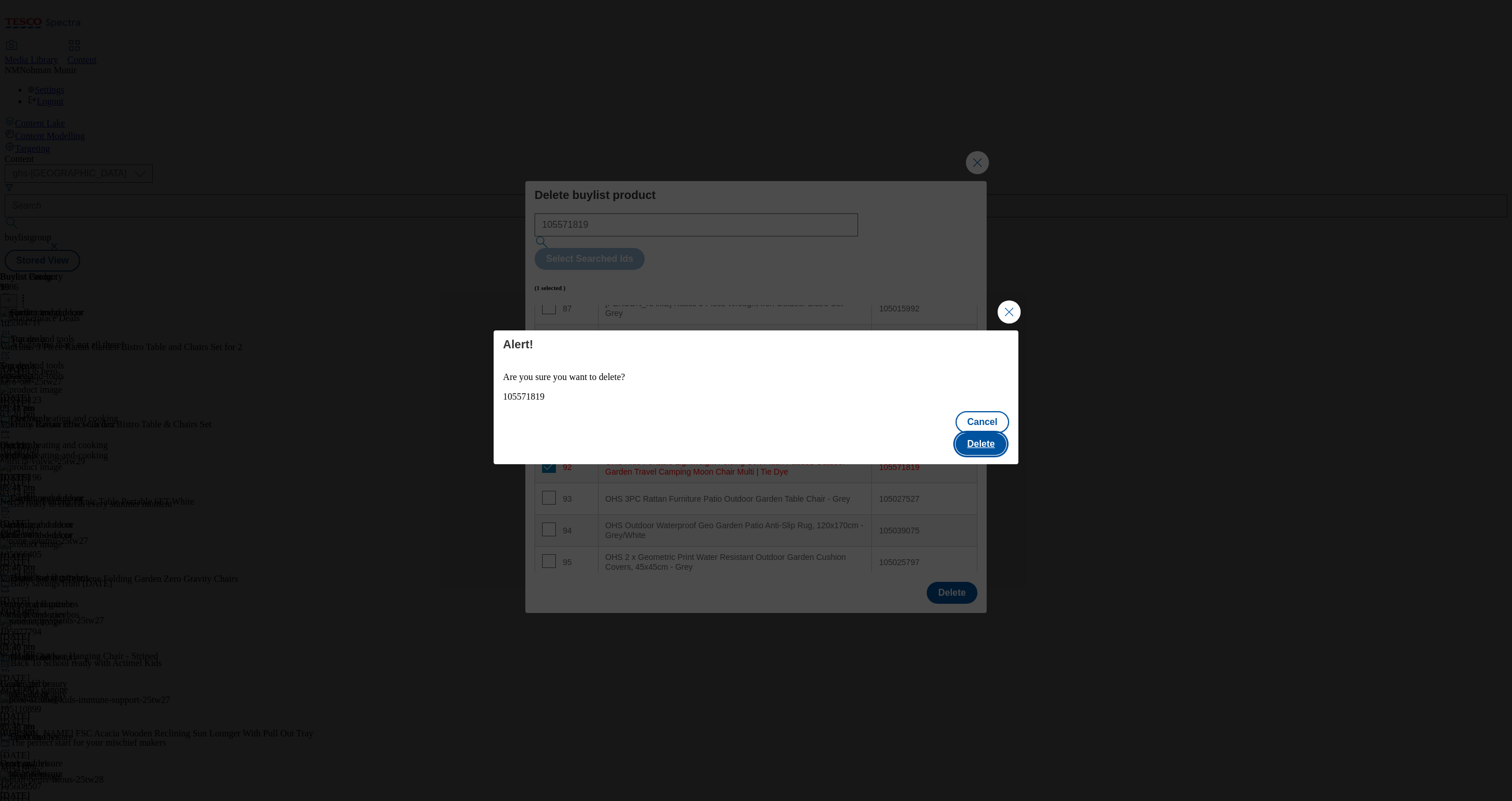
click at [988, 433] on button "Delete" at bounding box center [980, 444] width 50 height 22
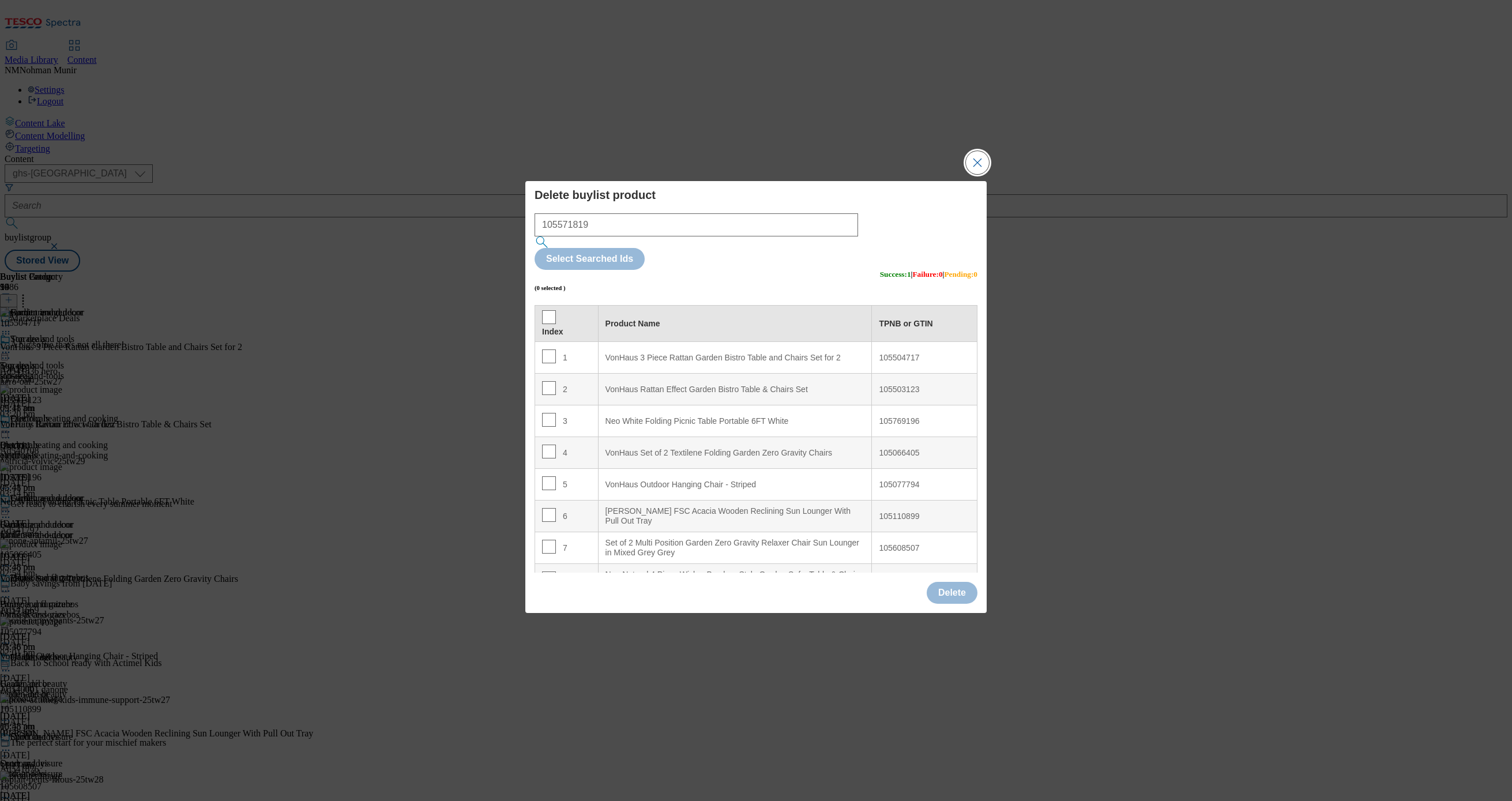
click at [978, 174] on button "Close Modal" at bounding box center [977, 162] width 23 height 23
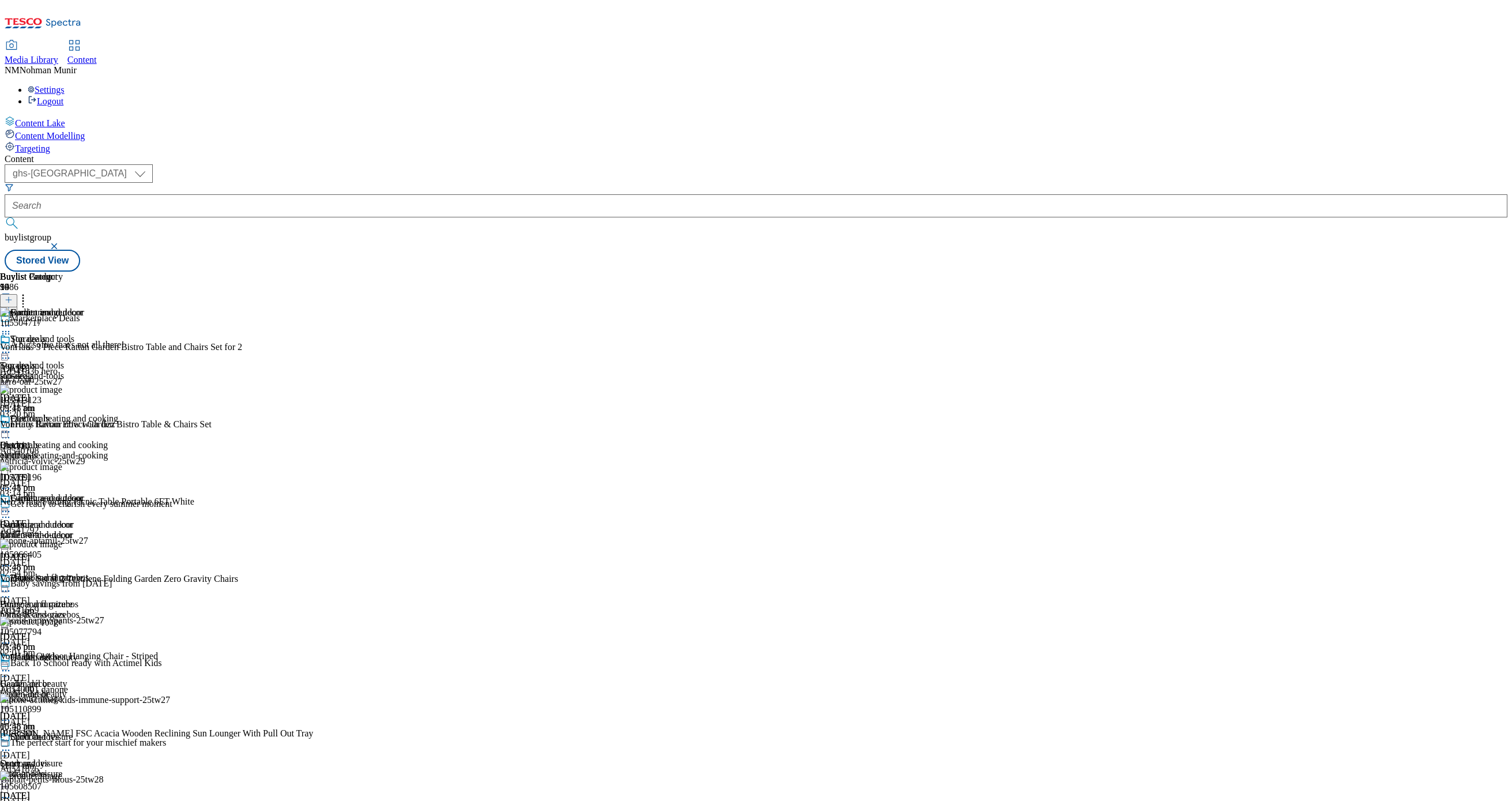
click at [12, 506] on icon at bounding box center [6, 511] width 12 height 12
click at [68, 582] on button "Preview" at bounding box center [45, 588] width 44 height 13
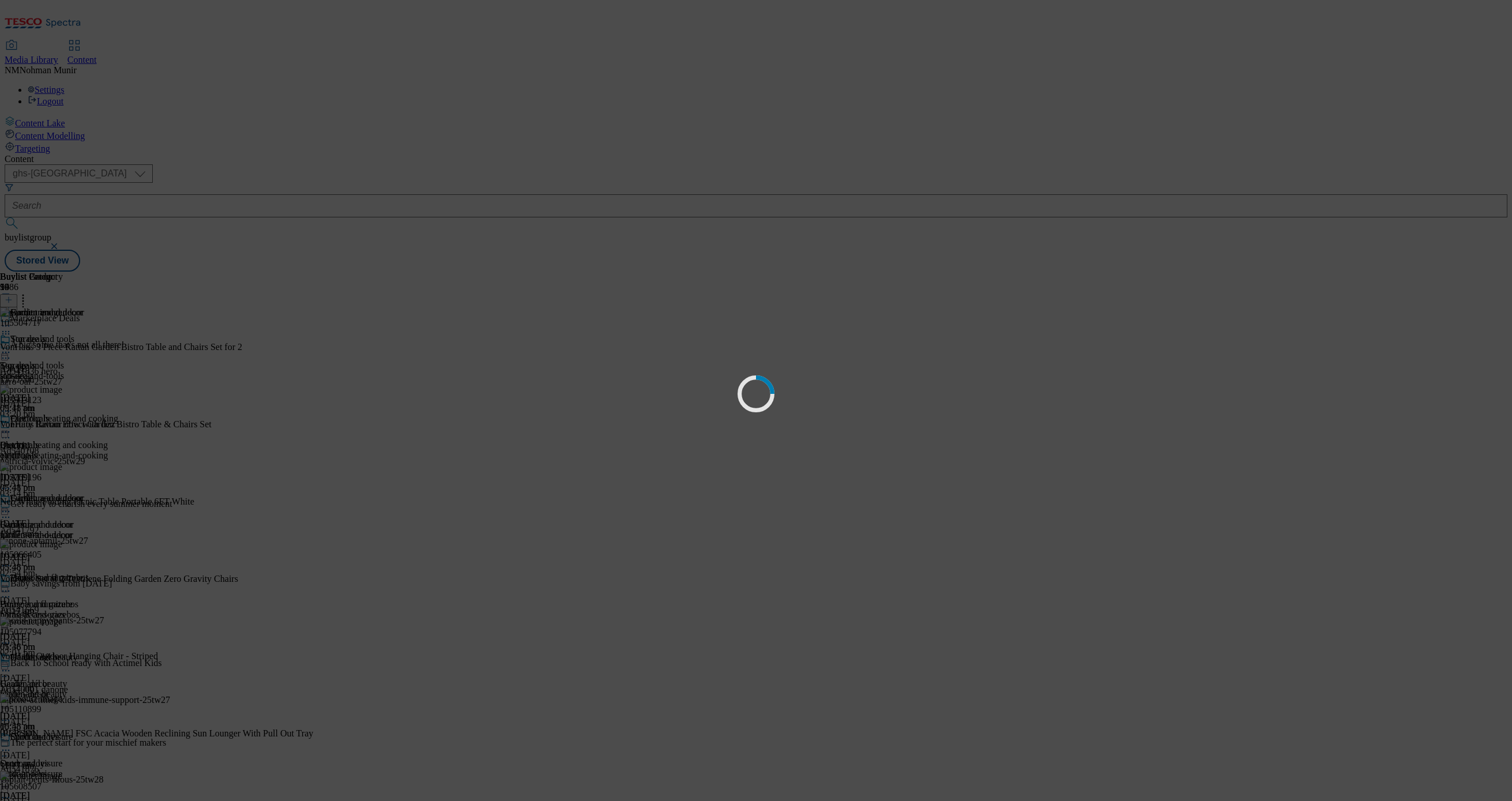
scroll to position [0, 0]
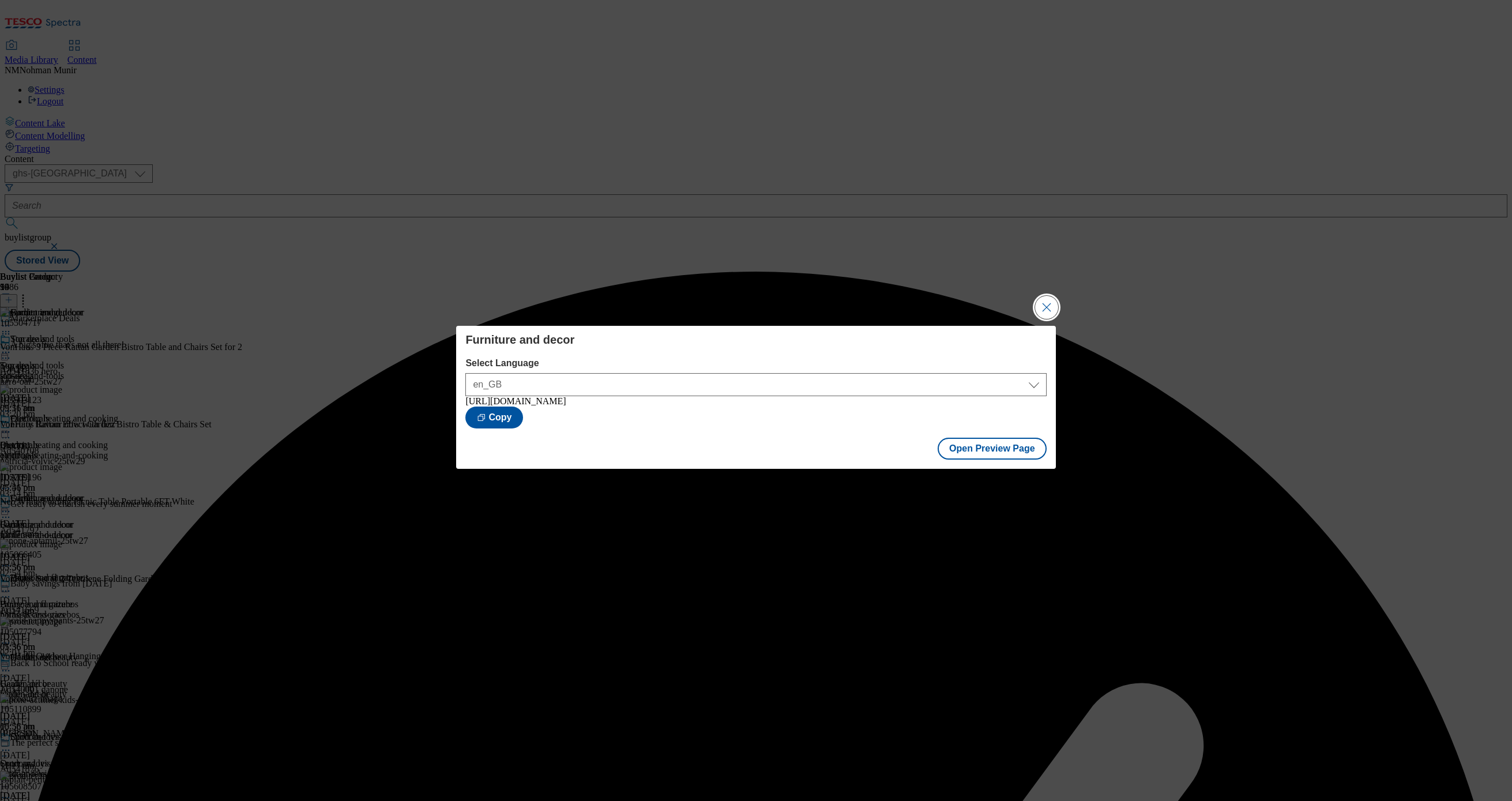
click at [1046, 299] on button "Close Modal" at bounding box center [1046, 307] width 23 height 23
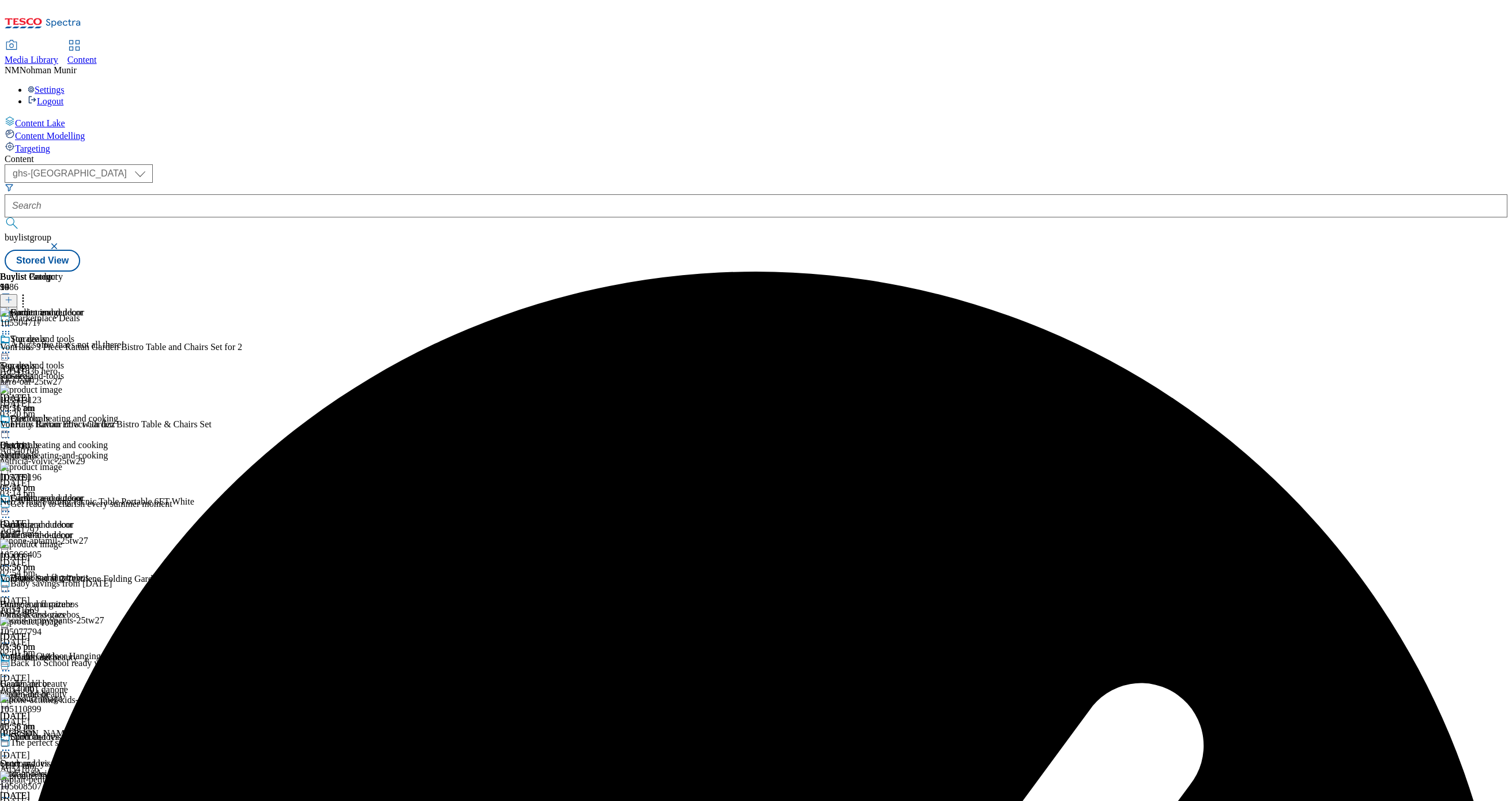
click at [12, 426] on icon at bounding box center [6, 432] width 12 height 12
click at [66, 542] on button "Publish" at bounding box center [44, 548] width 43 height 13
